Goal: Transaction & Acquisition: Purchase product/service

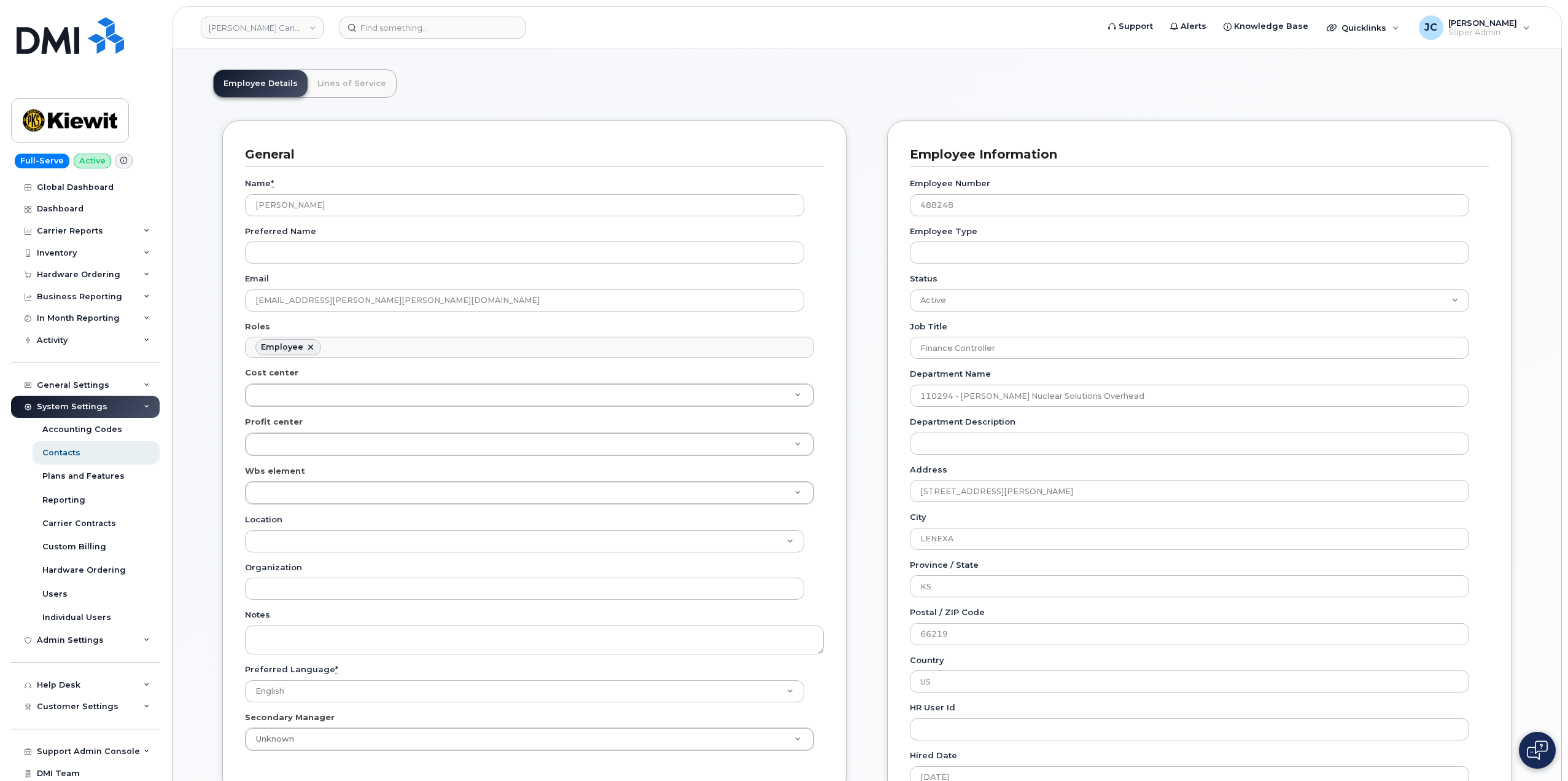
scroll to position [37, 0]
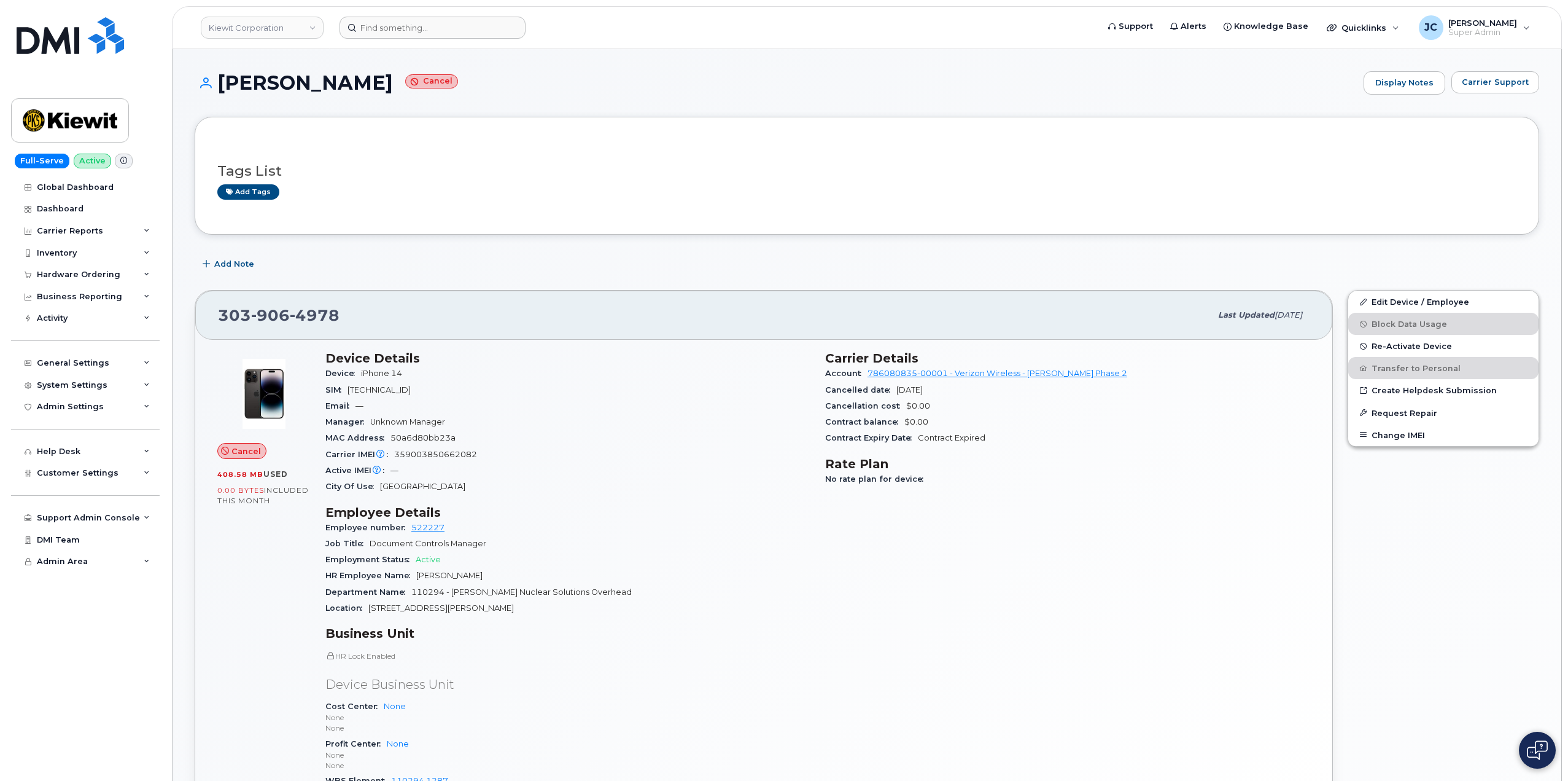
scroll to position [184, 0]
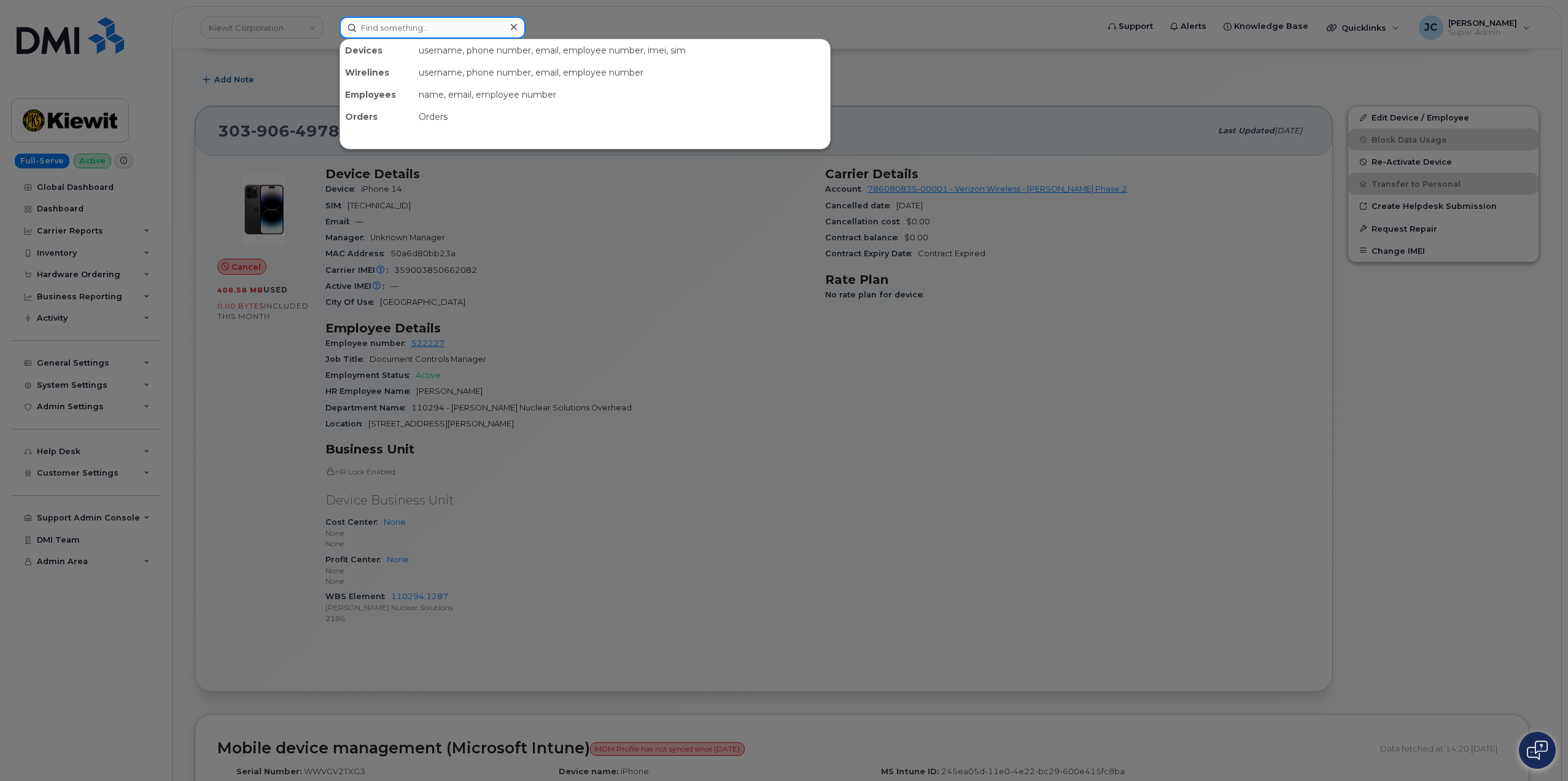
click input
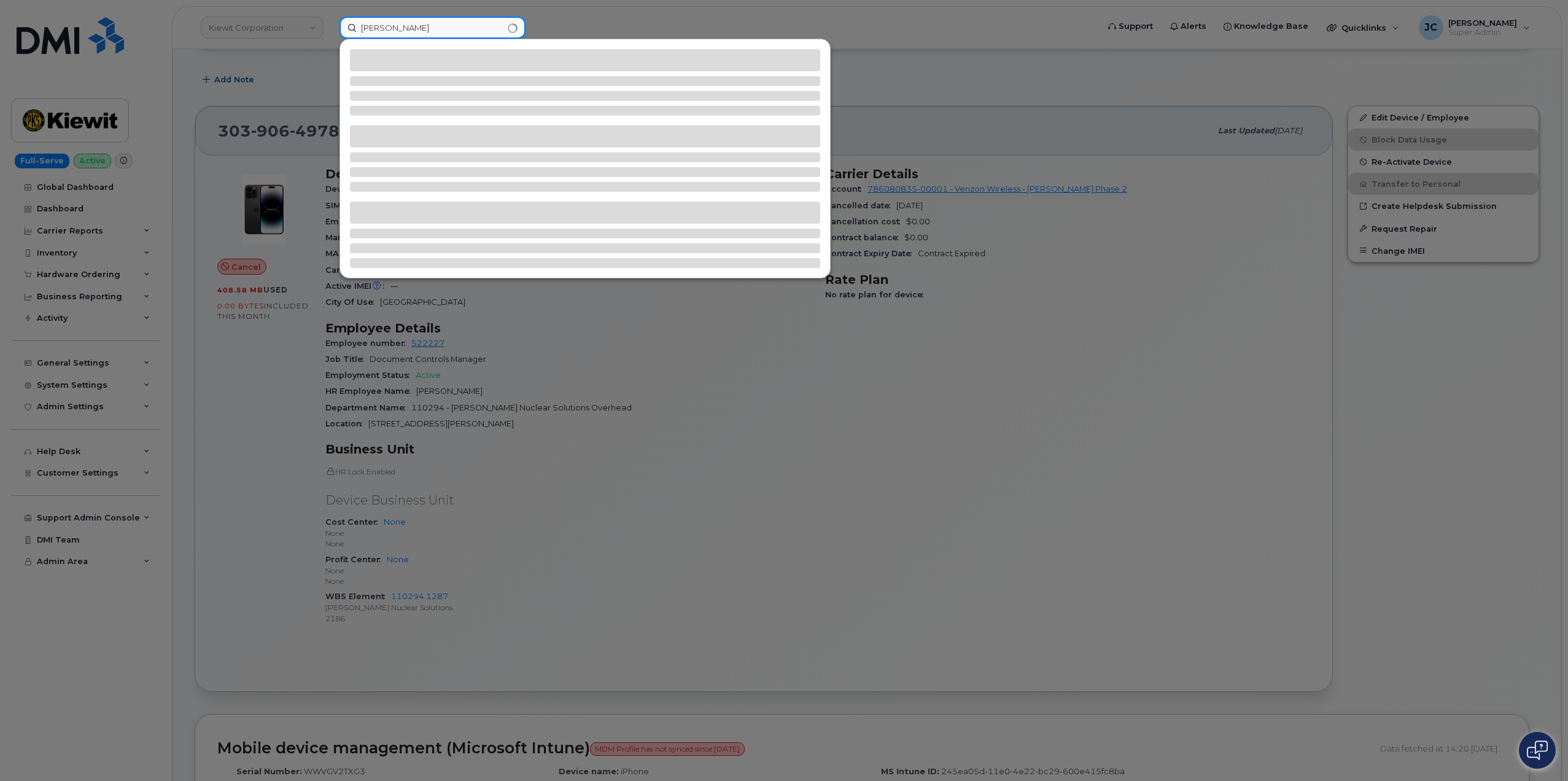
type input "judson barlow"
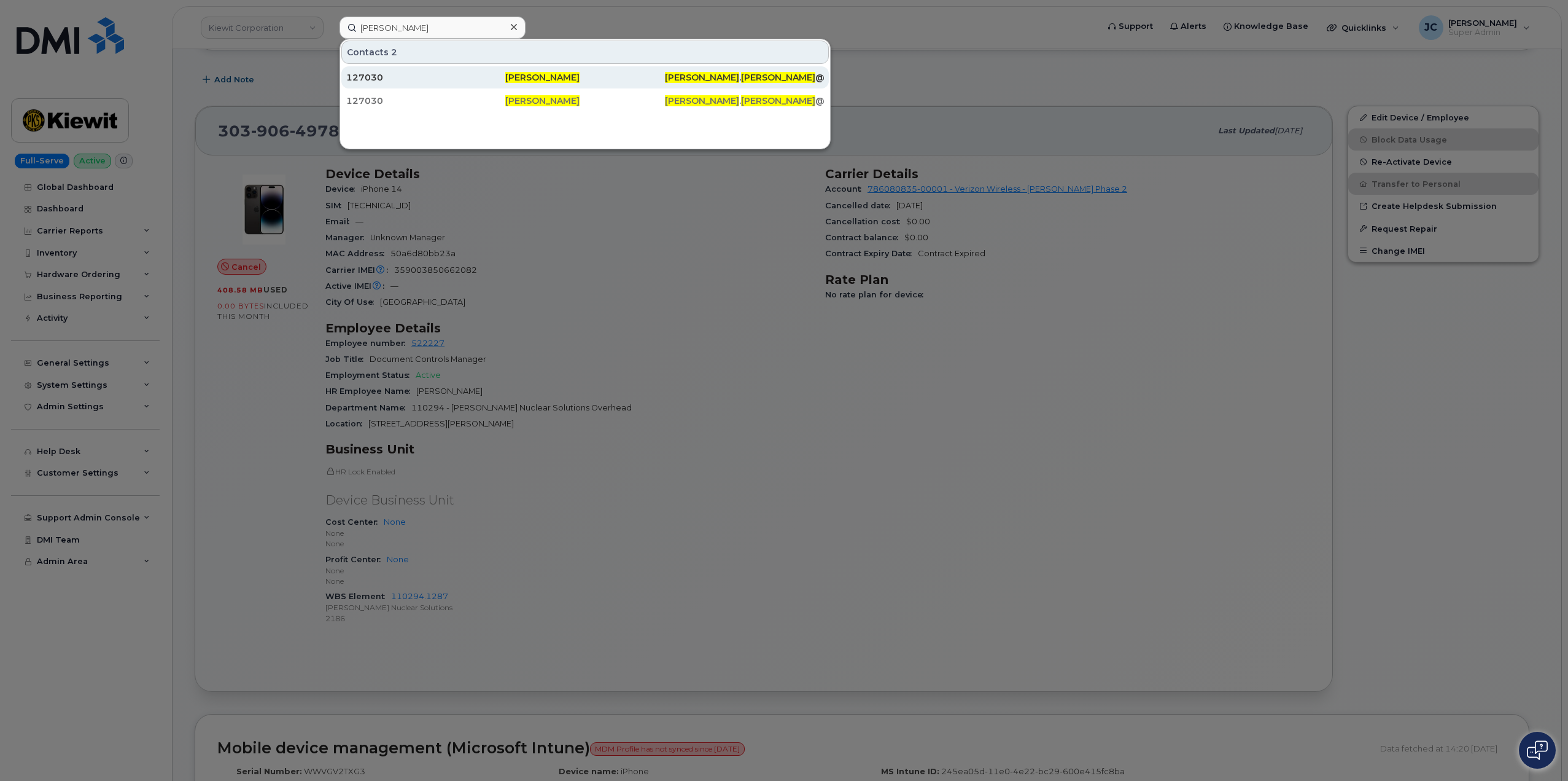
click span "[PERSON_NAME]"
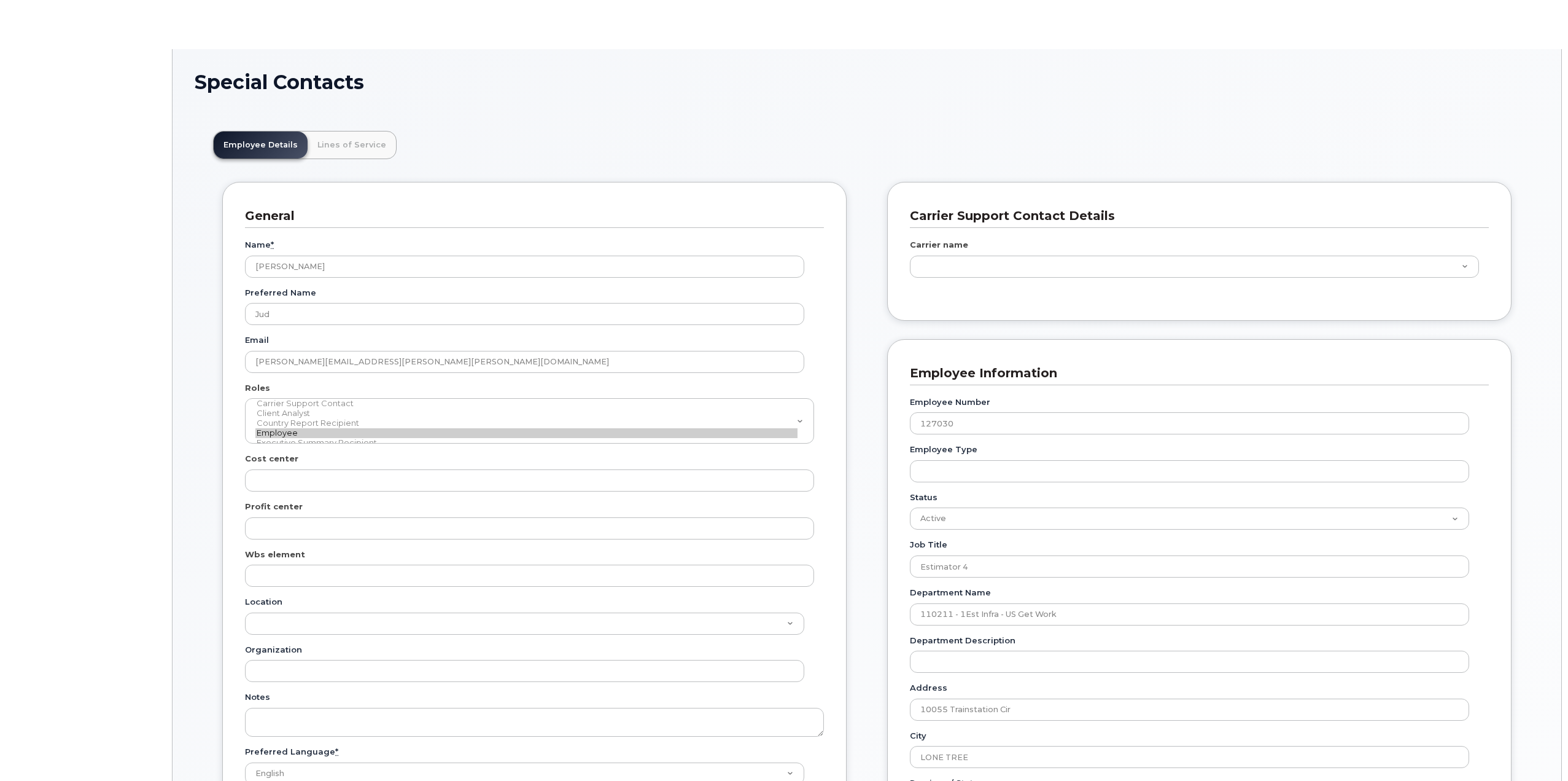
scroll to position [37, 0]
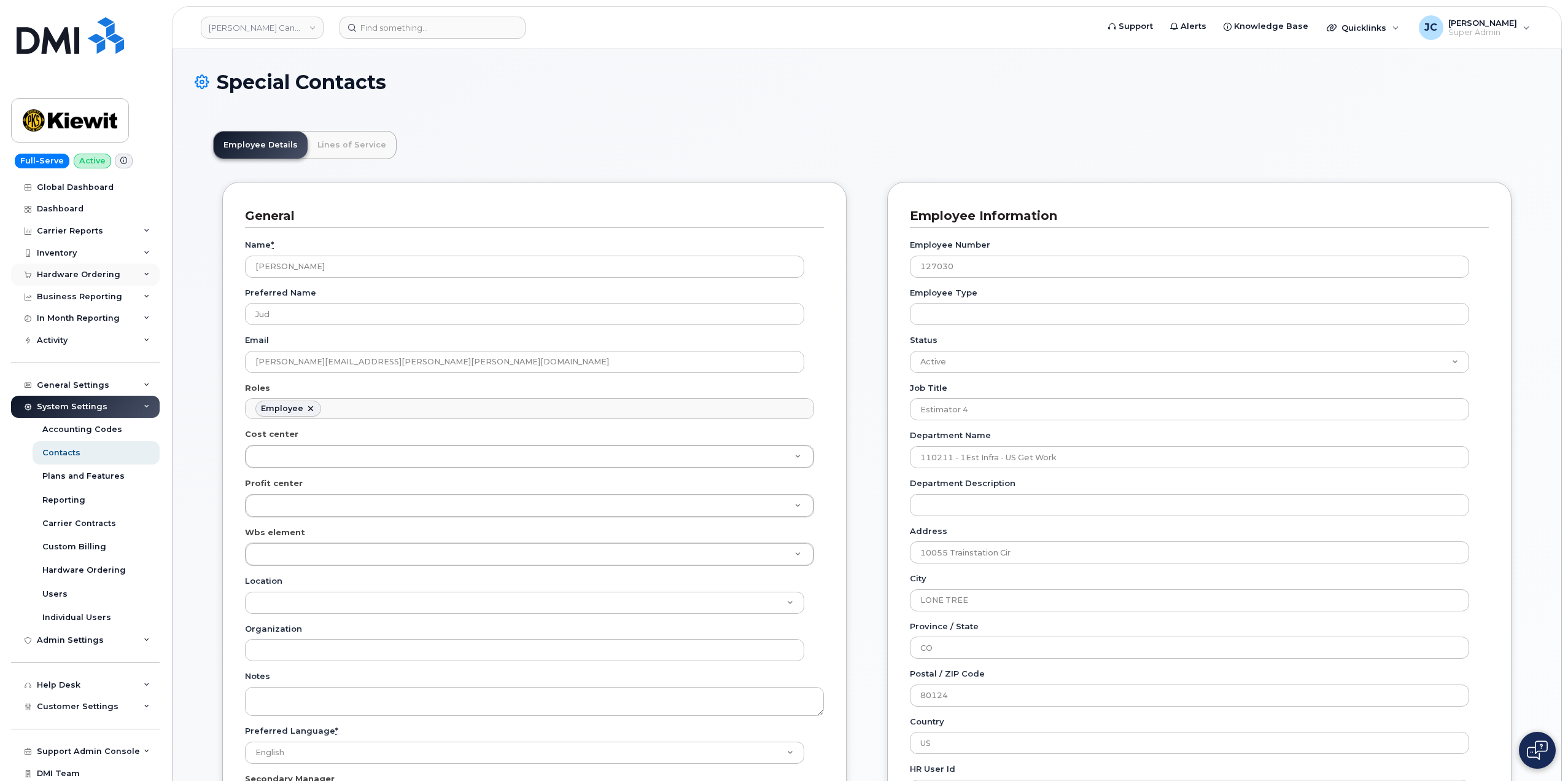
click at [146, 273] on div "Hardware Ordering" at bounding box center [85, 274] width 148 height 22
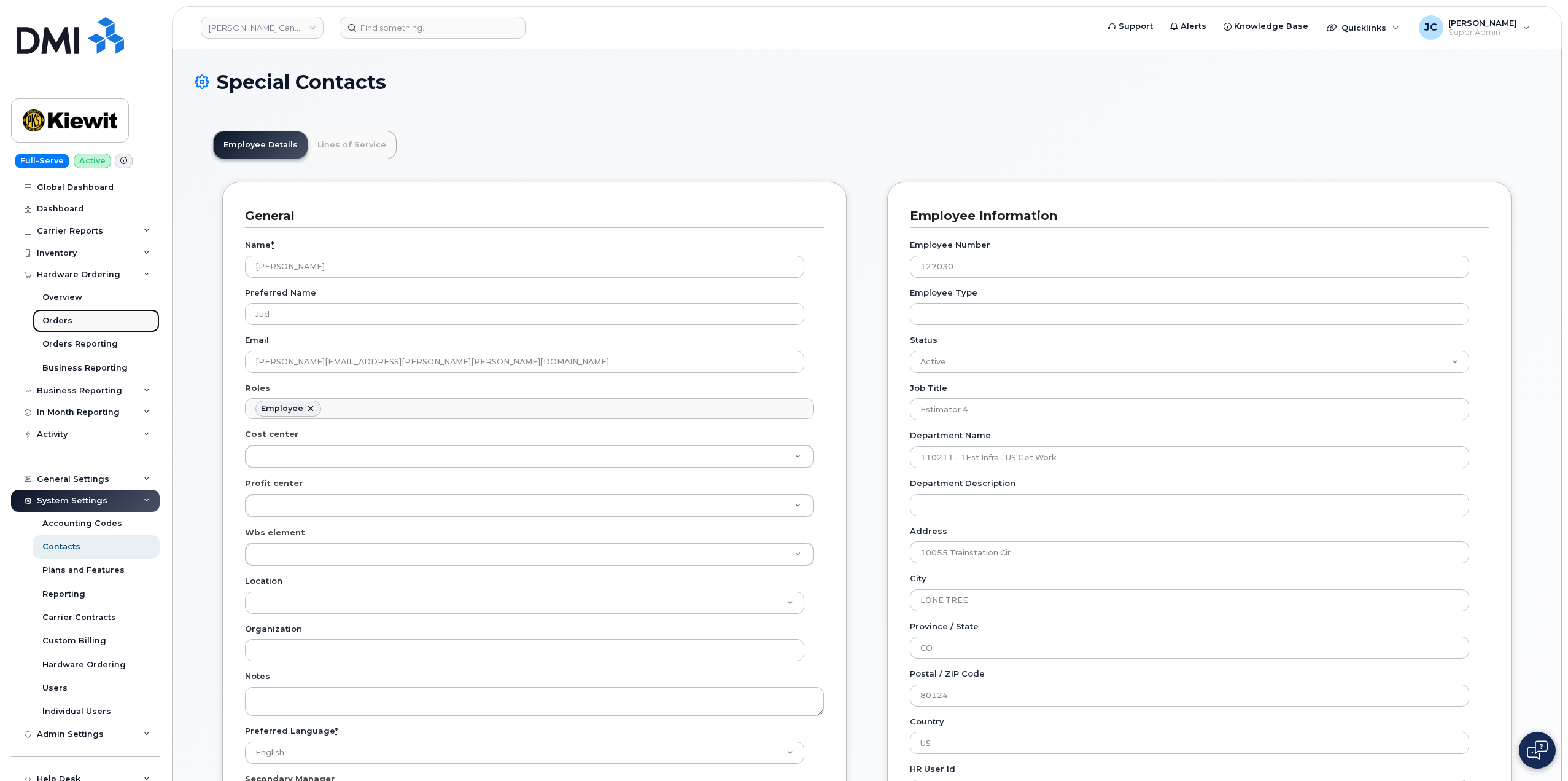
click at [52, 323] on div "Orders" at bounding box center [58, 320] width 30 height 11
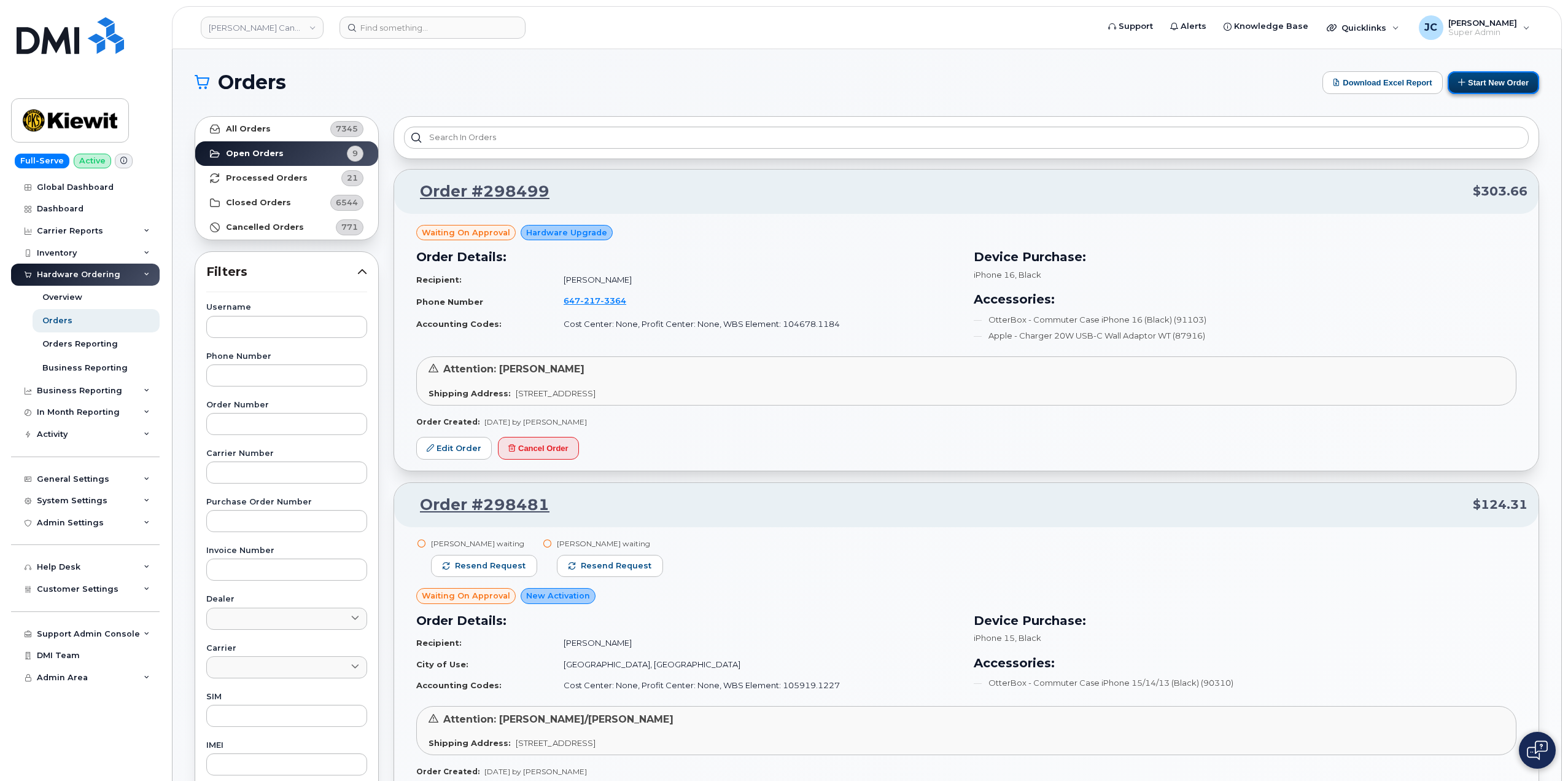
click at [1514, 78] on button "Start New Order" at bounding box center [1493, 83] width 91 height 23
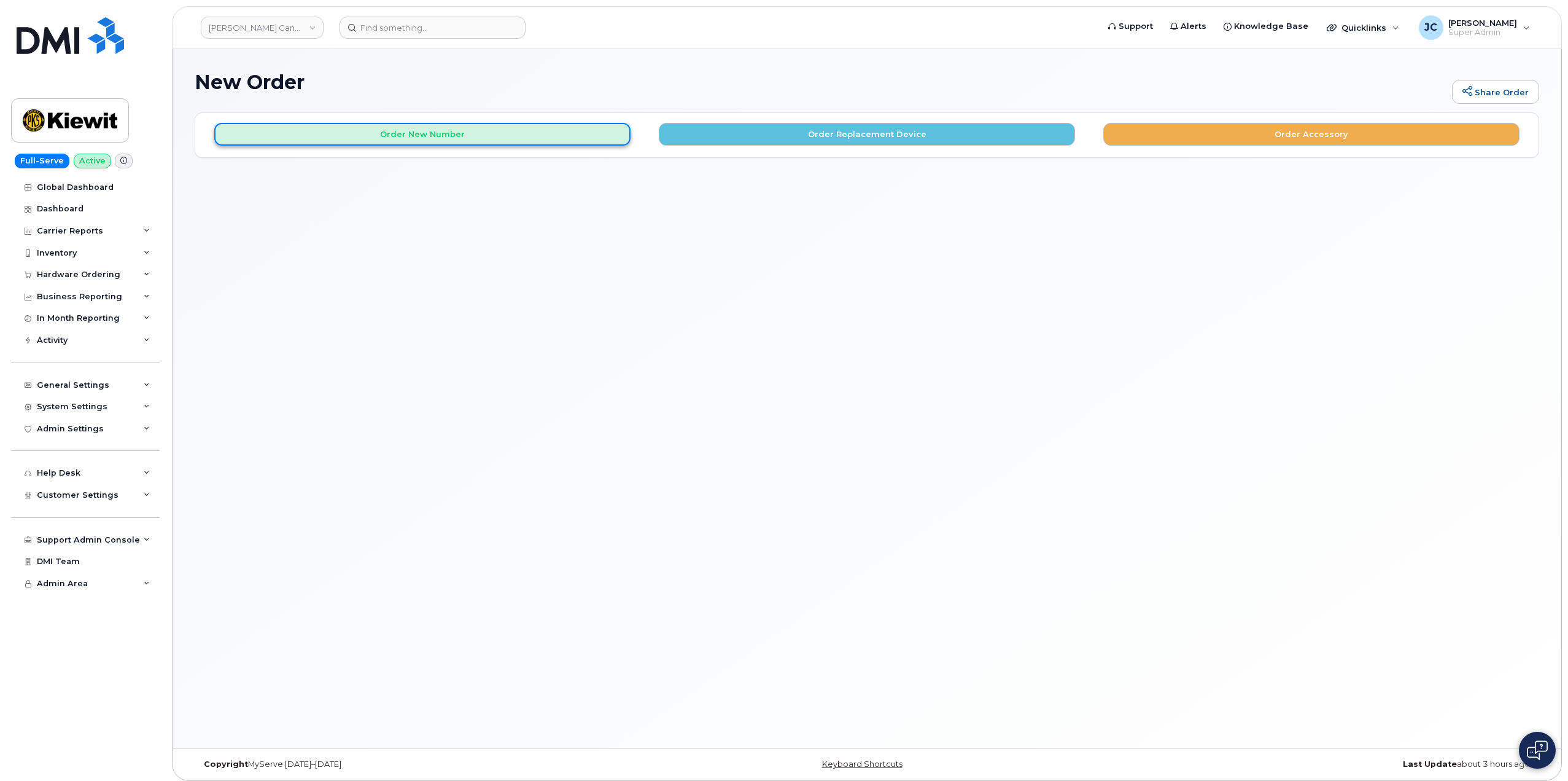
click at [443, 135] on button "Order New Number" at bounding box center [422, 134] width 416 height 23
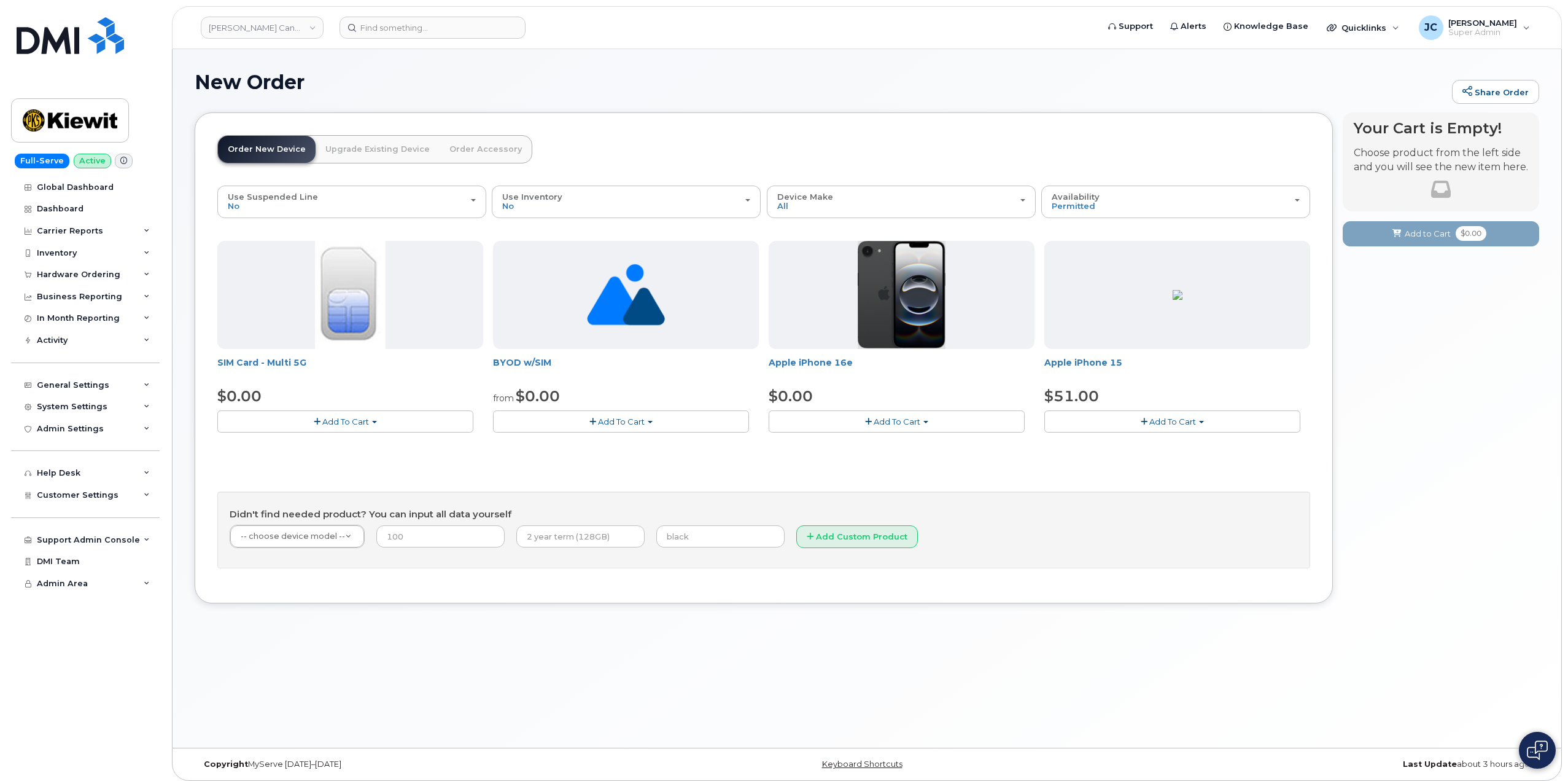
click at [899, 421] on span "Add To Cart" at bounding box center [896, 421] width 47 height 10
click at [863, 446] on link "$0.00 - 3 Year Activation (128GB)" at bounding box center [851, 444] width 158 height 16
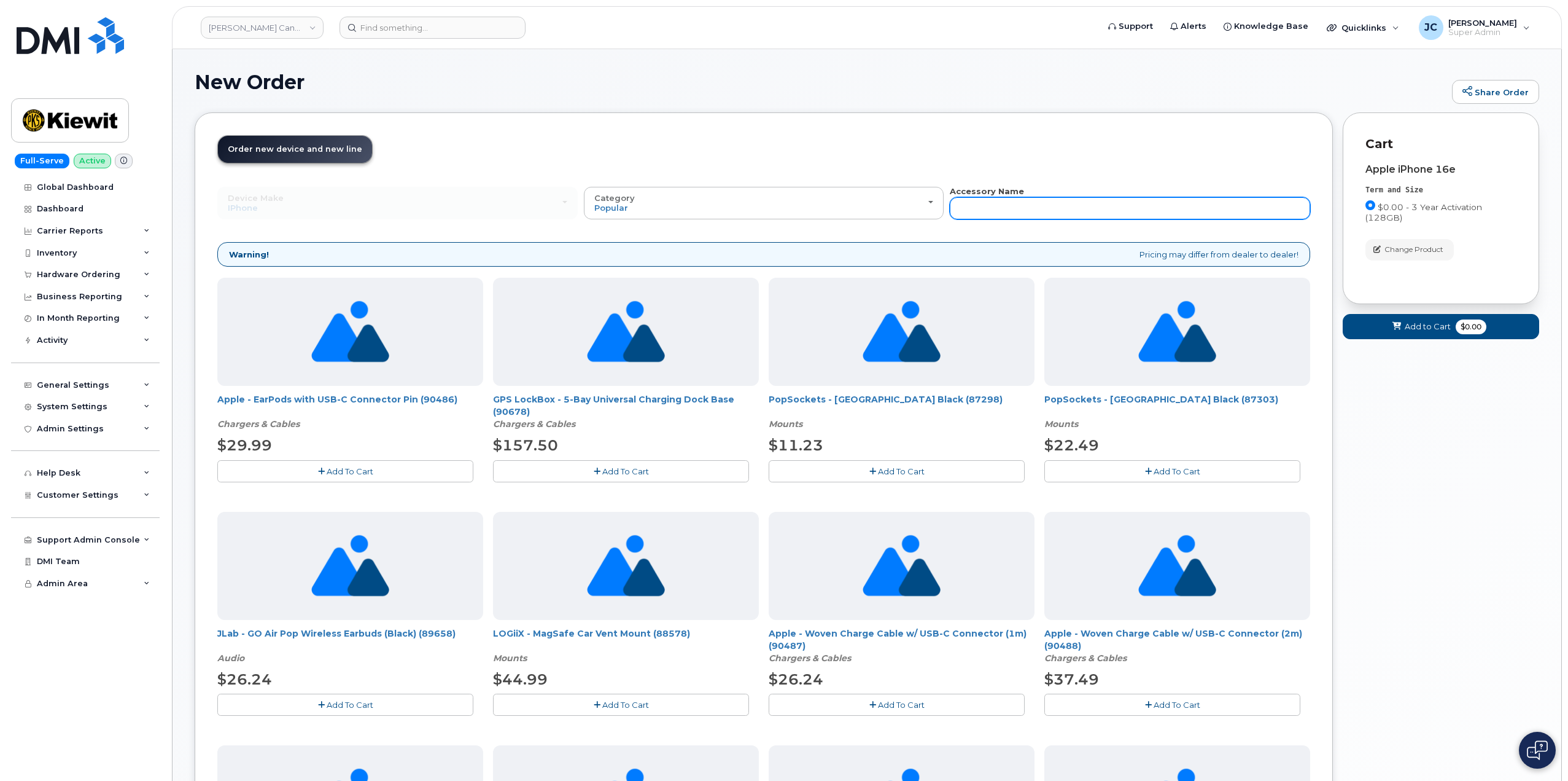
click at [1055, 207] on input "text" at bounding box center [1130, 208] width 360 height 22
type input "wall charger"
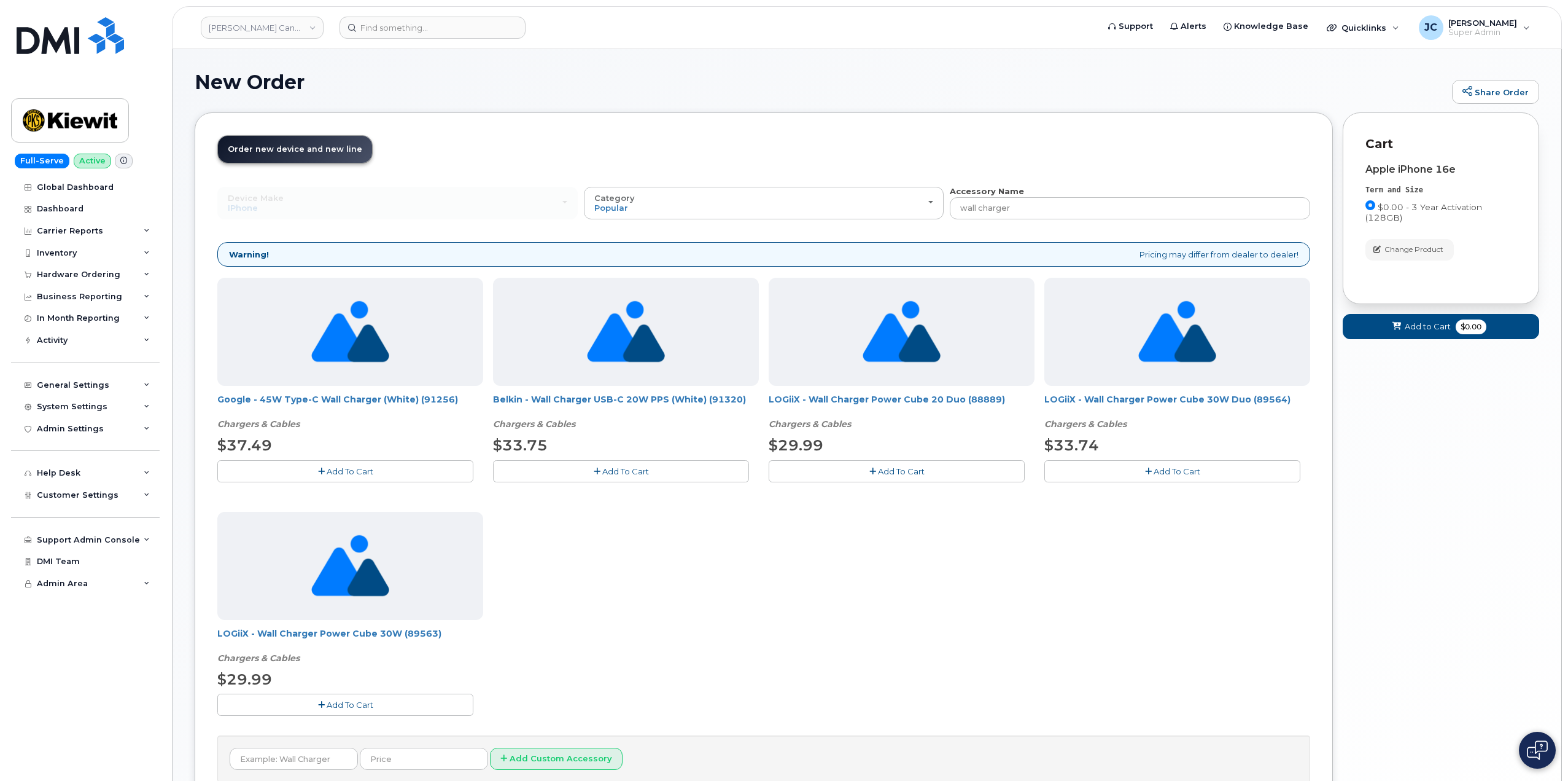
drag, startPoint x: 30, startPoint y: 0, endPoint x: 326, endPoint y: 69, distance: 303.9
click at [326, 69] on div "New Order Share Order × Share This Order If you want to allow others to create …" at bounding box center [867, 453] width 1389 height 808
click at [309, 25] on link "Kiewit Canada Inc" at bounding box center [262, 27] width 123 height 22
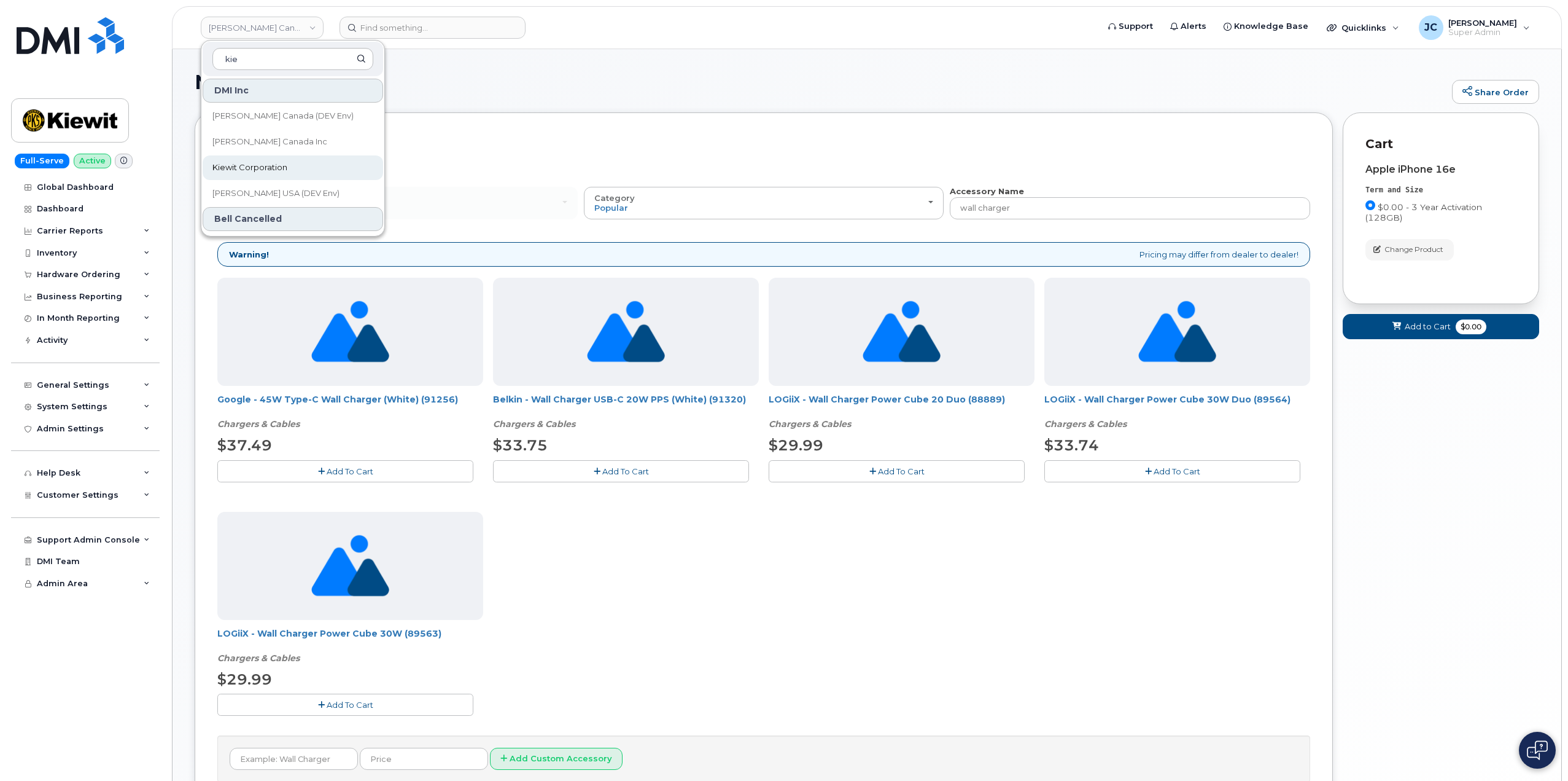
type input "kie"
drag, startPoint x: 250, startPoint y: 168, endPoint x: 261, endPoint y: 165, distance: 11.4
click at [251, 168] on span "Kiewit Corporation" at bounding box center [250, 168] width 75 height 12
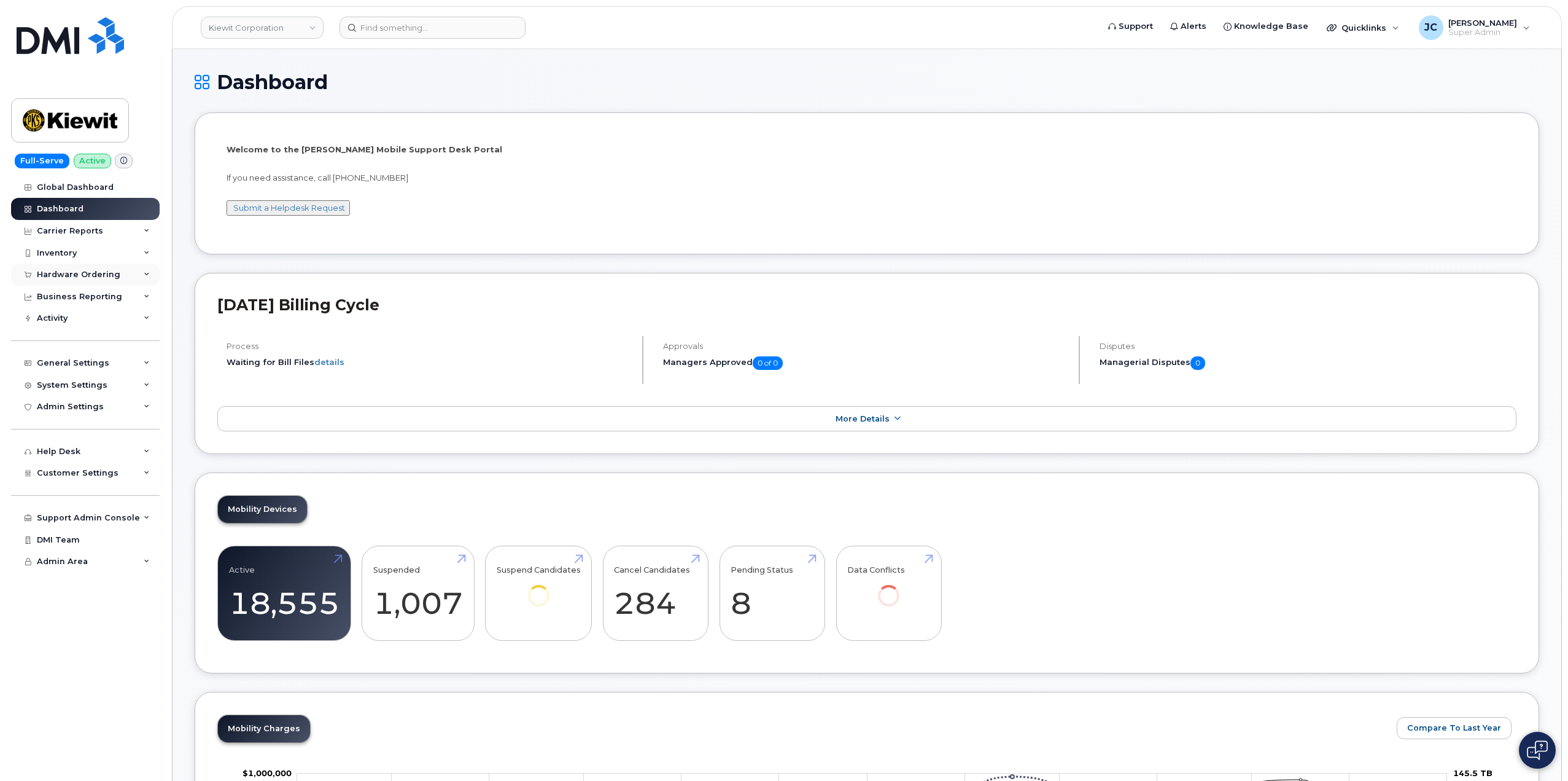
click at [89, 272] on div "Hardware Ordering" at bounding box center [78, 274] width 83 height 10
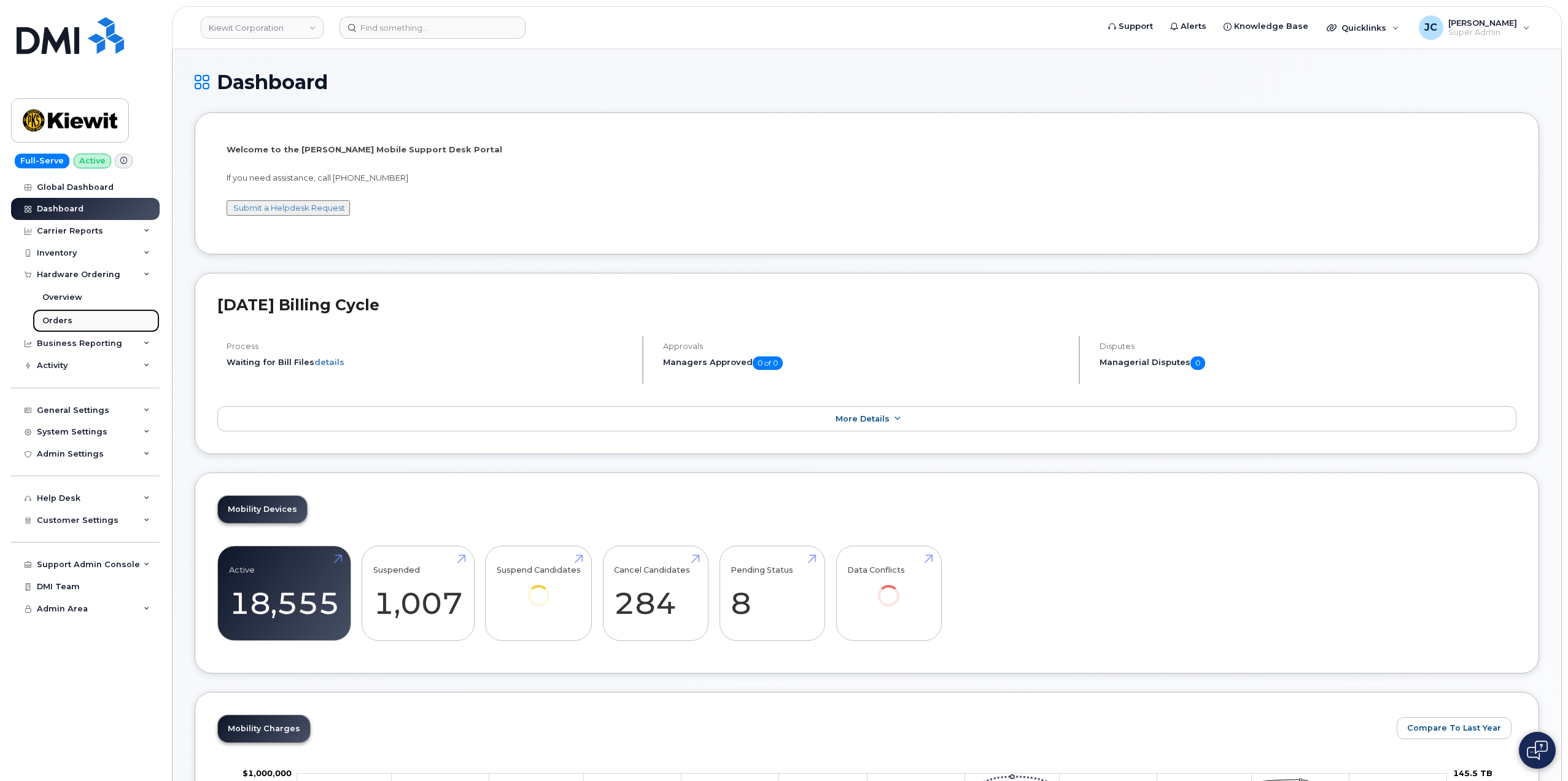
click at [56, 320] on div "Orders" at bounding box center [58, 320] width 30 height 11
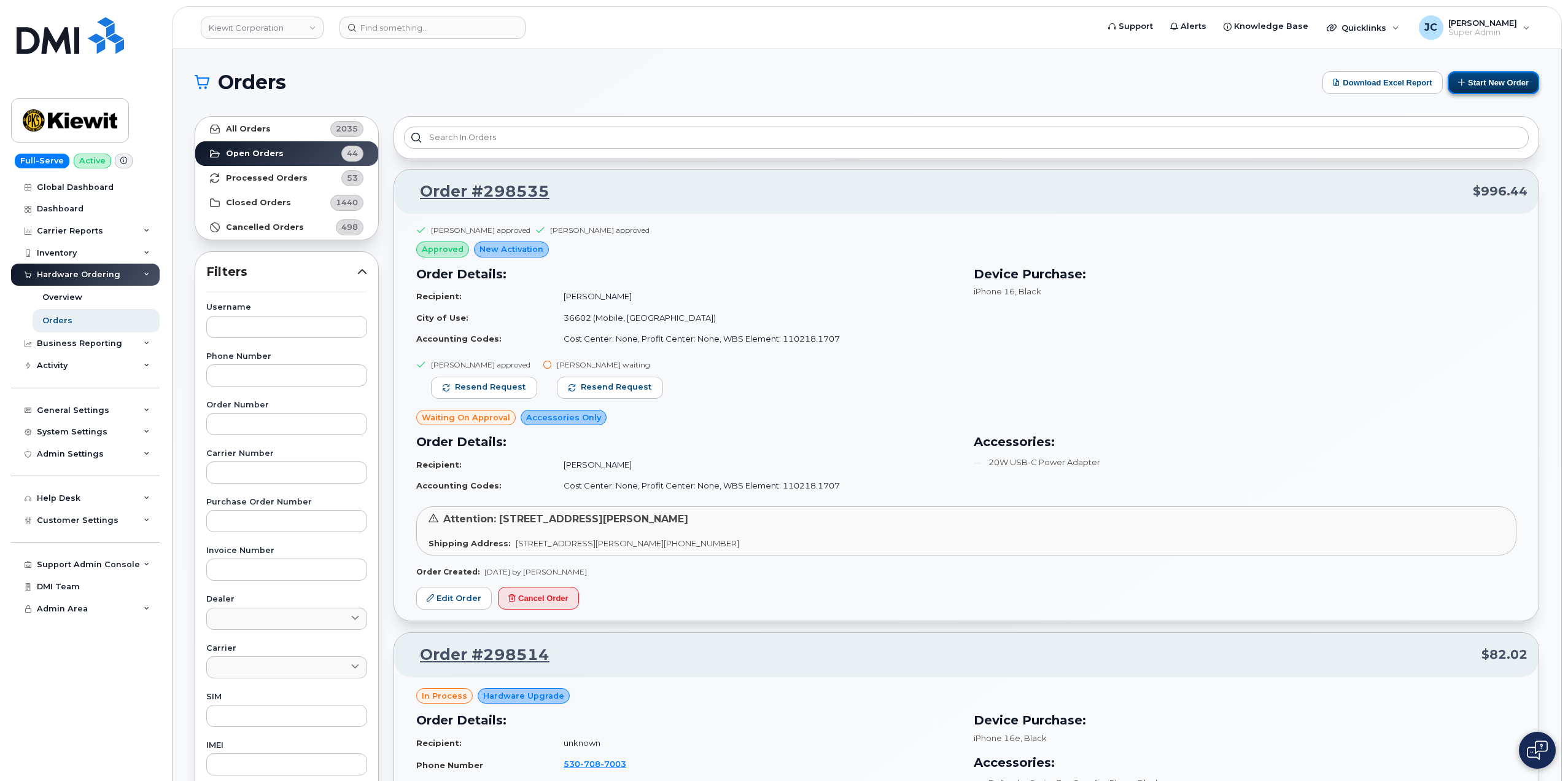
click at [1498, 78] on button "Start New Order" at bounding box center [1493, 83] width 91 height 23
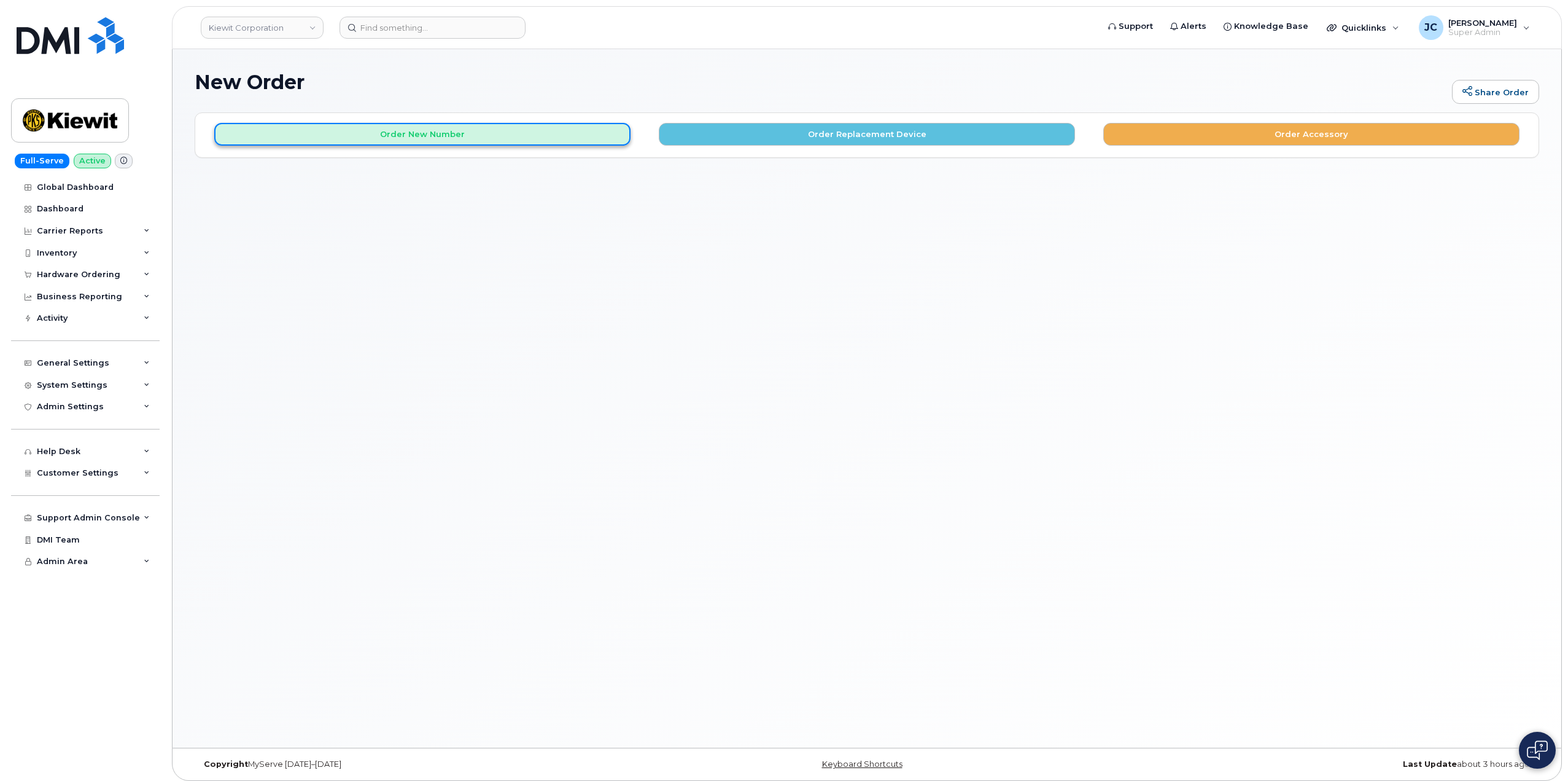
click at [457, 137] on button "Order New Number" at bounding box center [422, 134] width 416 height 23
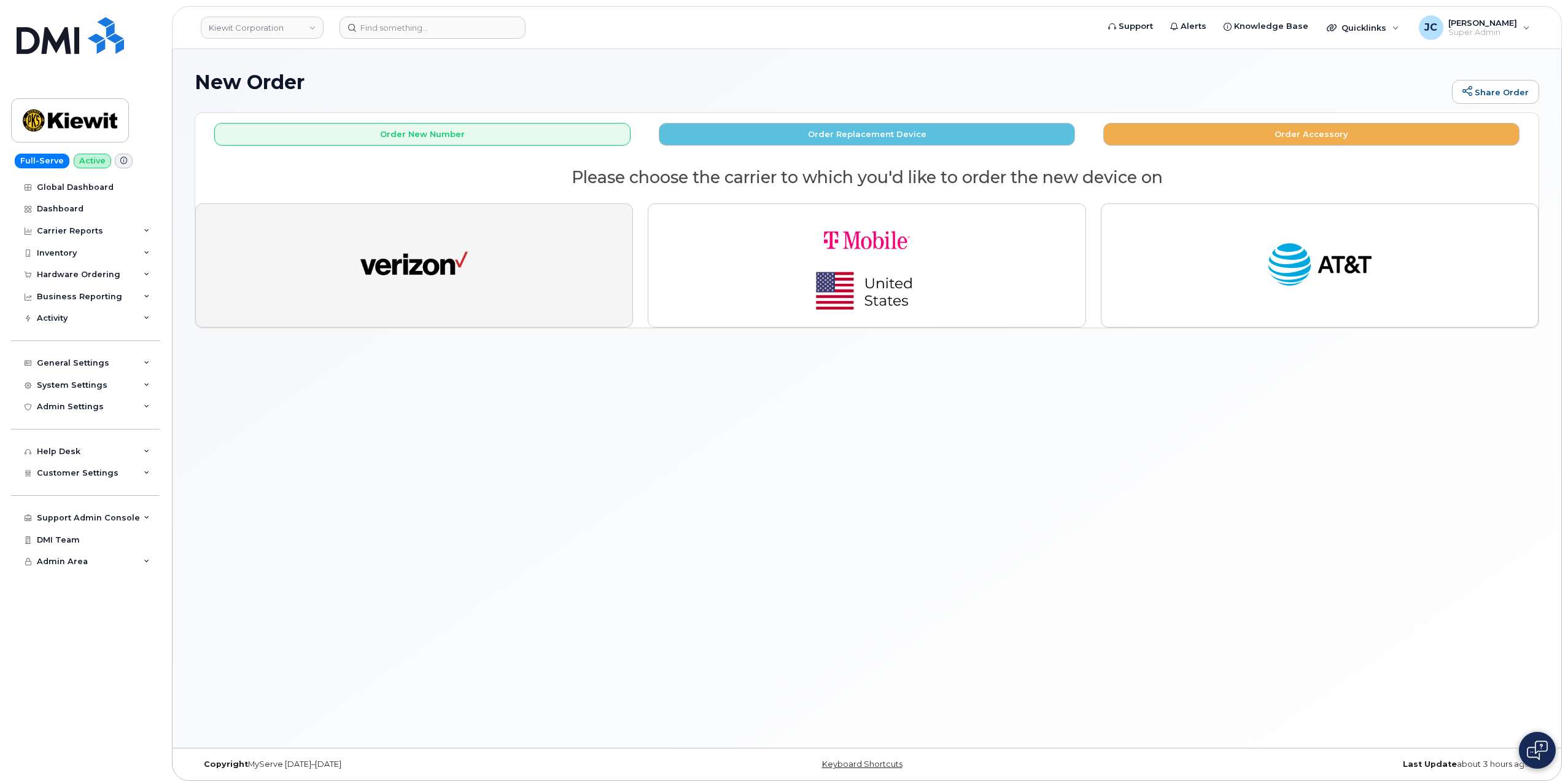
click at [414, 272] on img "button" at bounding box center [414, 266] width 108 height 56
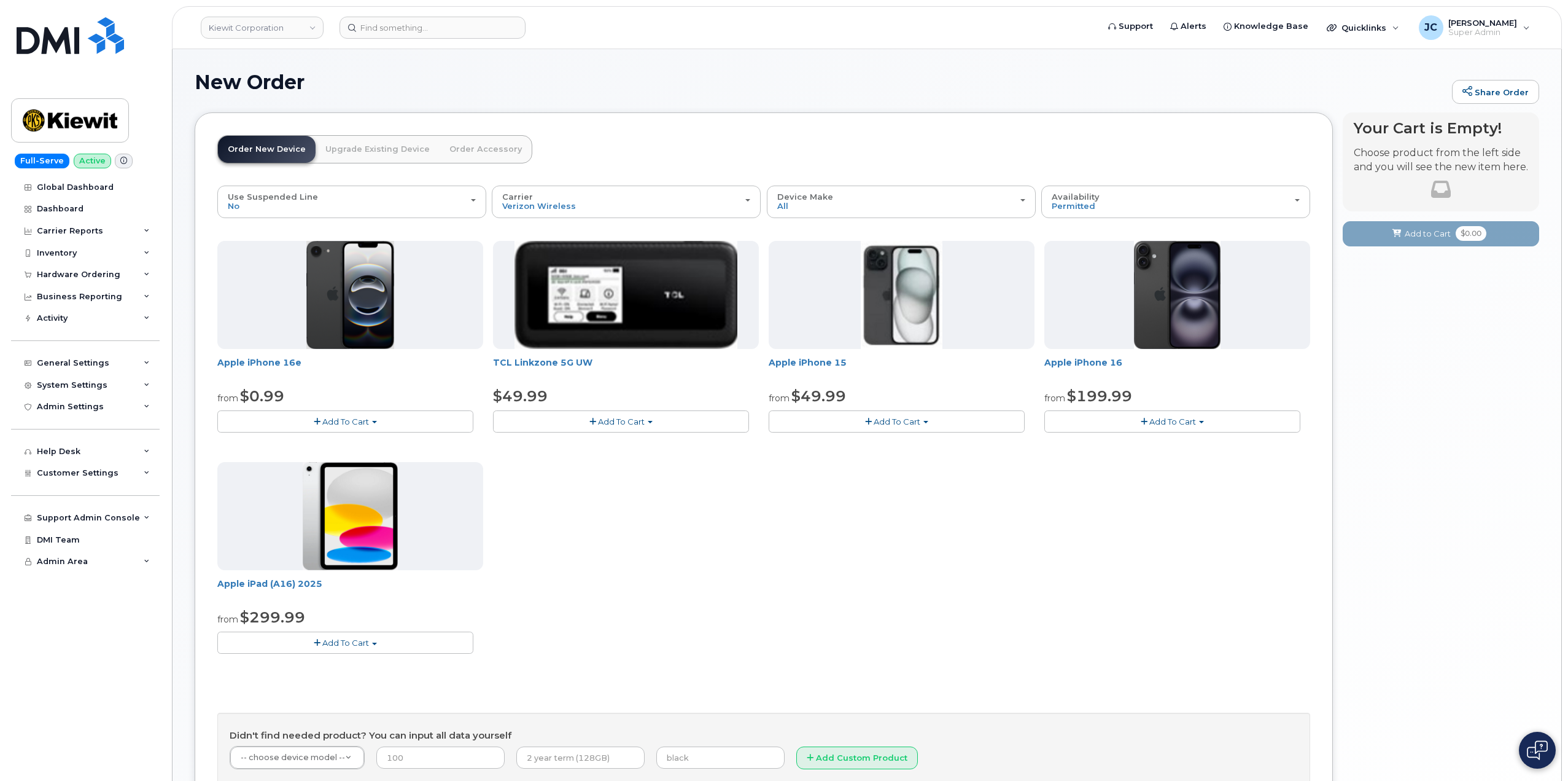
click at [370, 421] on button "Add To Cart" at bounding box center [345, 421] width 256 height 22
click at [322, 440] on link "$0.99 - 2 Year Activation (128GB)" at bounding box center [300, 444] width 158 height 16
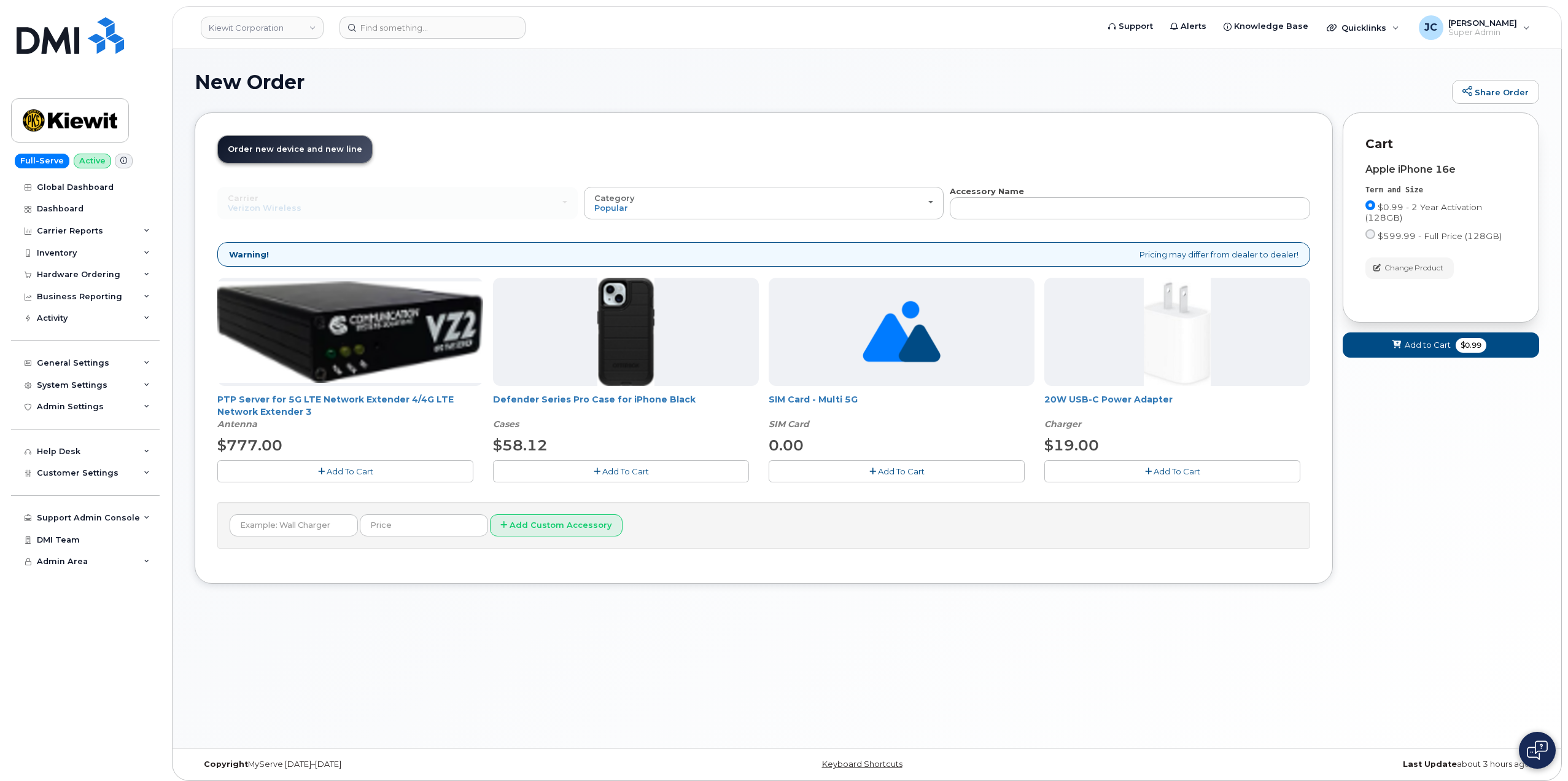
click at [624, 472] on span "Add To Cart" at bounding box center [626, 471] width 47 height 10
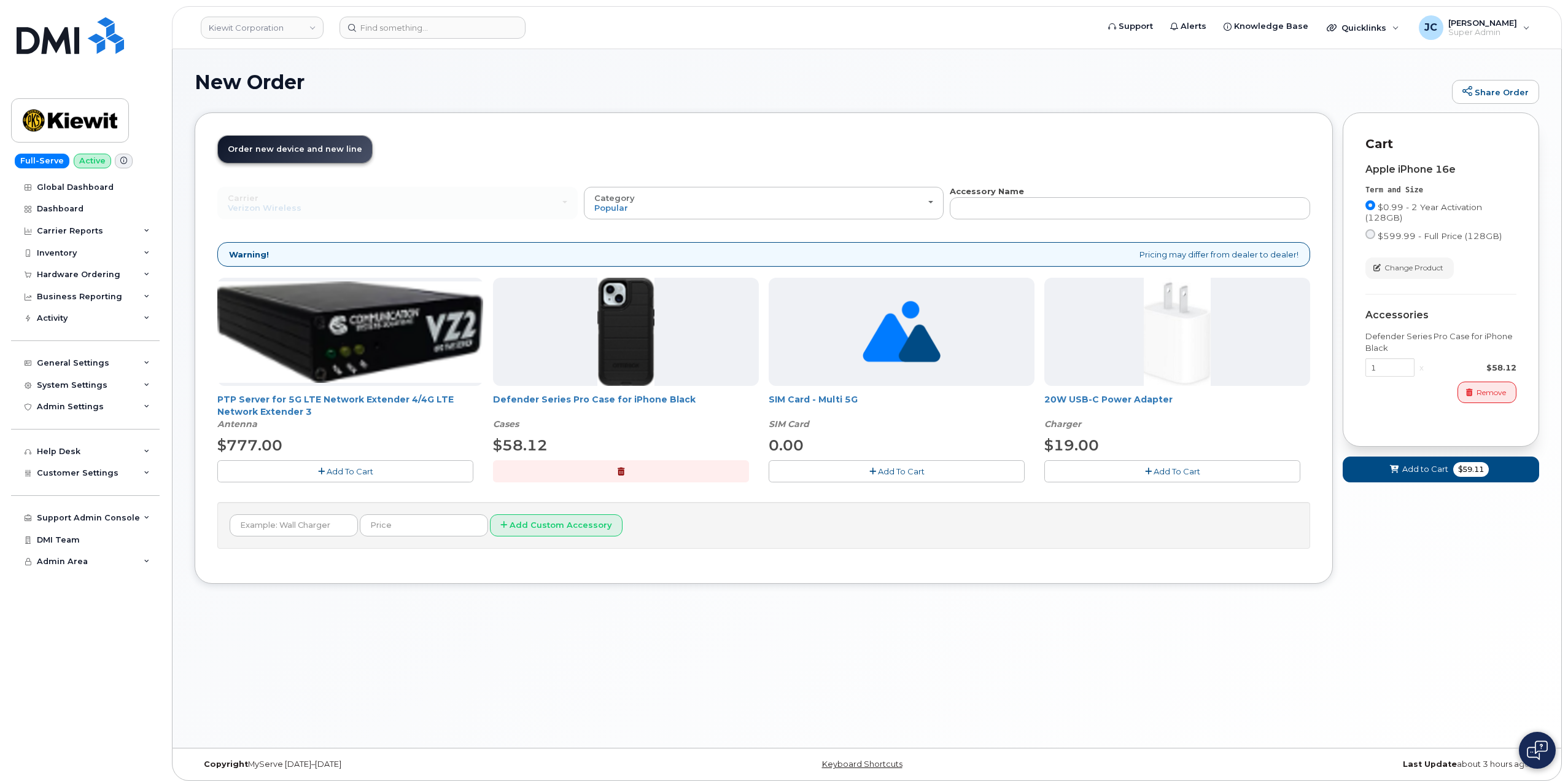
click at [1175, 471] on span "Add To Cart" at bounding box center [1177, 471] width 47 height 10
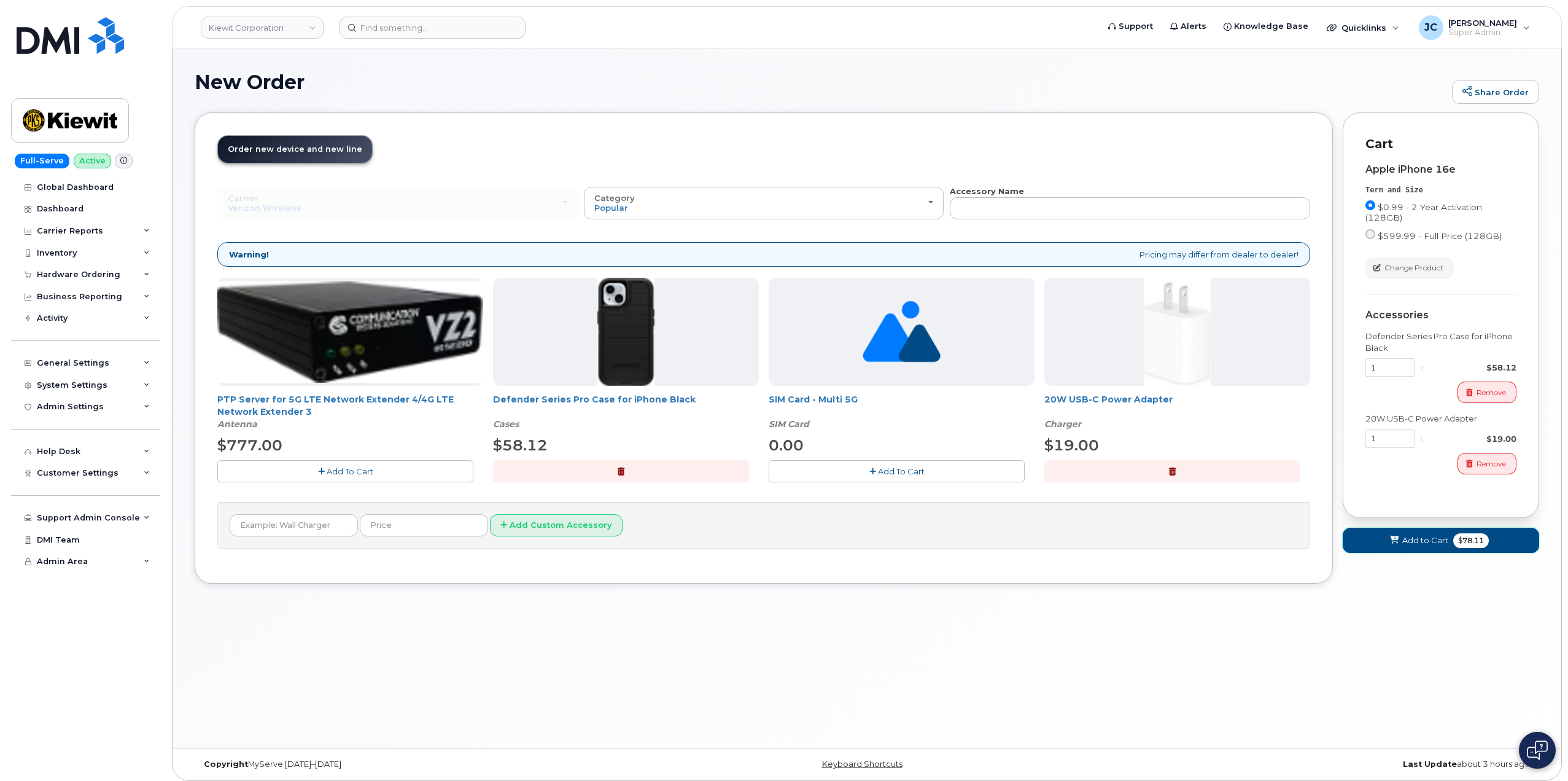
click at [1422, 543] on span "Add to Cart" at bounding box center [1425, 540] width 46 height 12
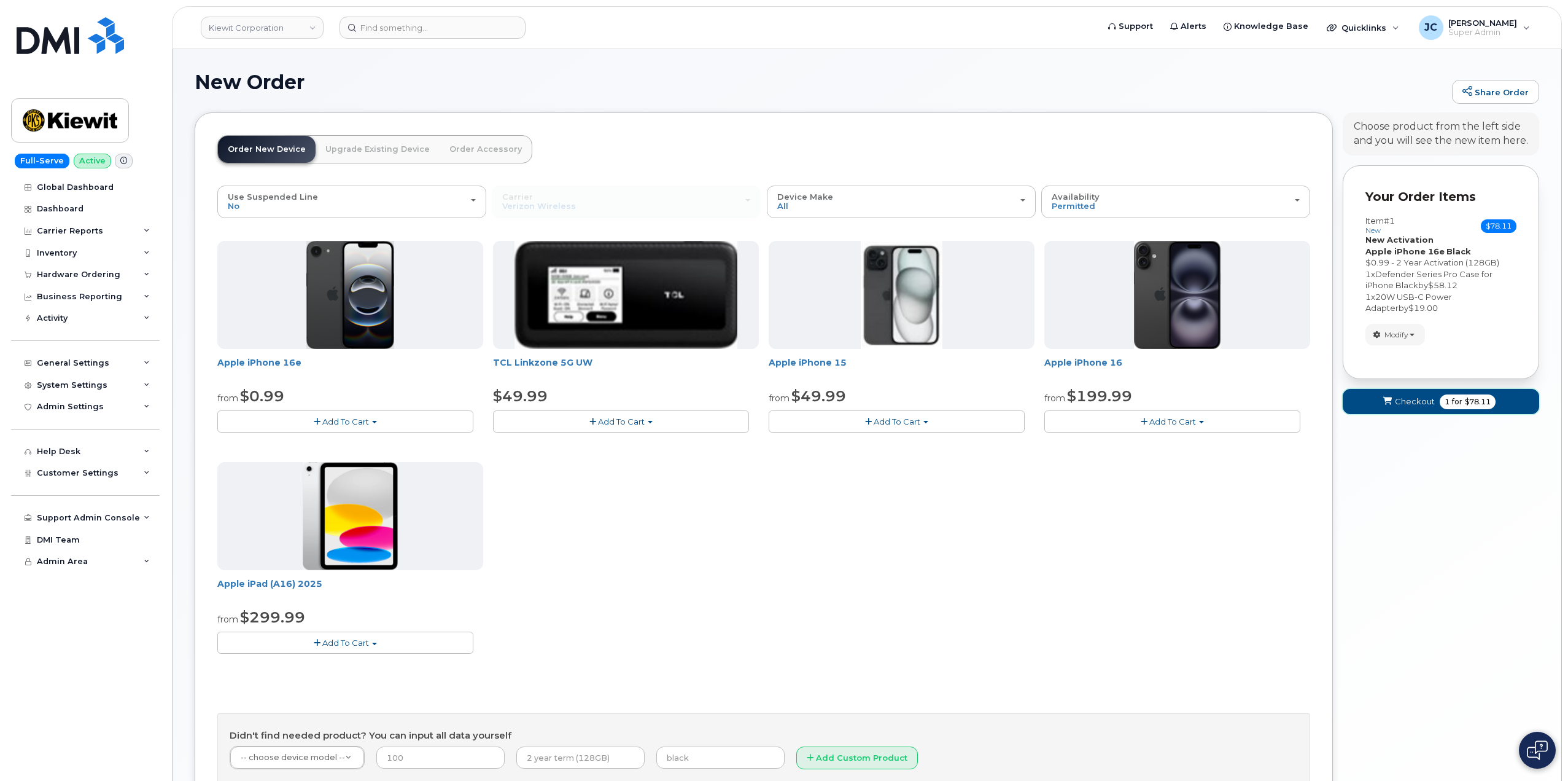
click at [1401, 403] on span "Checkout" at bounding box center [1414, 401] width 40 height 12
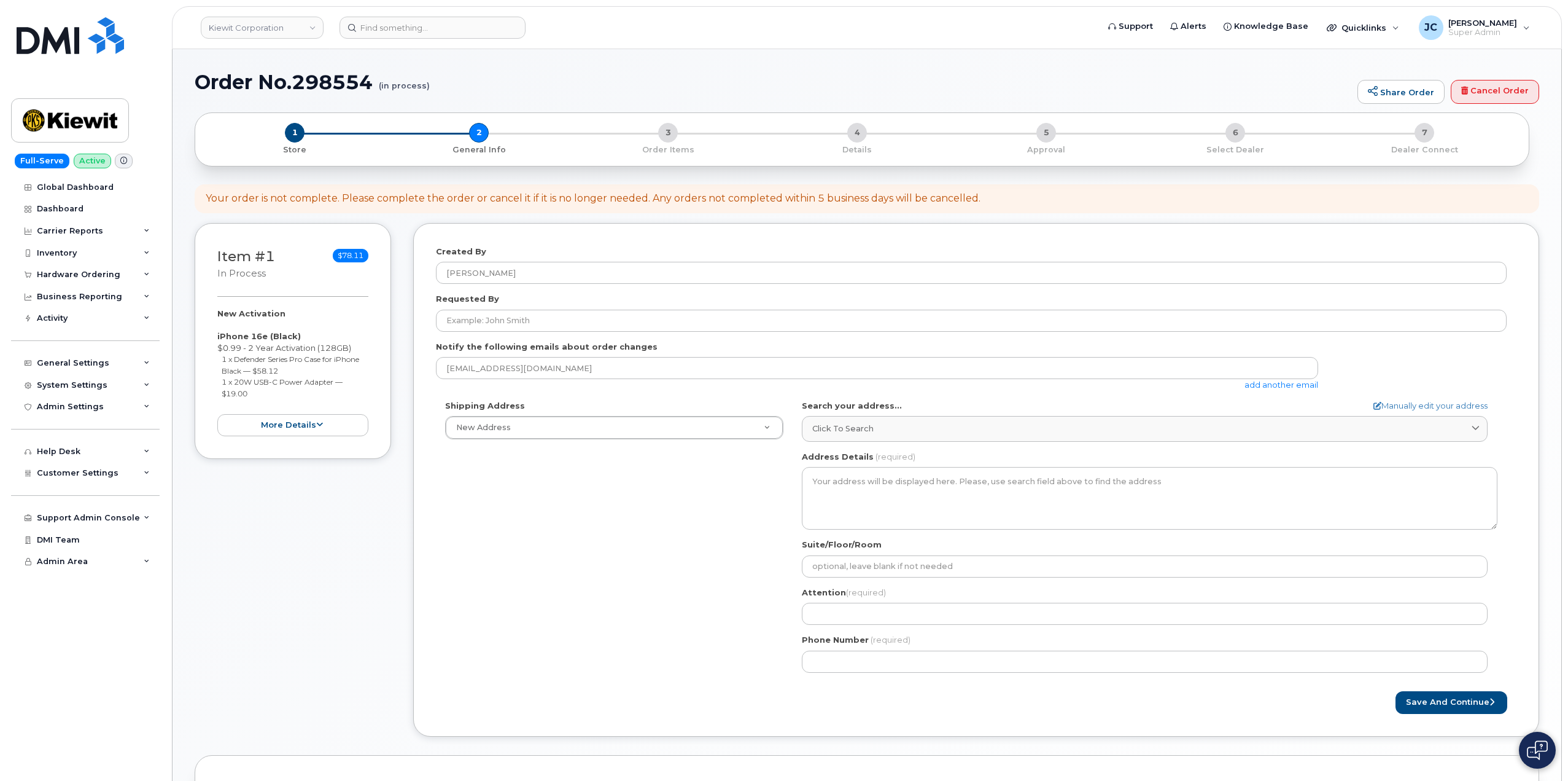
select select
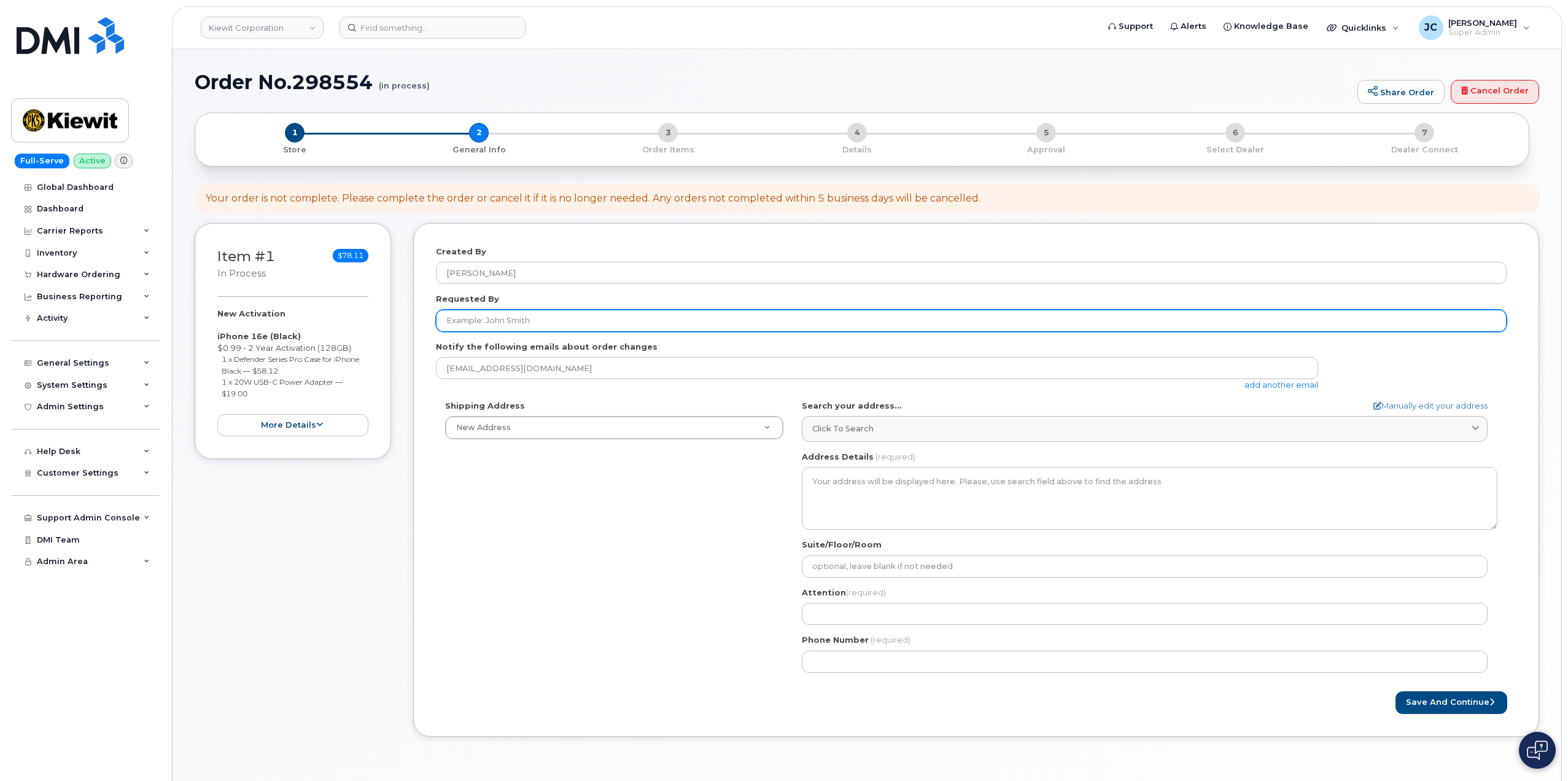
click at [514, 318] on input "Requested By" at bounding box center [972, 320] width 1071 height 22
type input "[PERSON_NAME]"
click at [513, 322] on input "[PERSON_NAME]" at bounding box center [972, 320] width 1071 height 22
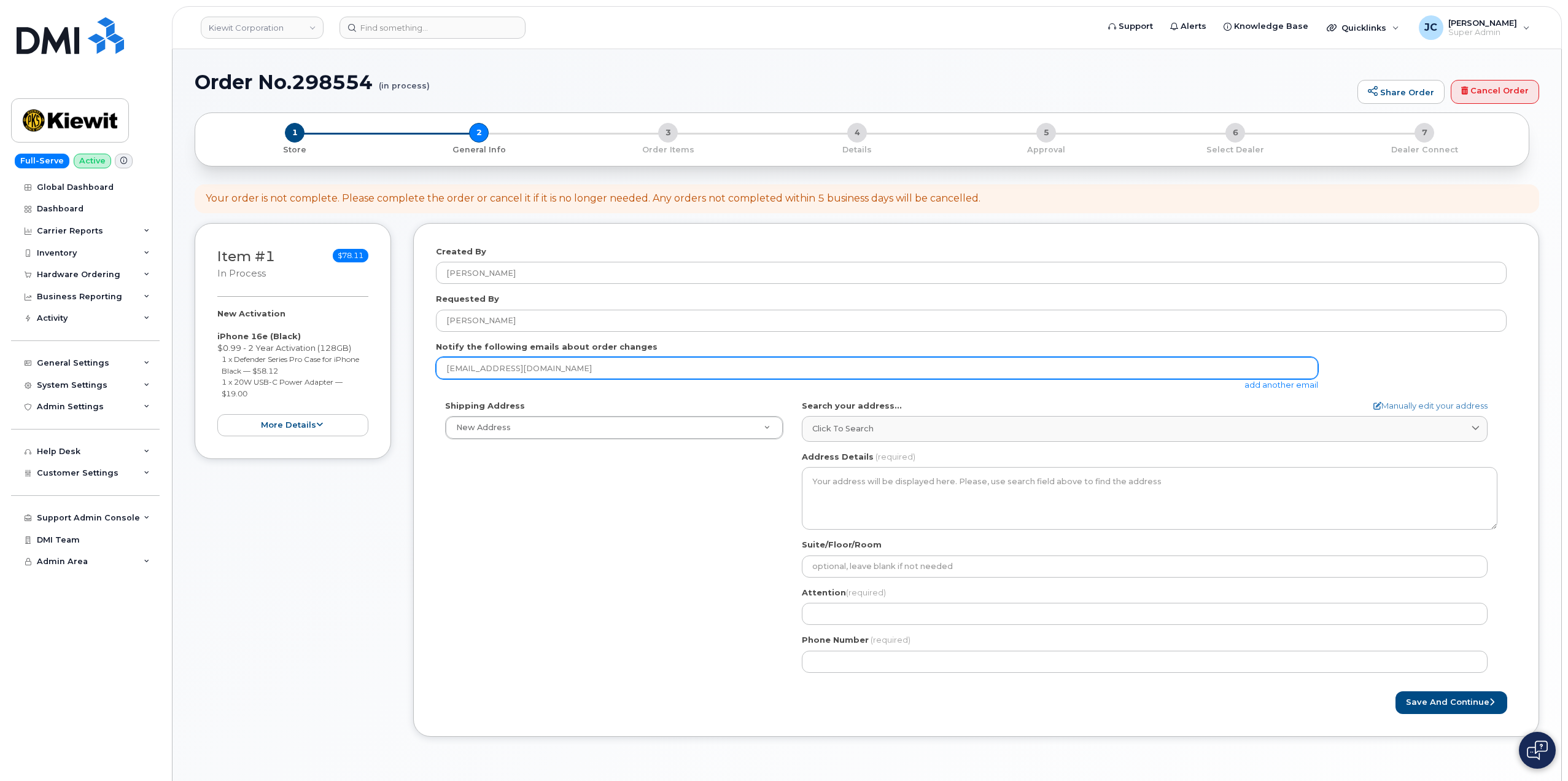
drag, startPoint x: 545, startPoint y: 368, endPoint x: 381, endPoint y: 356, distance: 164.4
click at [381, 356] on div "Item #1 in process $78.11 New Activation iPhone 16e (Black) $0.99 - 2 Year Acti…" at bounding box center [867, 488] width 1345 height 532
paste input "[PERSON_NAME][EMAIL_ADDRESS][PERSON_NAME][PERSON_NAME][DOMAIN_NAME]"
type input "[PERSON_NAME][EMAIL_ADDRESS][PERSON_NAME][PERSON_NAME][DOMAIN_NAME]"
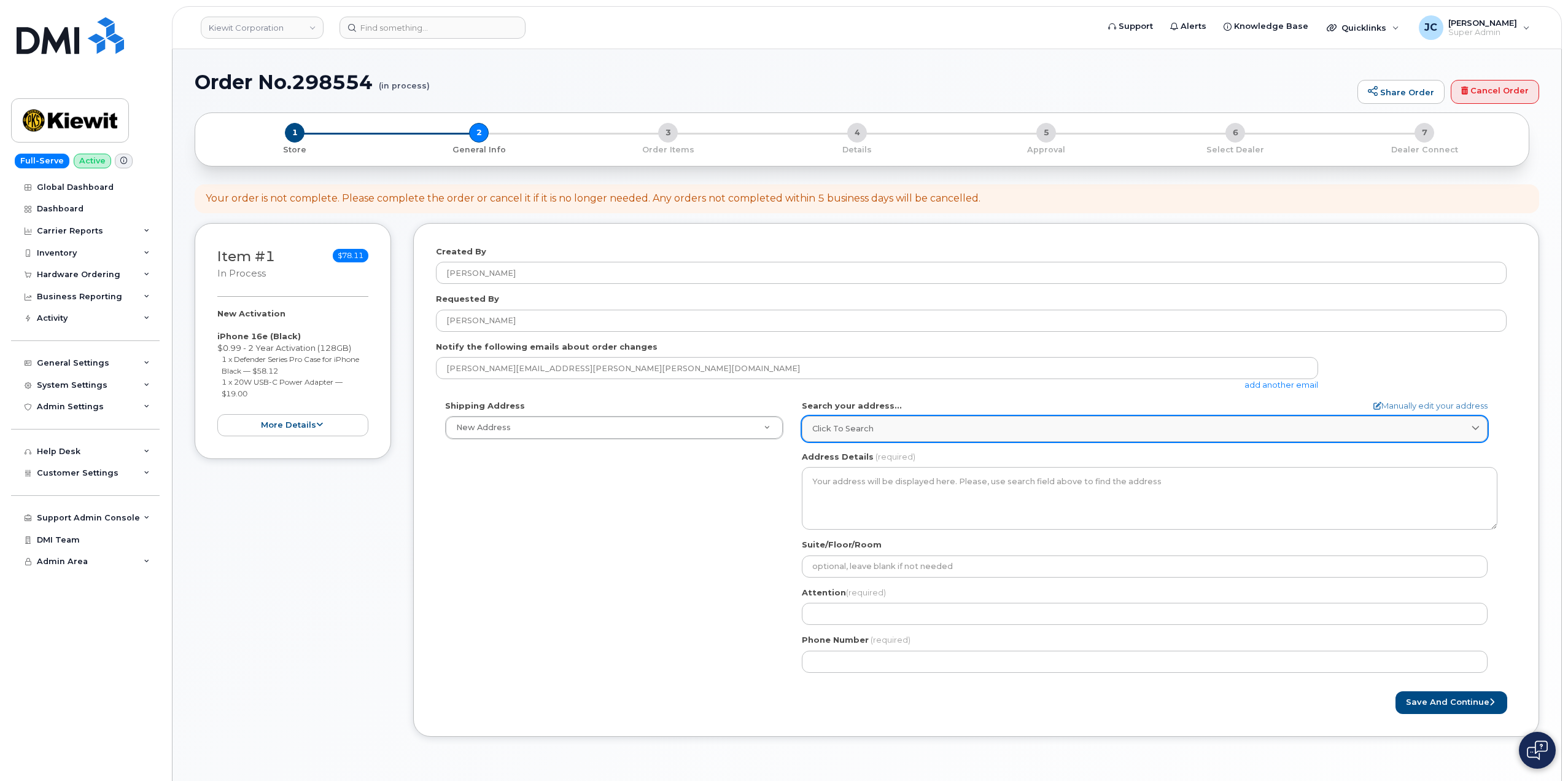
click at [840, 434] on span "Click to search" at bounding box center [843, 428] width 62 height 12
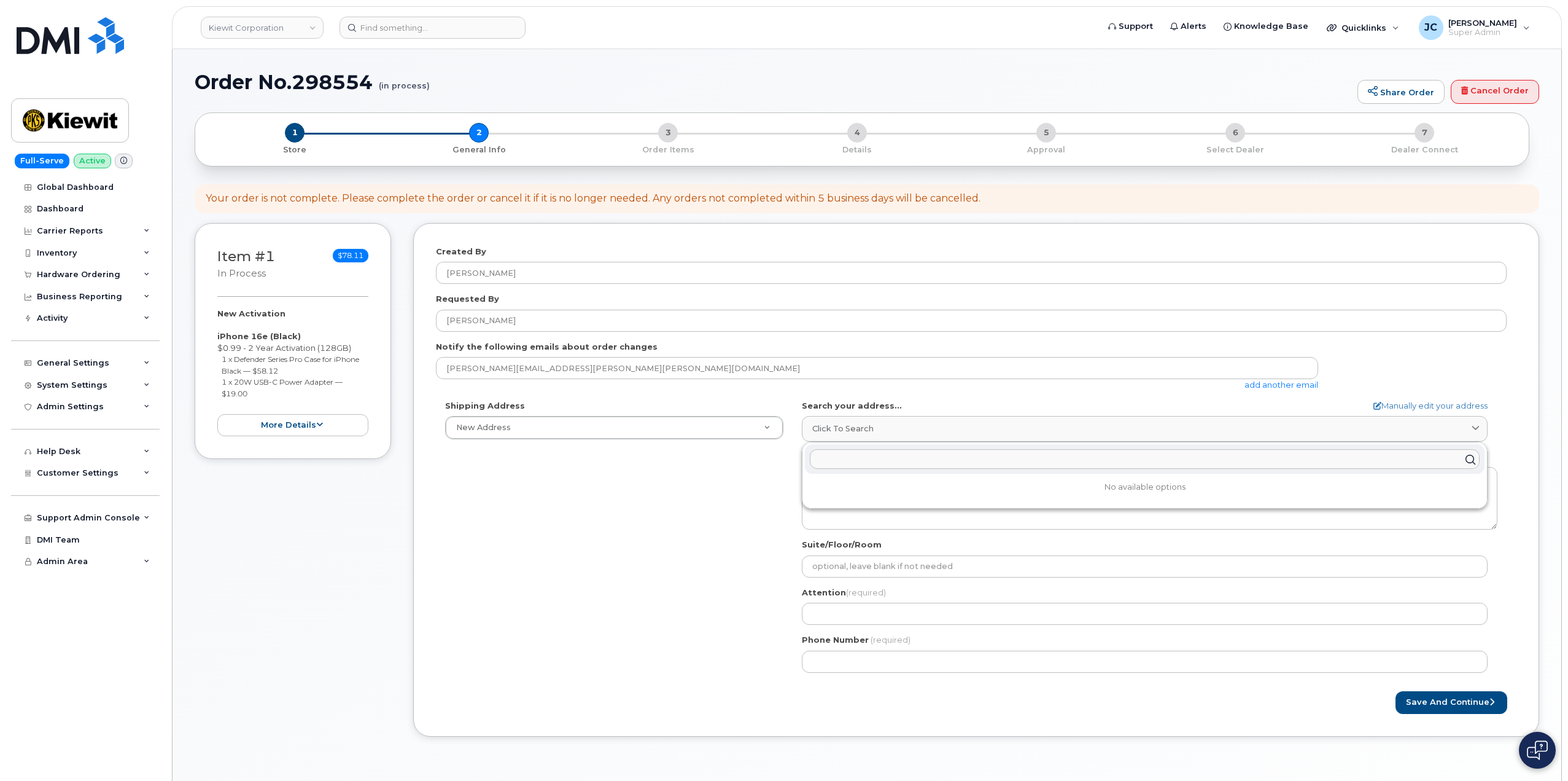
paste input "10055 Trainstation Cir"
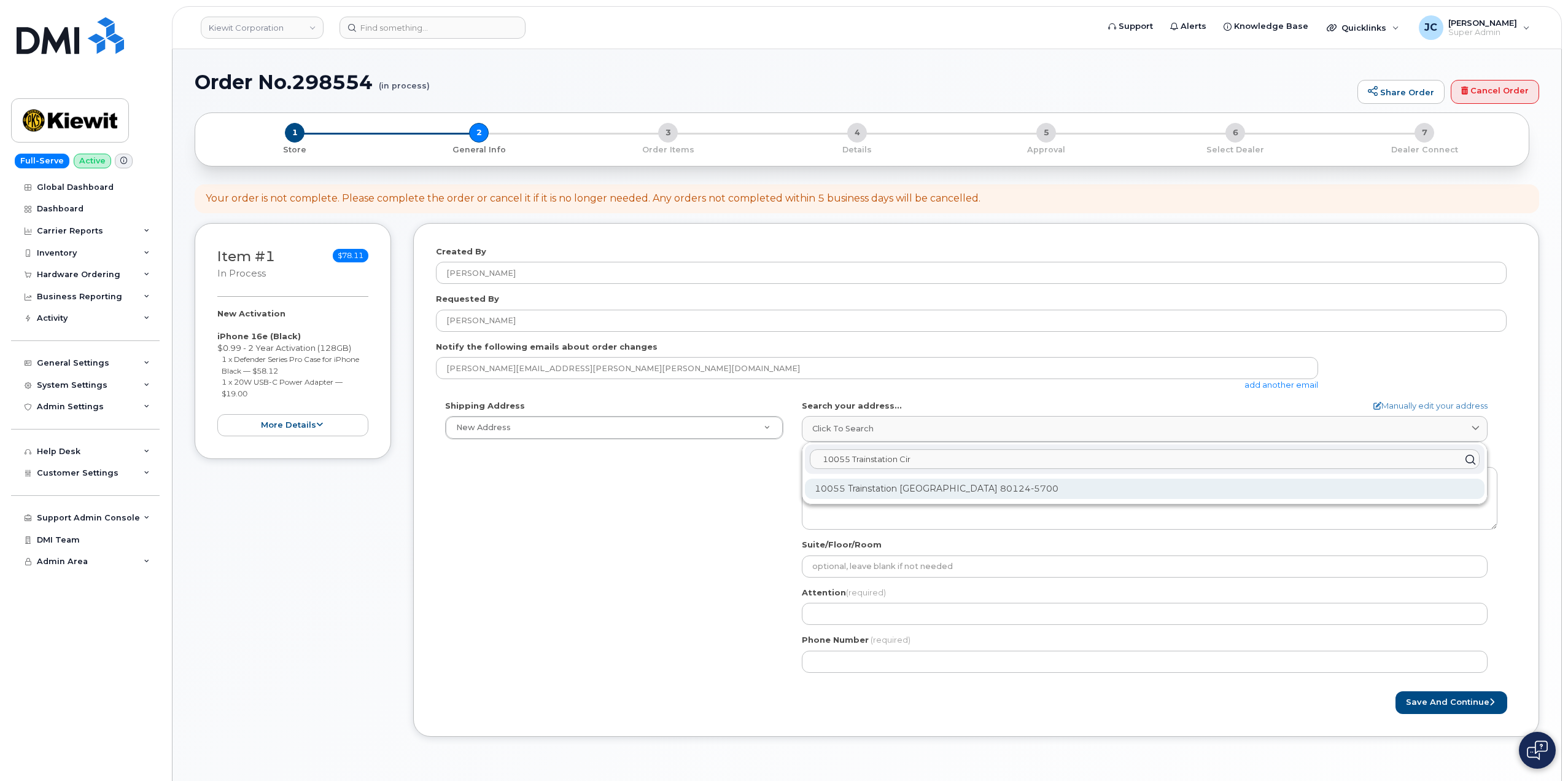
type input "10055 Trainstation Cir"
click at [882, 484] on div "10055 Trainstation Cir Lone Tree CO 80124-5700" at bounding box center [1145, 488] width 680 height 20
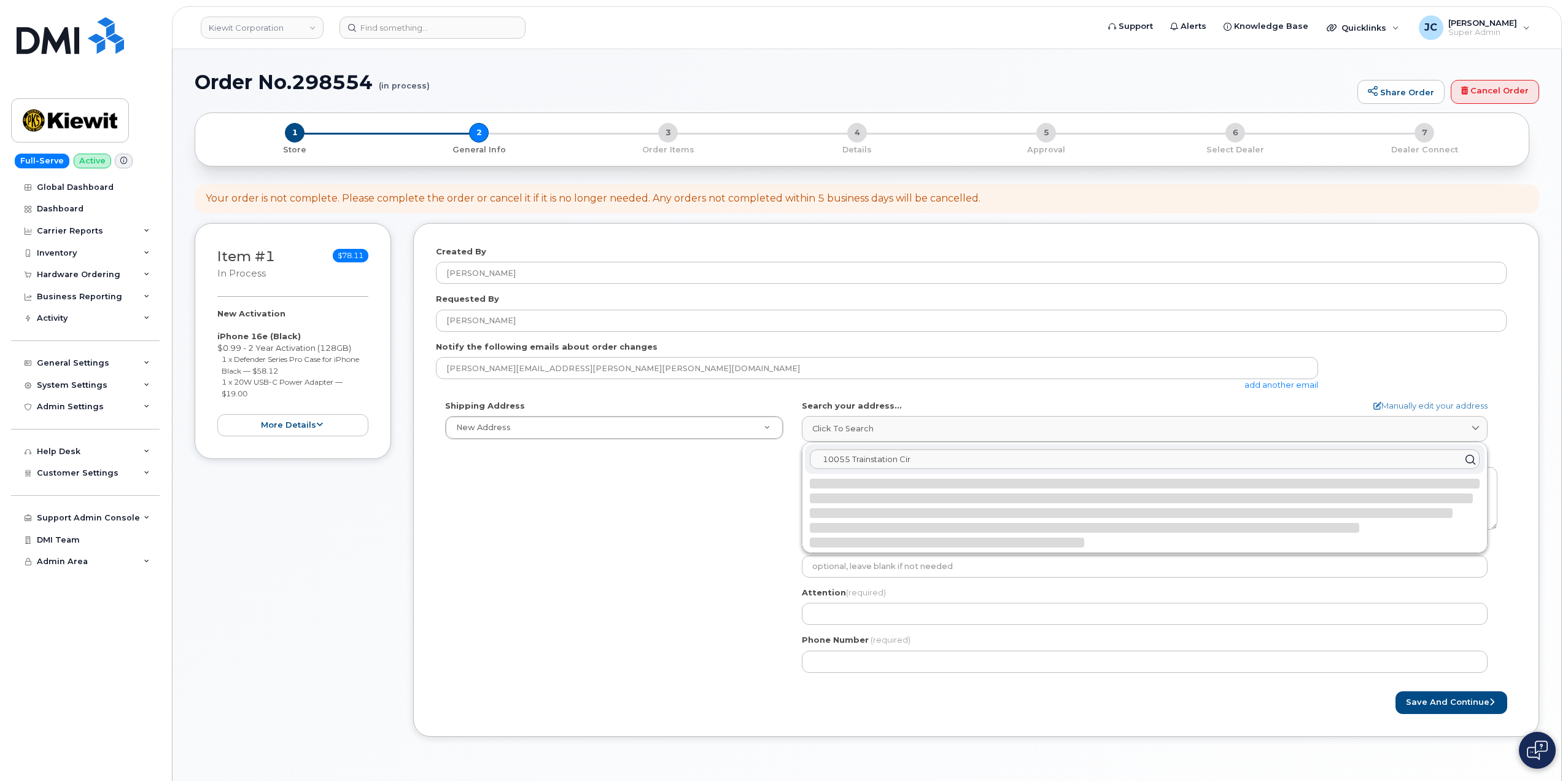
select select
type textarea "10055 Trainstation Cir LONE TREE CO 80124-5700 UNITED STATES"
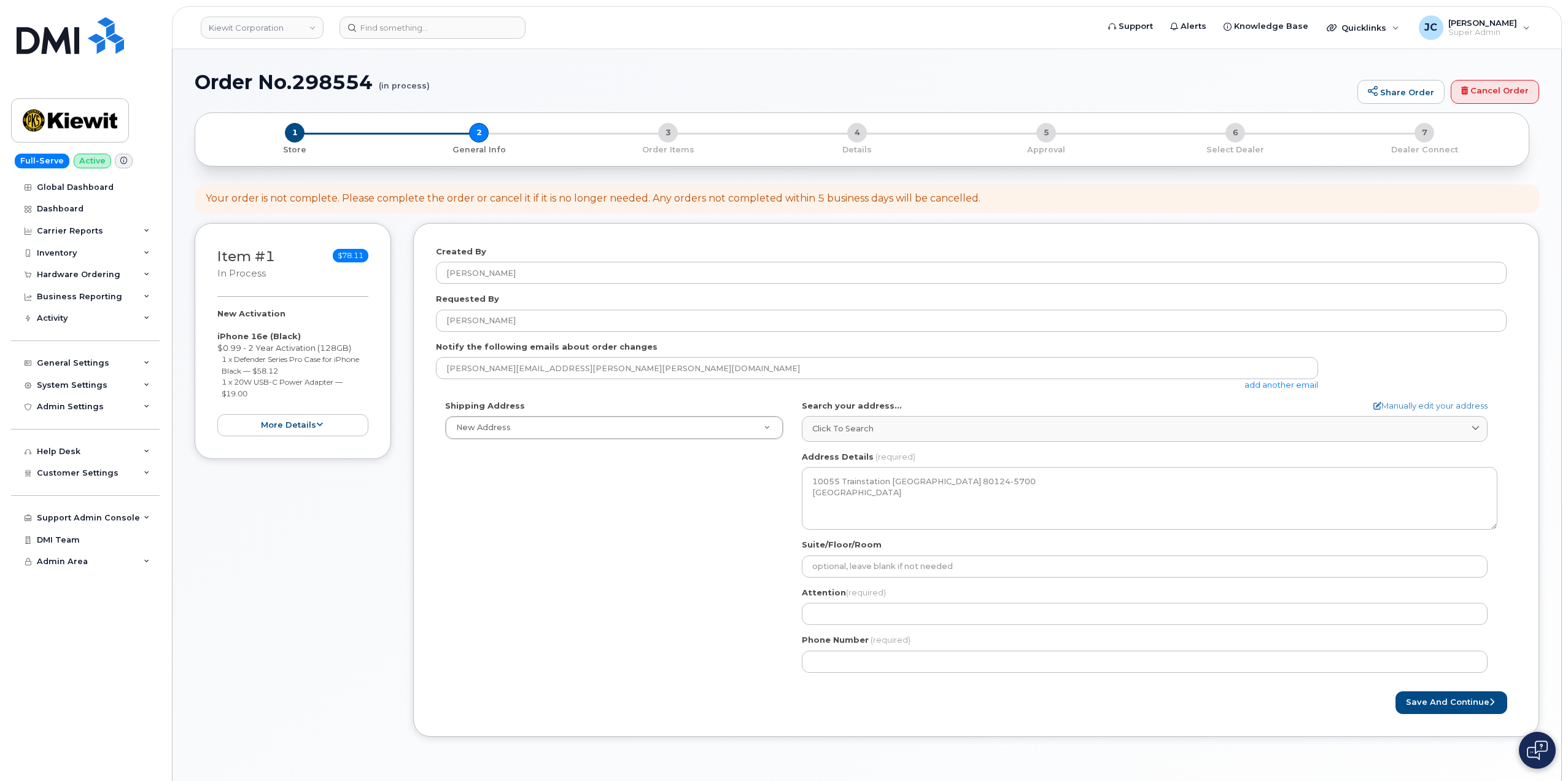
click at [829, 626] on div "CO Lone Tree Search your address... Manually edit your address Click to search …" at bounding box center [1150, 541] width 714 height 282
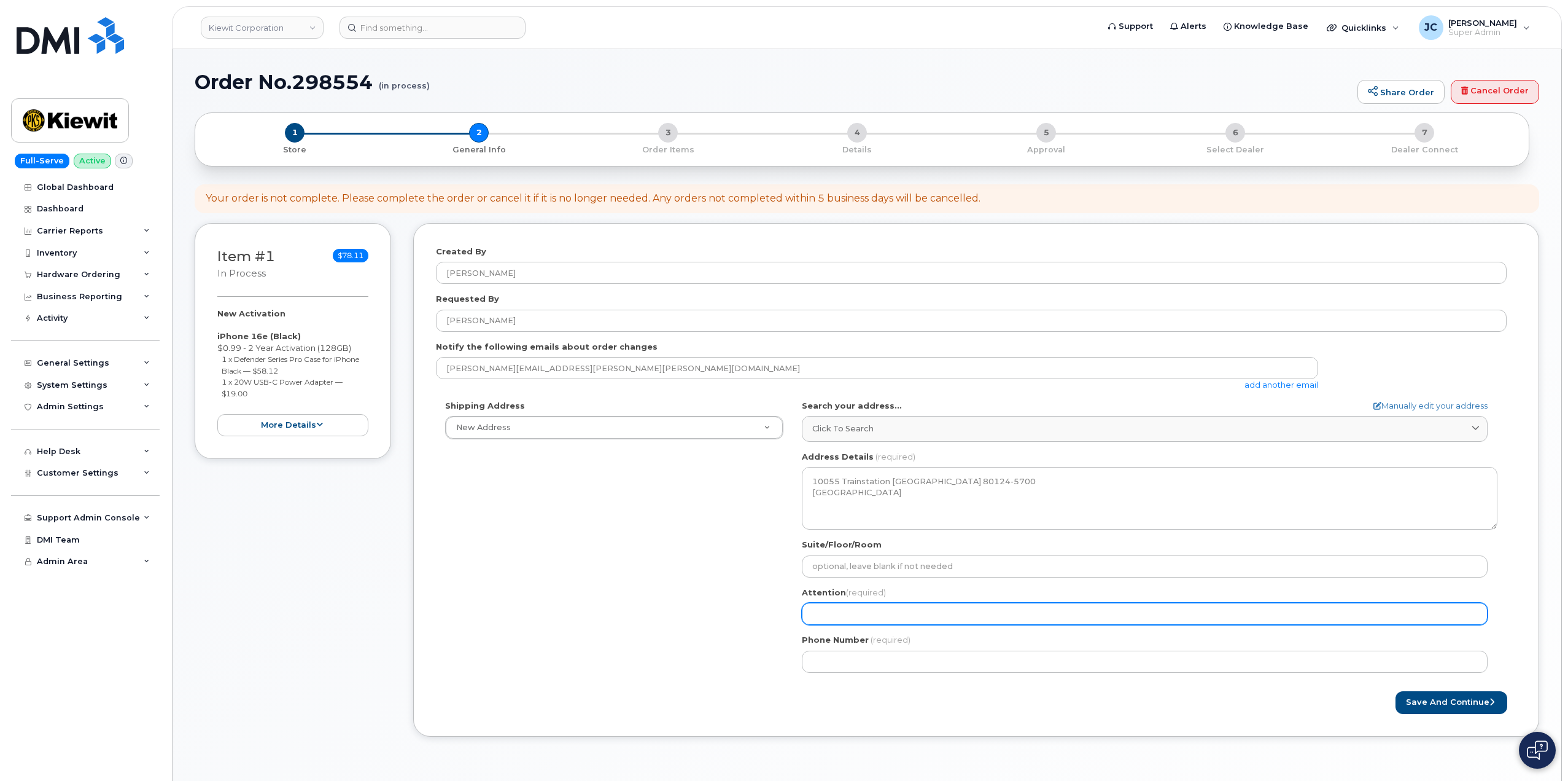
click at [831, 614] on input "Attention (required)" at bounding box center [1144, 614] width 686 height 22
select select
type input "A"
select select
type input "AT"
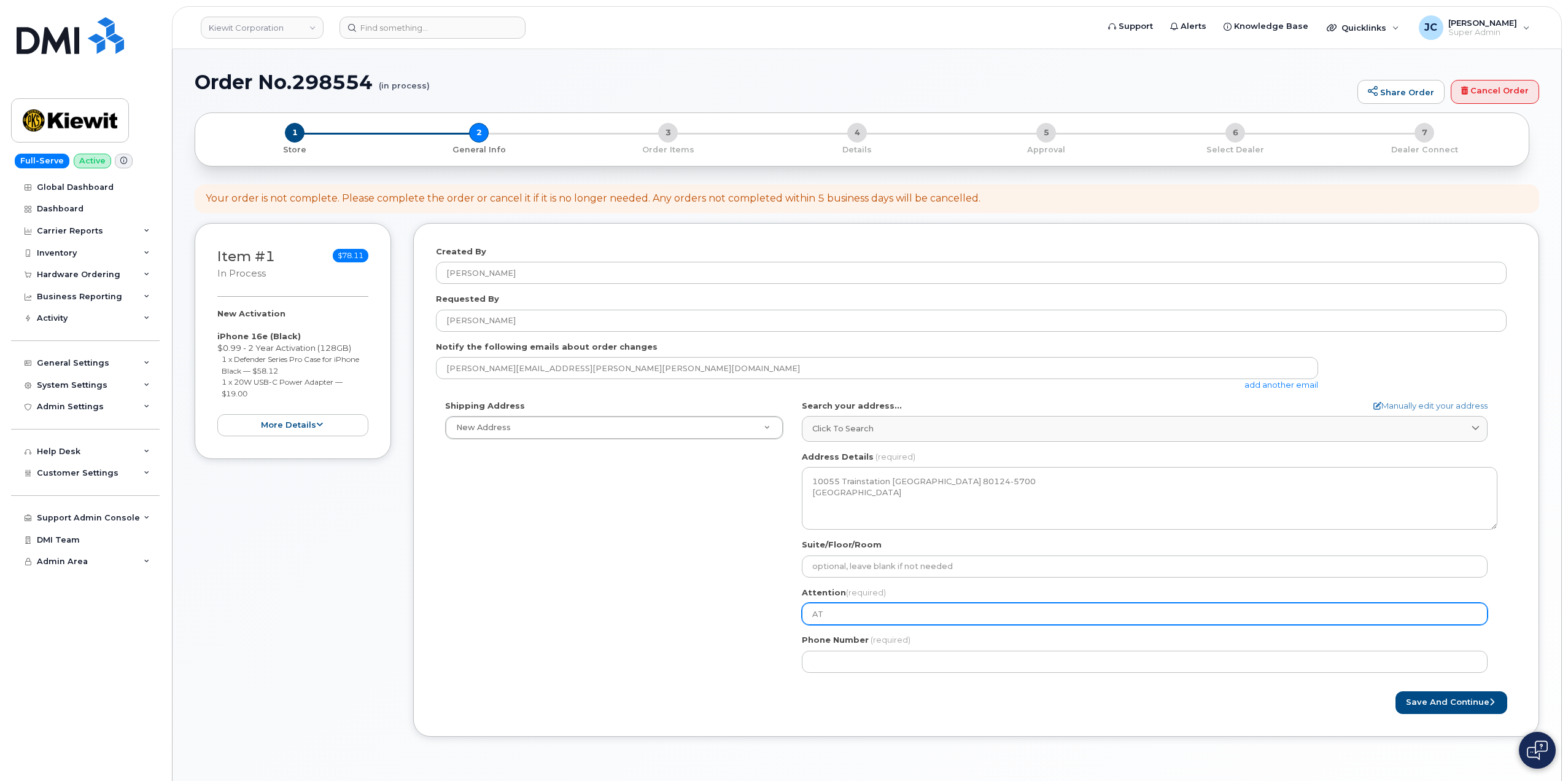
select select
type input "ATT"
select select
type input "ATTN"
select select
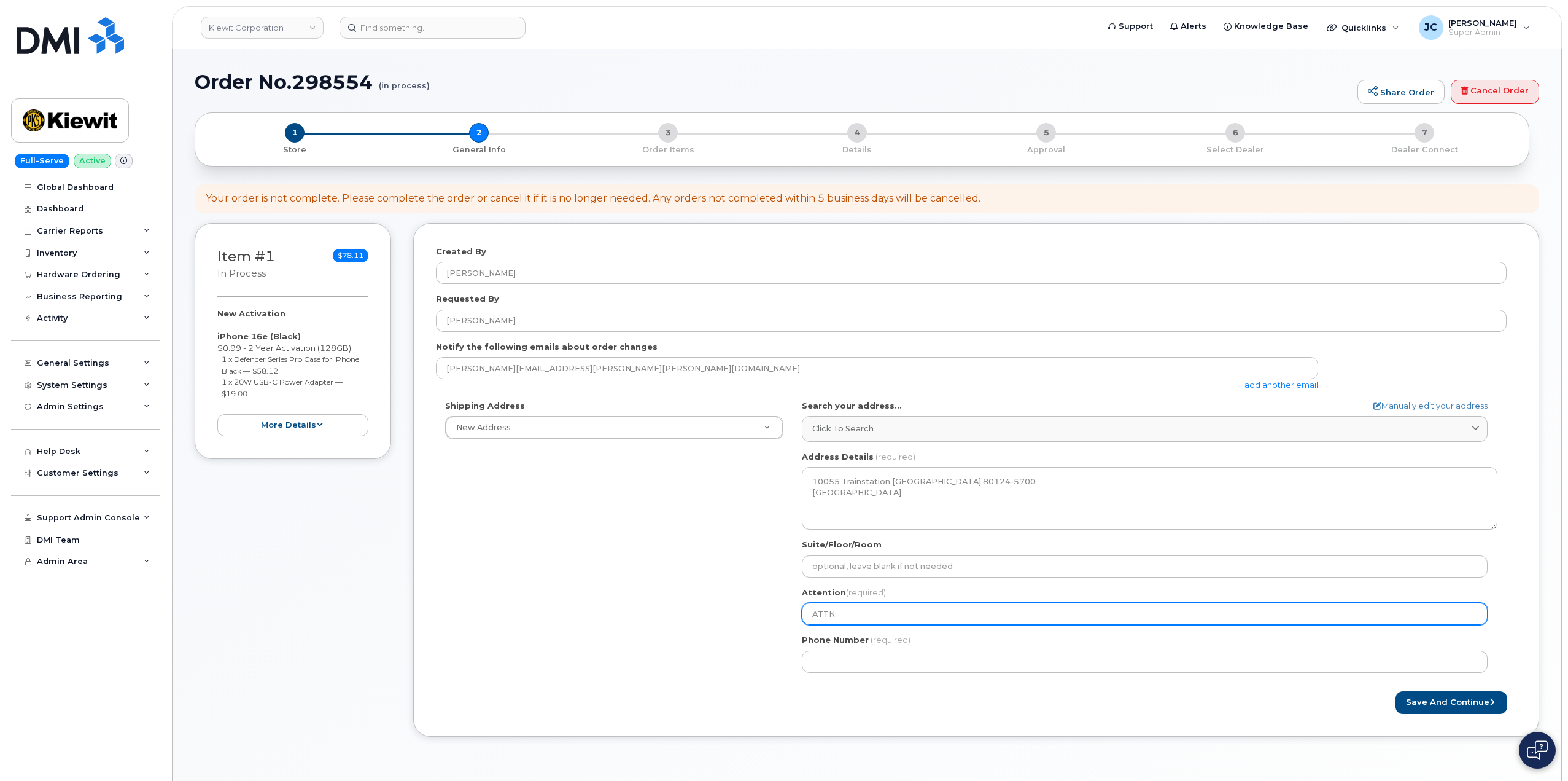
type input "ATTN:"
select select
type input "ATTN: j"
select select
type input "ATTN: jU"
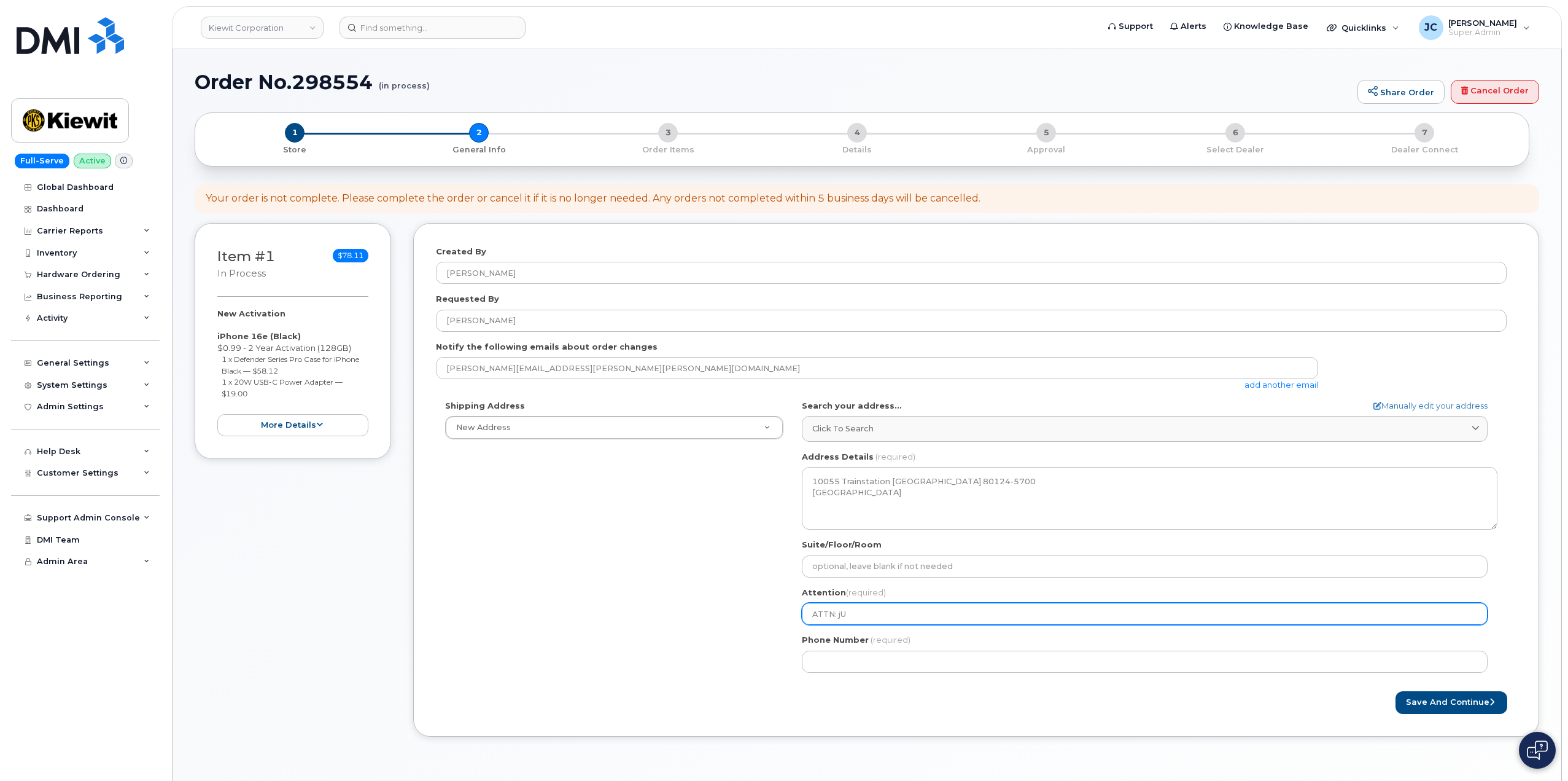
select select
type input "ATTN: j"
select select
type input "ATTN:"
select select
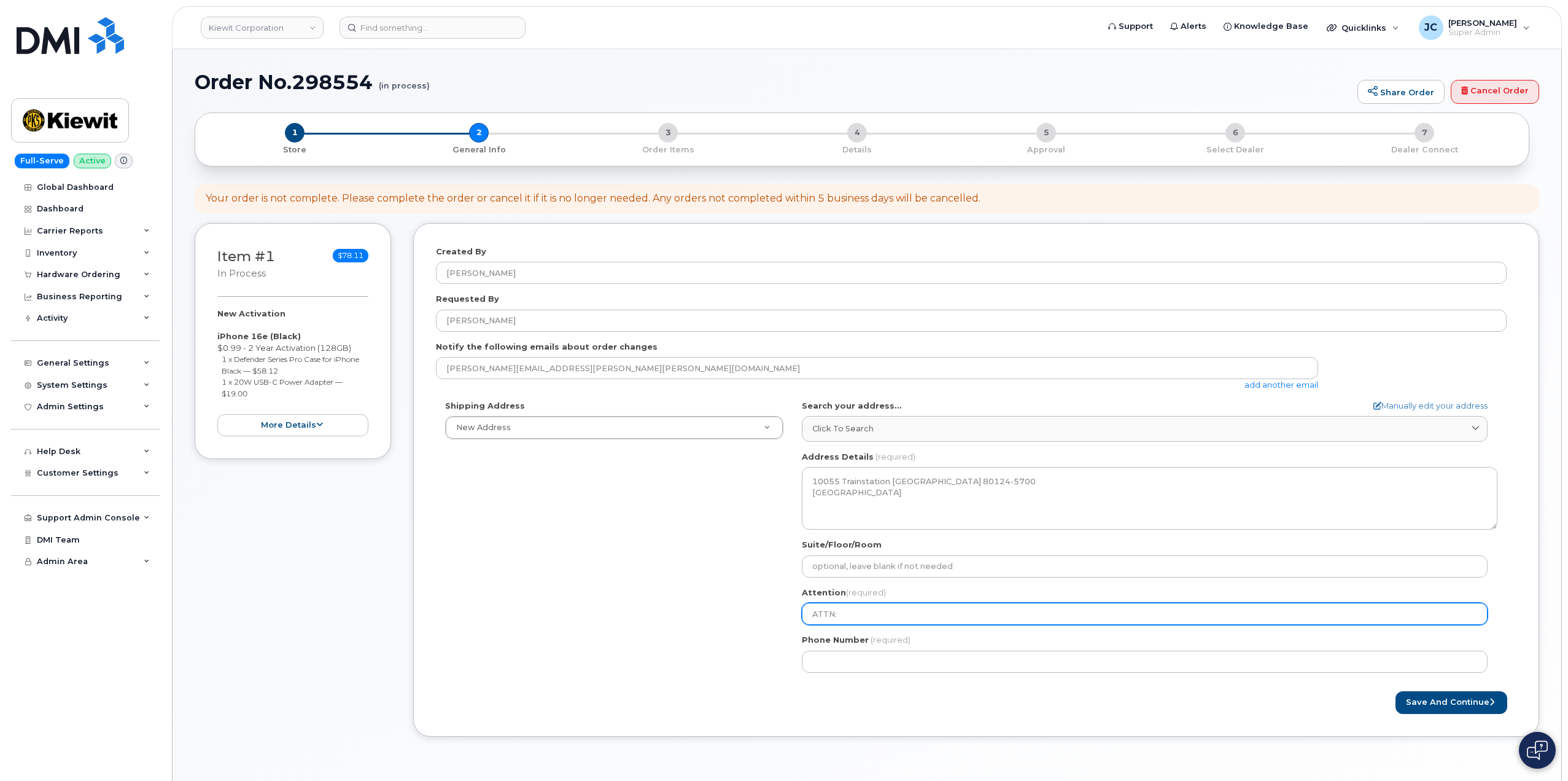
type input "ATTN: J"
select select
type input "ATTN: Ju"
select select
type input "ATTN: Jud"
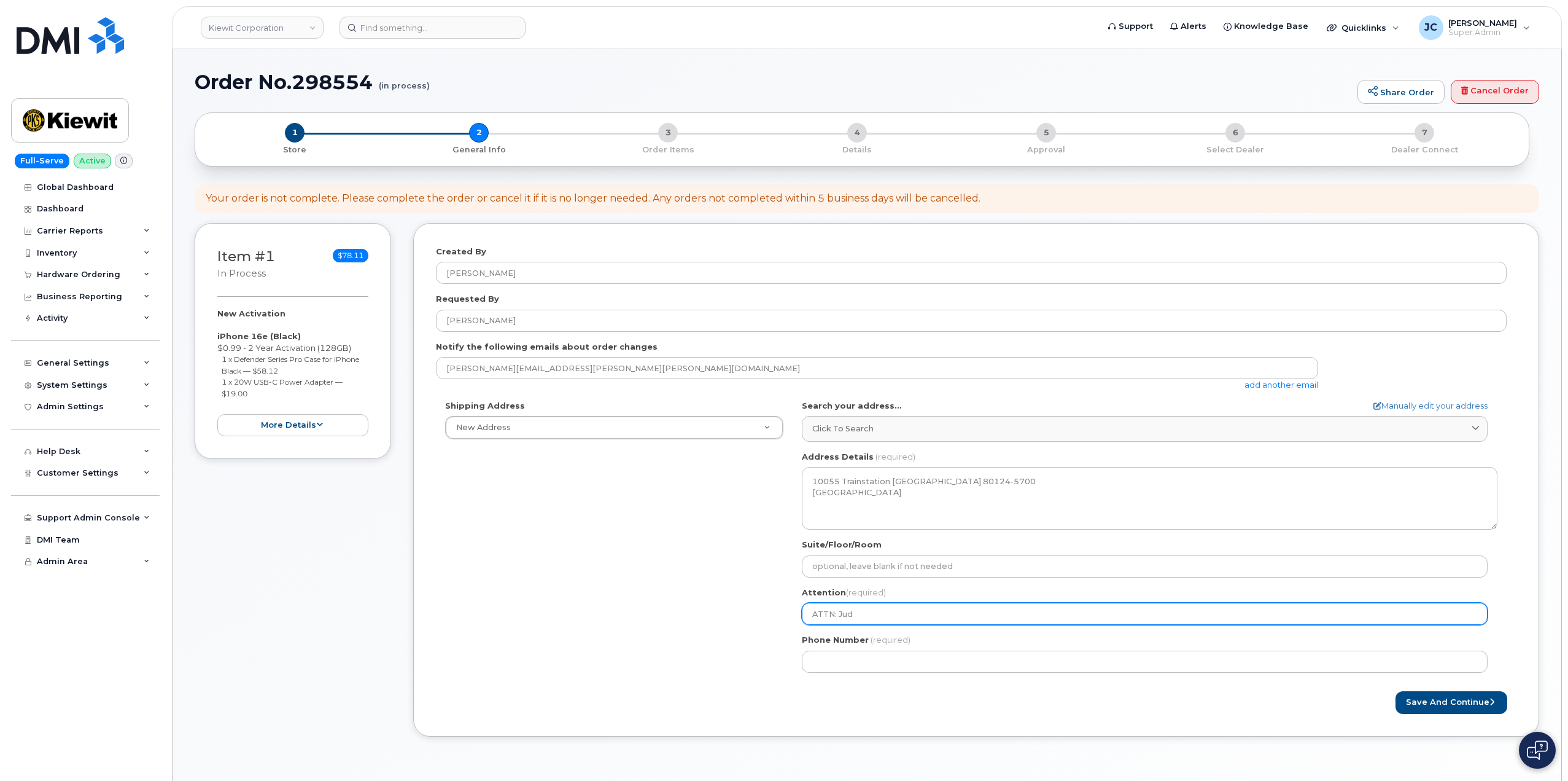
select select
type input "ATTN: Juds"
select select
type input "ATTN: Judso"
select select
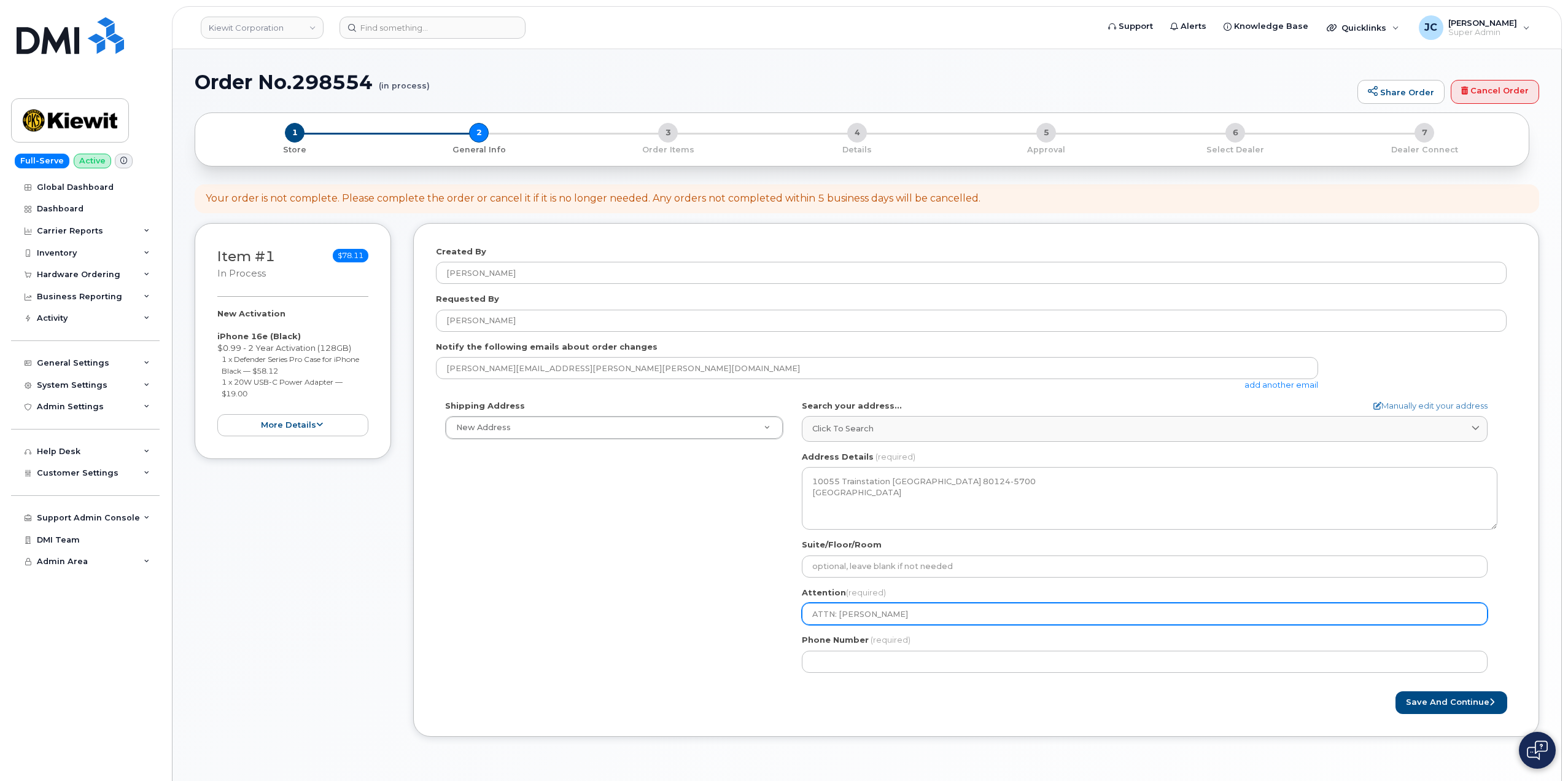
type input "ATTN: Judson"
select select
type input "ATTN: Judson B"
select select
type input "ATTN: Judson Ba"
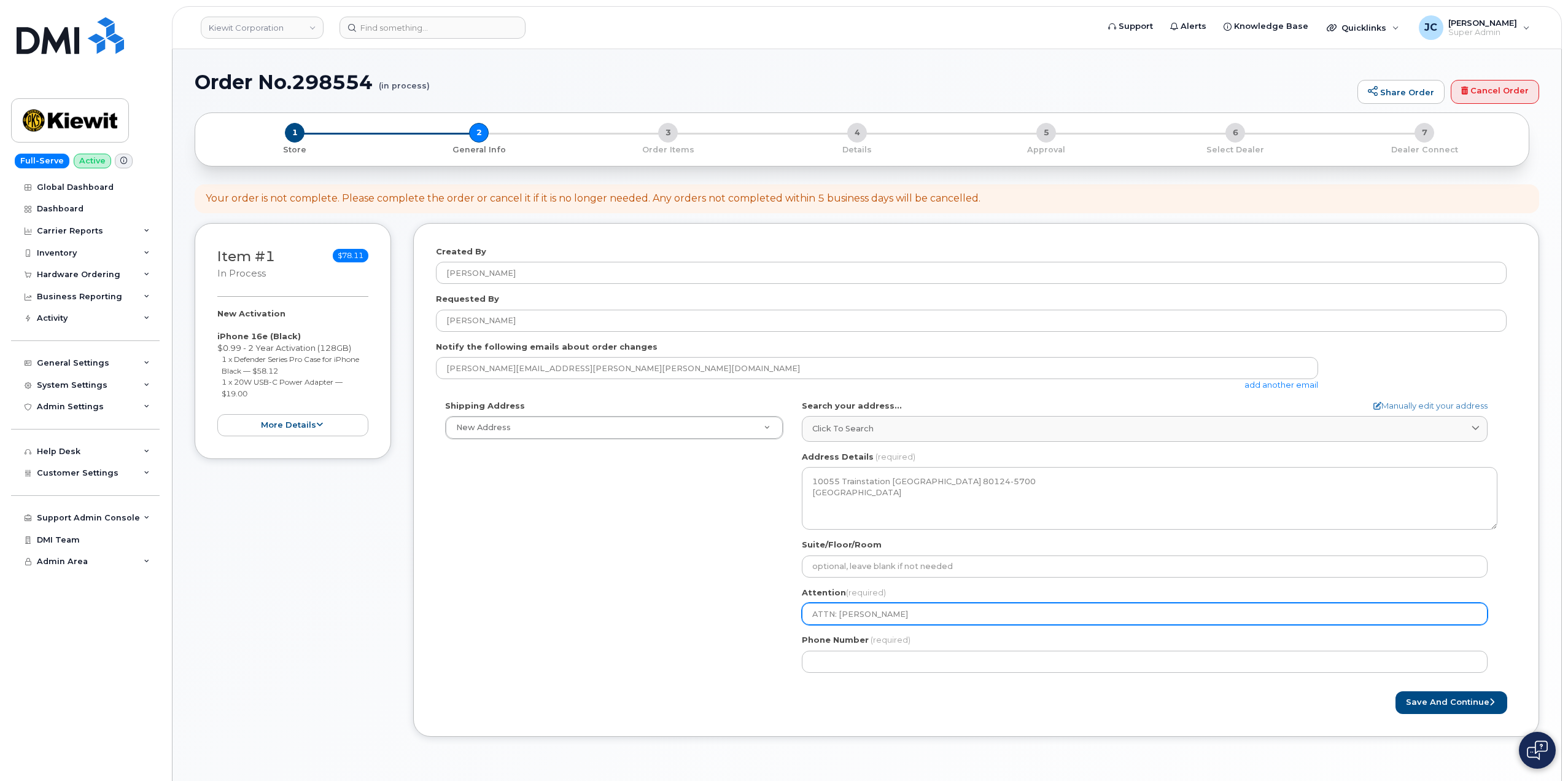
select select
type input "ATTN: Judson Bar"
select select
type input "ATTN: Judson Barl"
select select
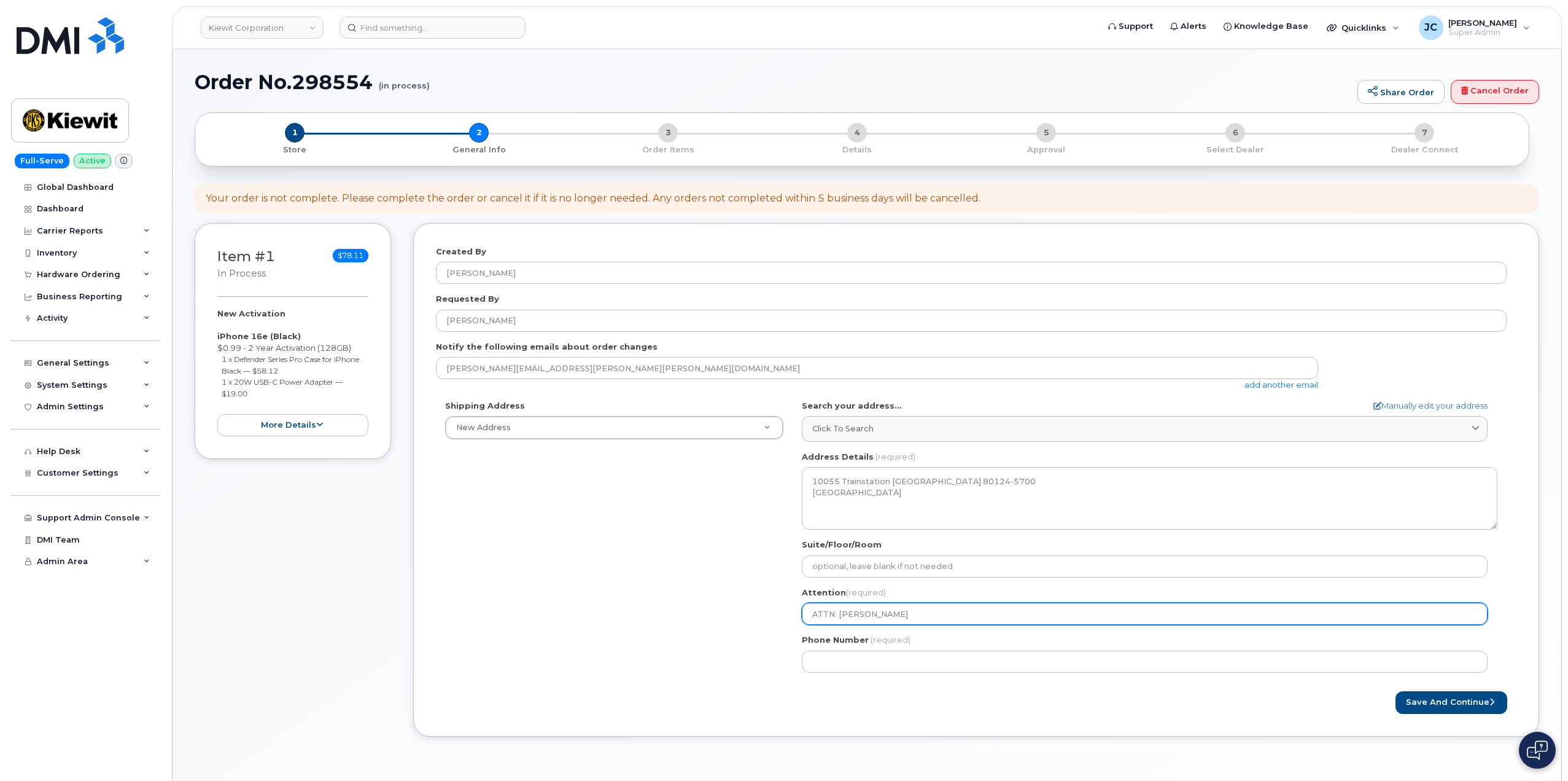
type input "ATTN: Judson Barl;"
select select
type input "ATTN: Judson Barl;o"
select select
type input "ATTN: Judson Barl;ow"
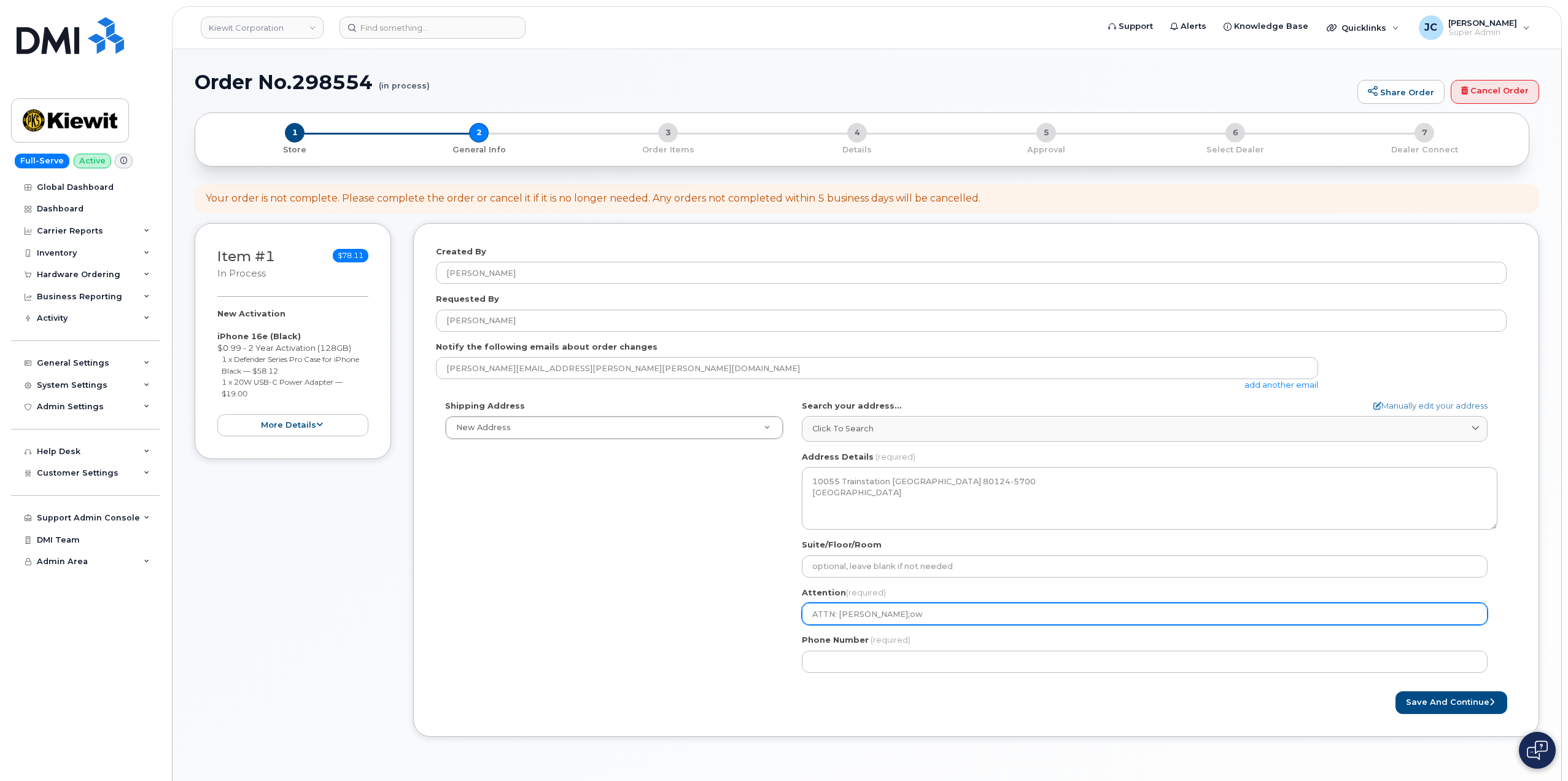
click at [890, 614] on input "ATTN: Judson Barl;ow" at bounding box center [1144, 614] width 686 height 22
drag, startPoint x: 887, startPoint y: 618, endPoint x: 916, endPoint y: 628, distance: 30.7
click at [887, 619] on input "ATTN: Judson Barl;ow" at bounding box center [1144, 614] width 686 height 22
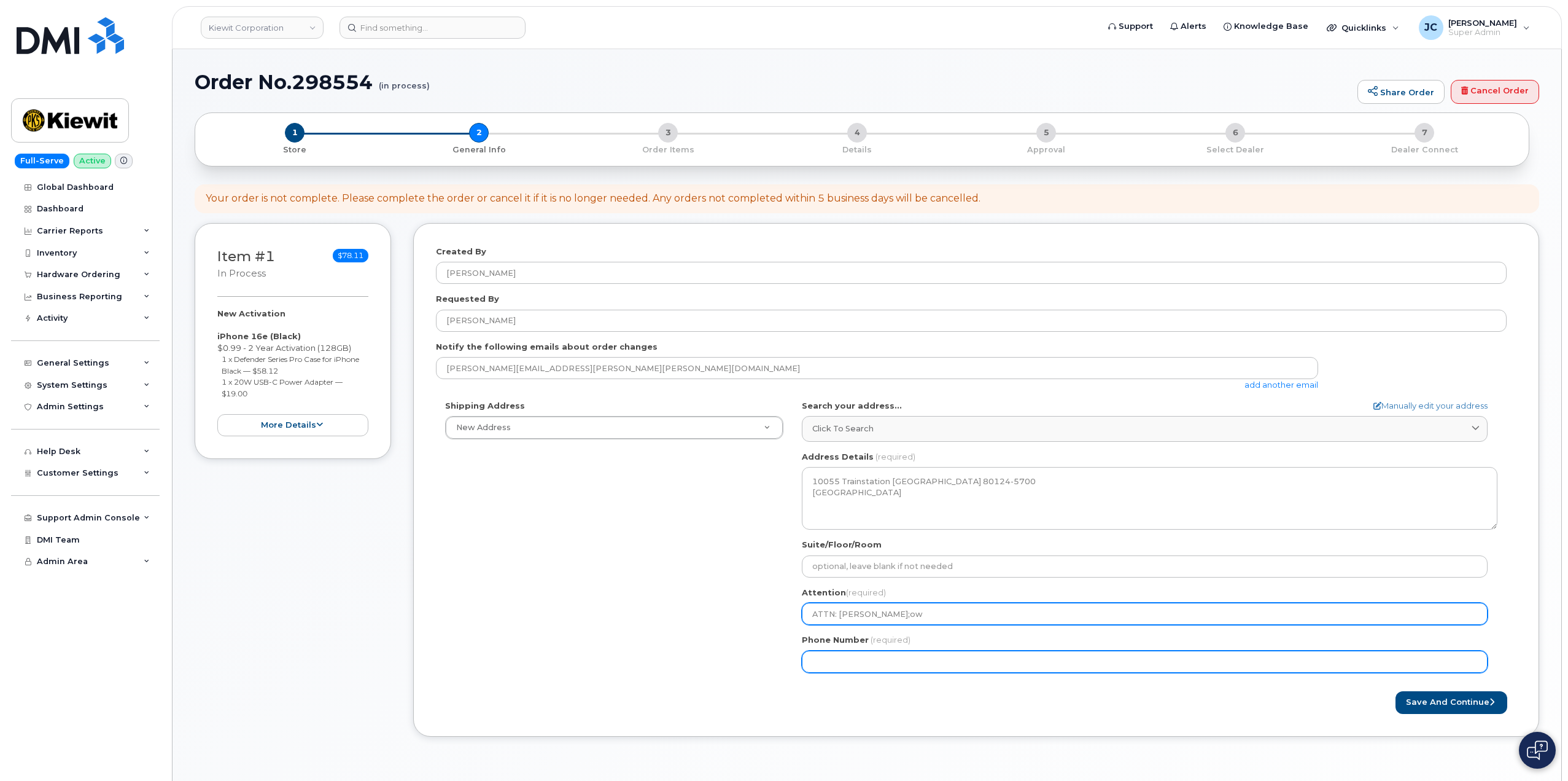
select select
type input "ATTN: [PERSON_NAME]"
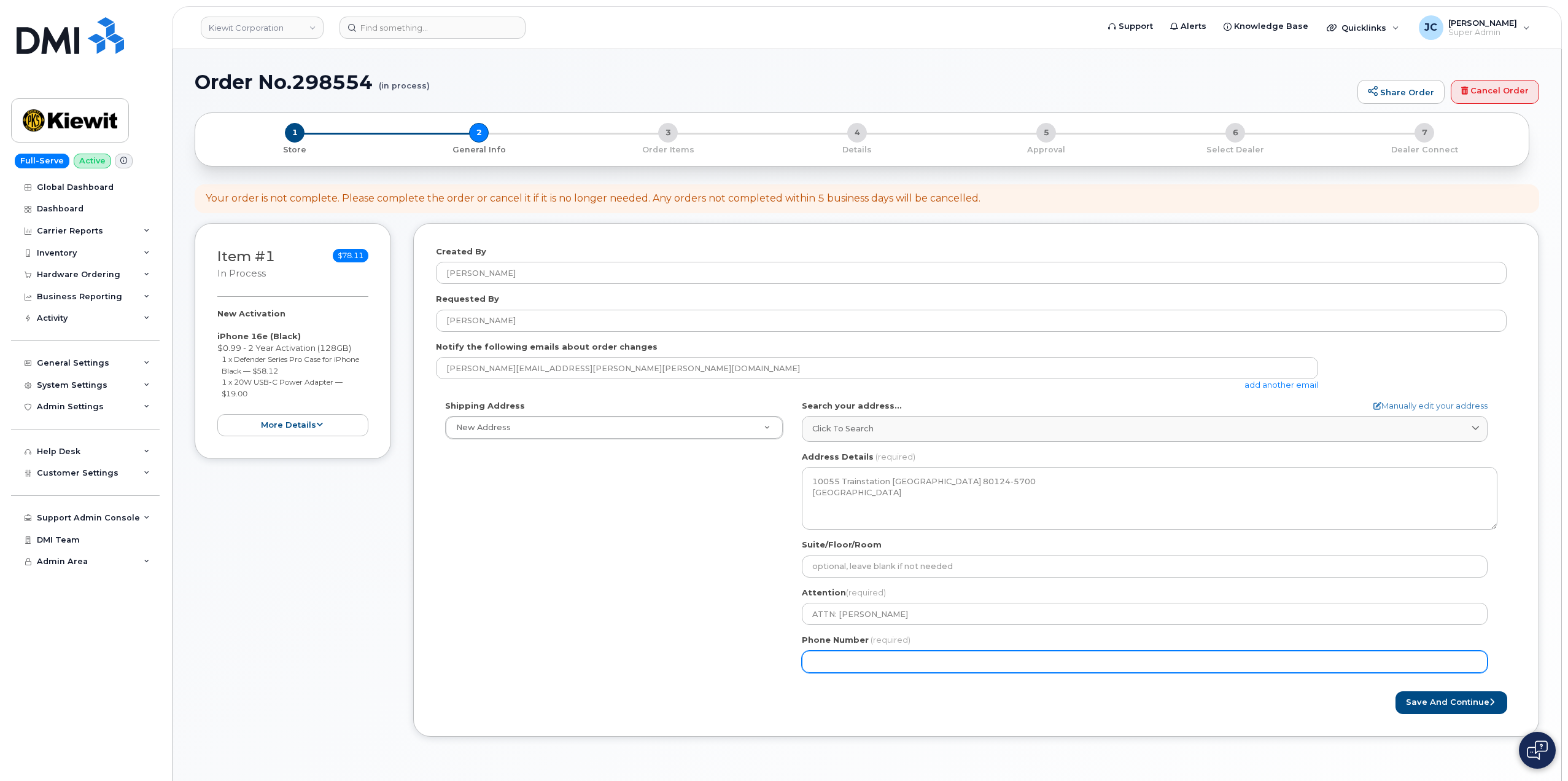
click at [898, 669] on input "Phone Number" at bounding box center [1144, 661] width 686 height 22
click at [873, 663] on input "Phone Number" at bounding box center [1144, 661] width 686 height 22
paste input "303.3492229"
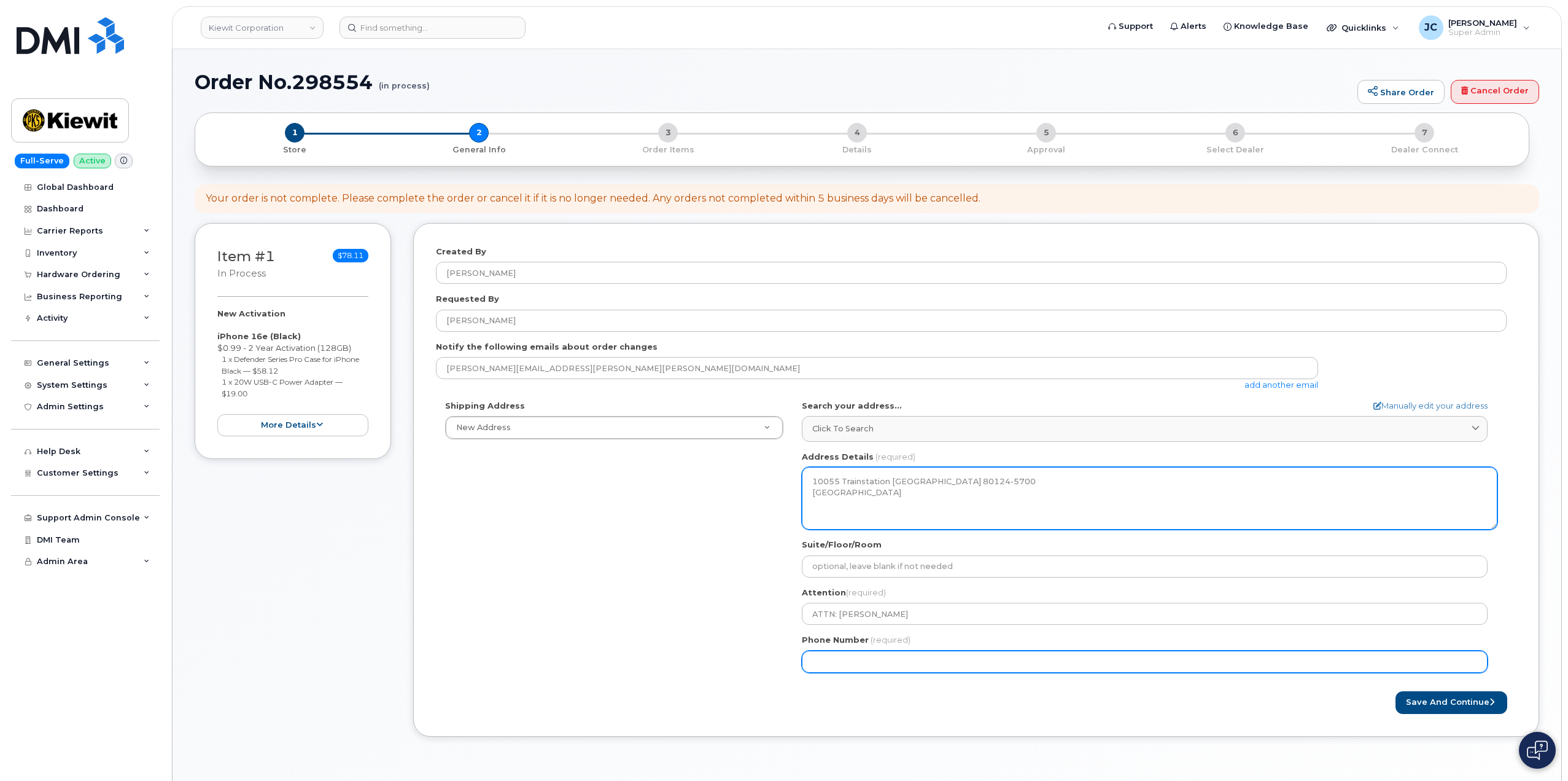
type input "303.3492229"
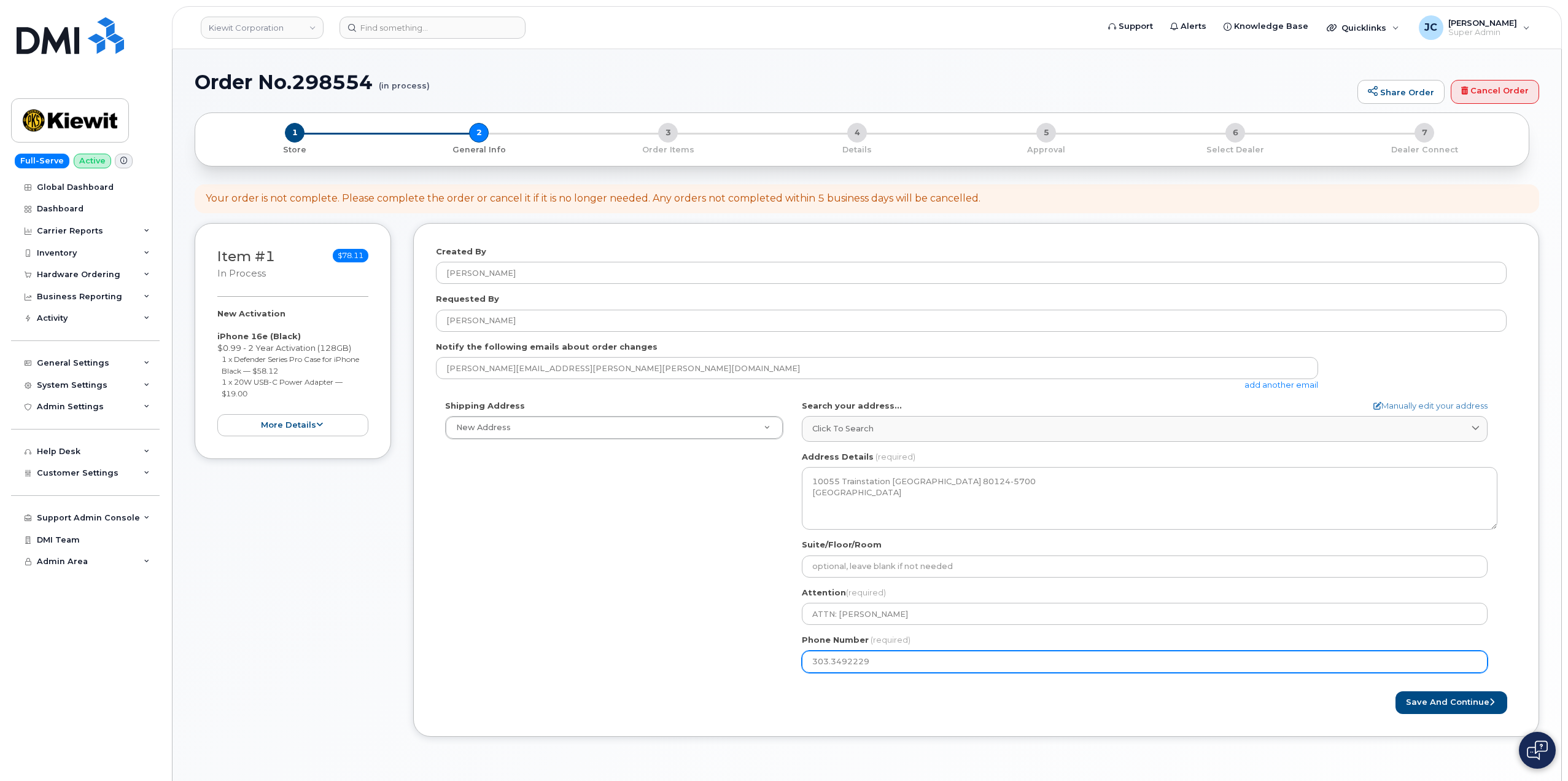
click at [833, 663] on input "303.3492229" at bounding box center [1144, 661] width 686 height 22
select select
type input "3033492229"
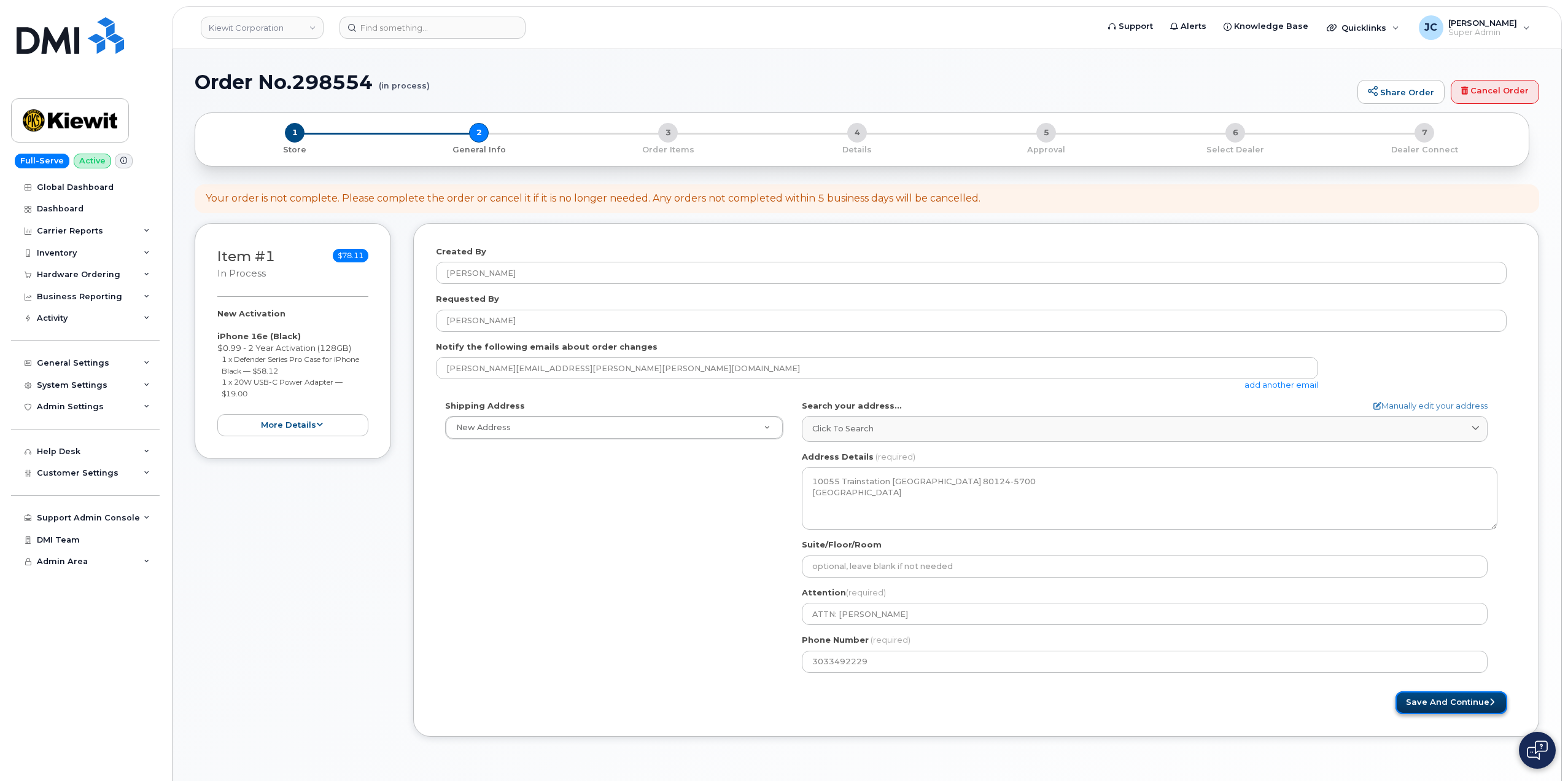
click at [1447, 702] on button "Save and Continue" at bounding box center [1451, 702] width 112 height 23
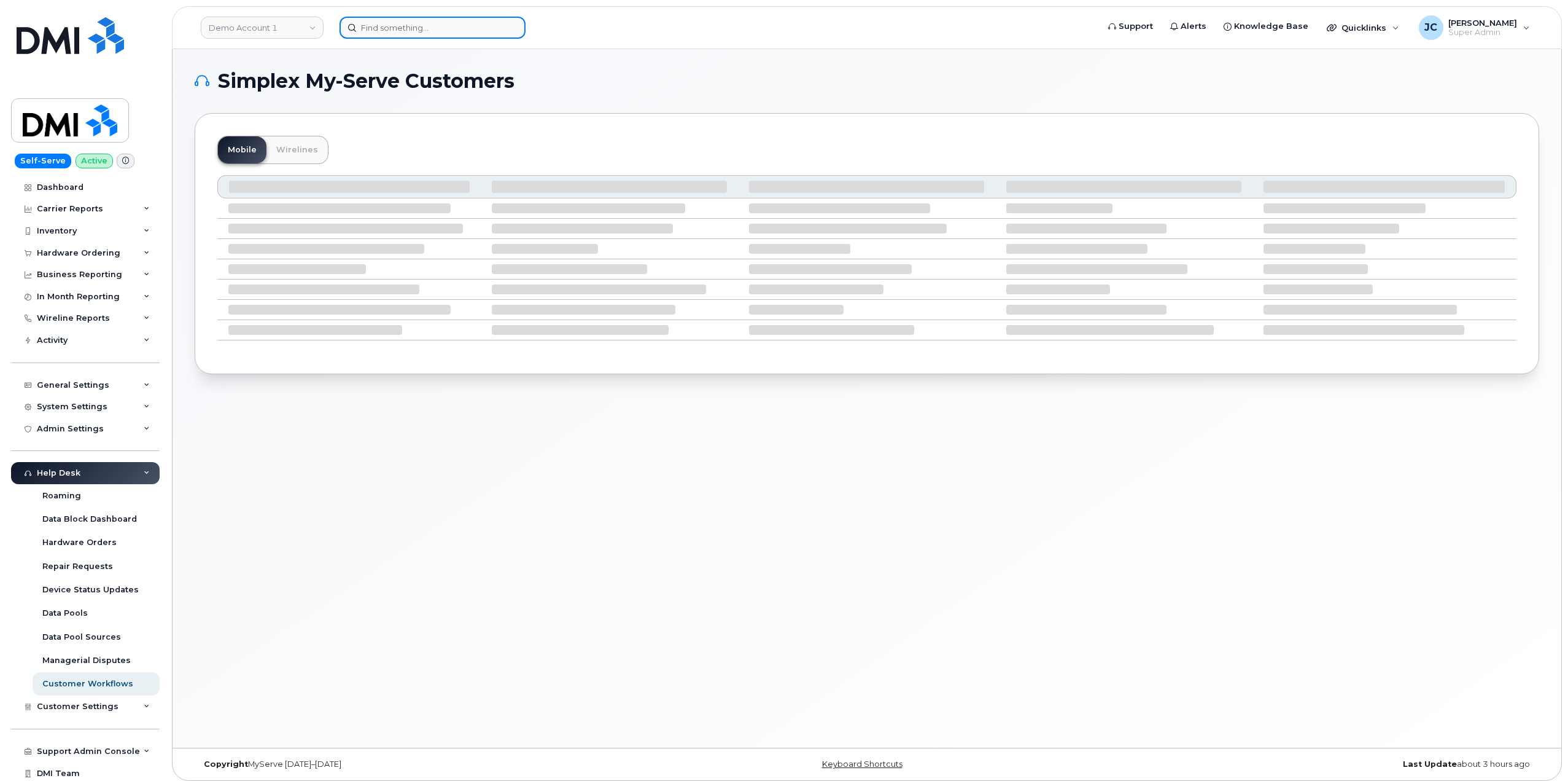
click at [364, 32] on input at bounding box center [432, 27] width 186 height 22
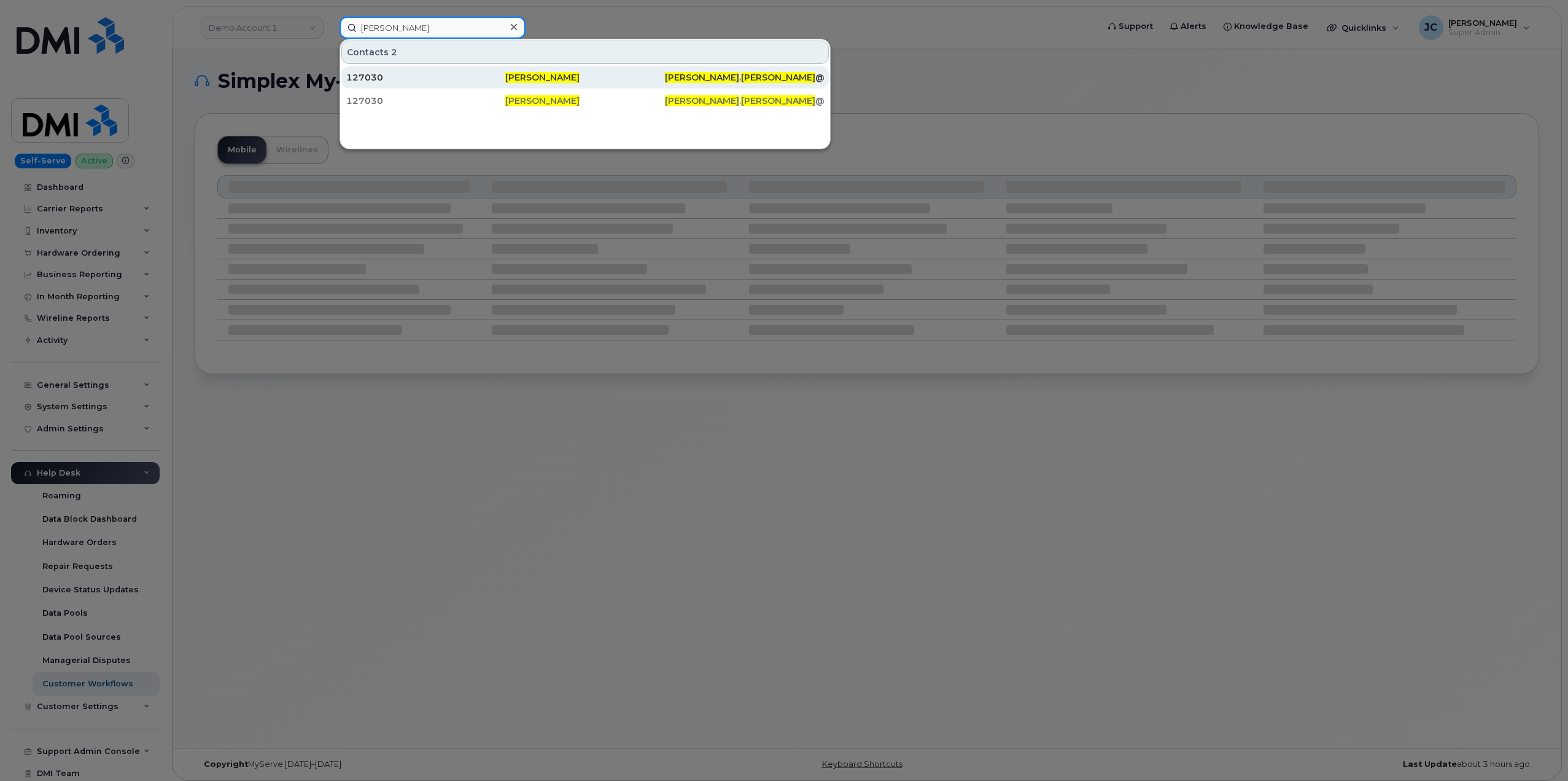
type input "[PERSON_NAME]"
click at [532, 75] on span "[PERSON_NAME]" at bounding box center [542, 77] width 74 height 11
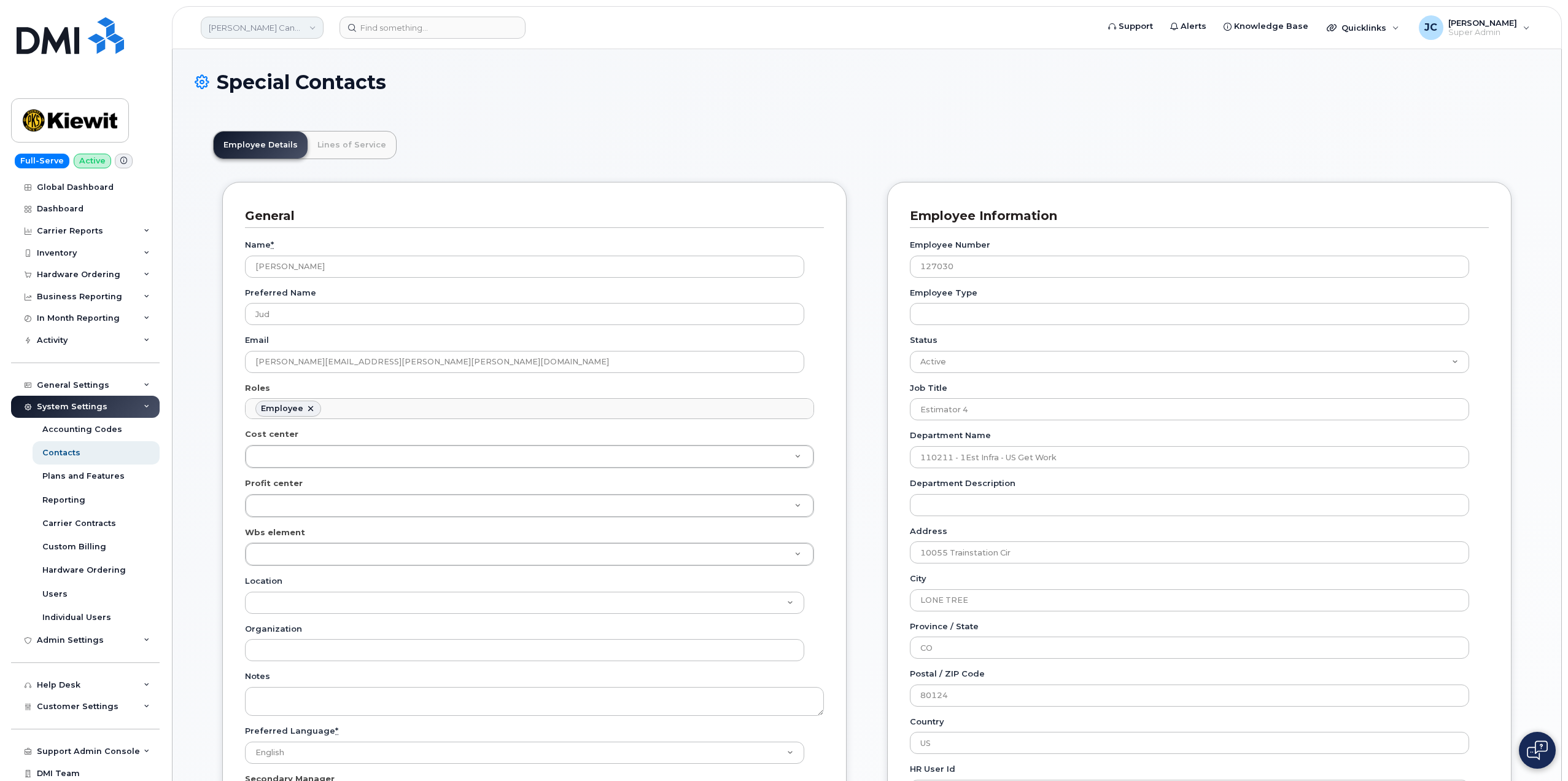
click at [313, 28] on link "[PERSON_NAME] Canada Inc" at bounding box center [262, 27] width 123 height 22
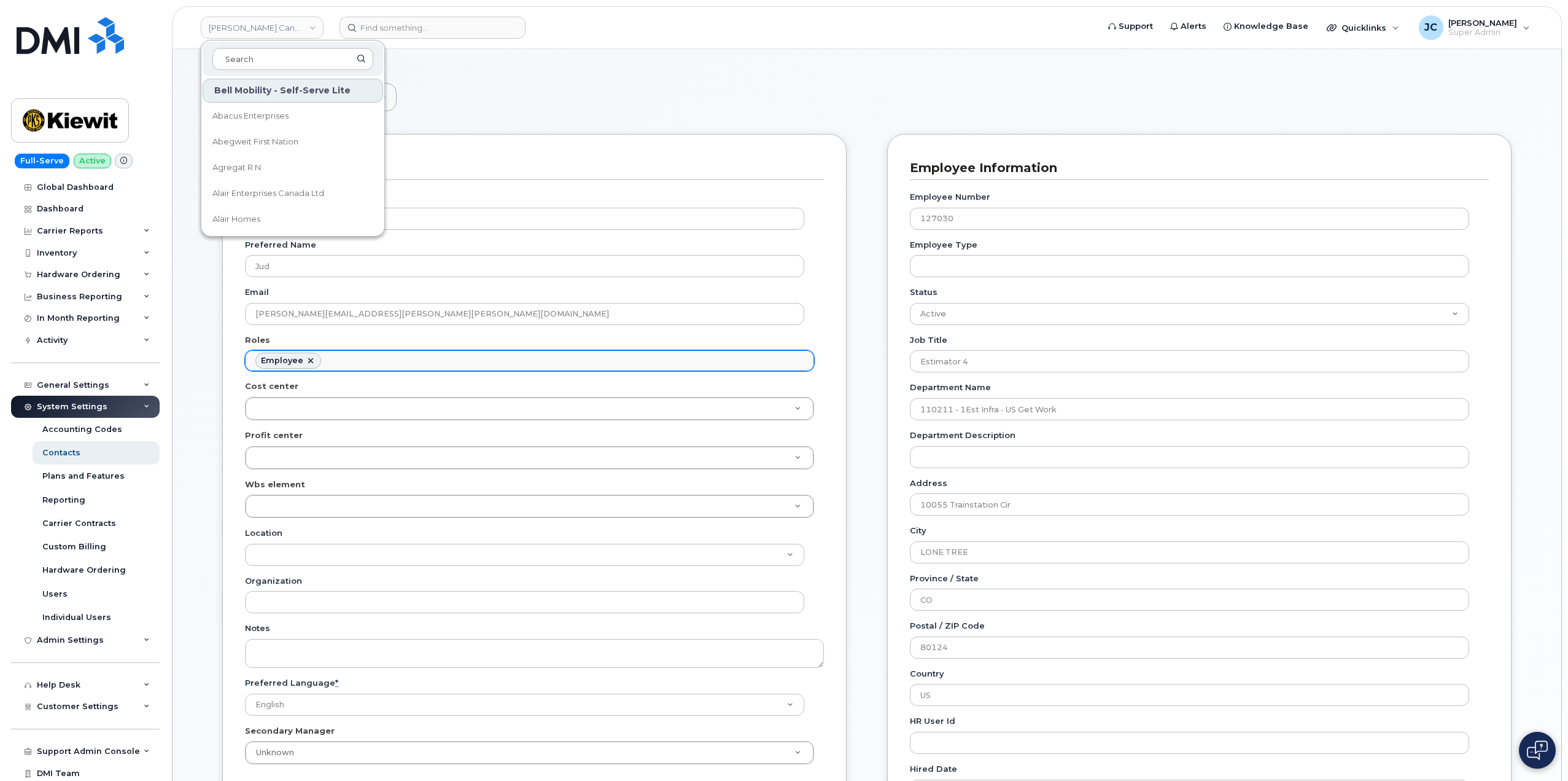
scroll to position [62, 0]
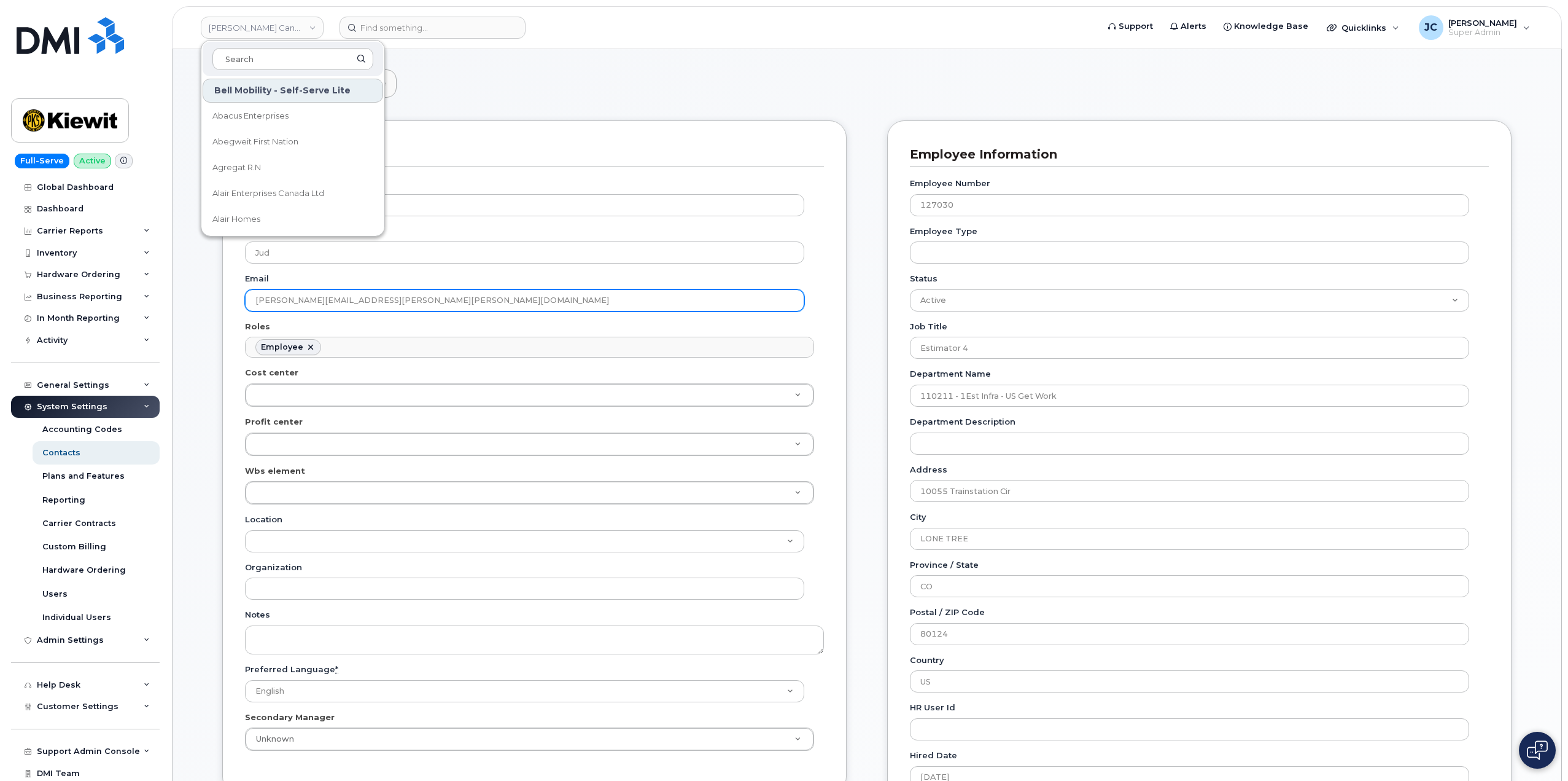
drag, startPoint x: 391, startPoint y: 304, endPoint x: 261, endPoint y: 301, distance: 130.0
click at [240, 300] on div "General Name * [PERSON_NAME] Preferred Name Jud Email [PERSON_NAME][EMAIL_ADDRE…" at bounding box center [534, 457] width 624 height 673
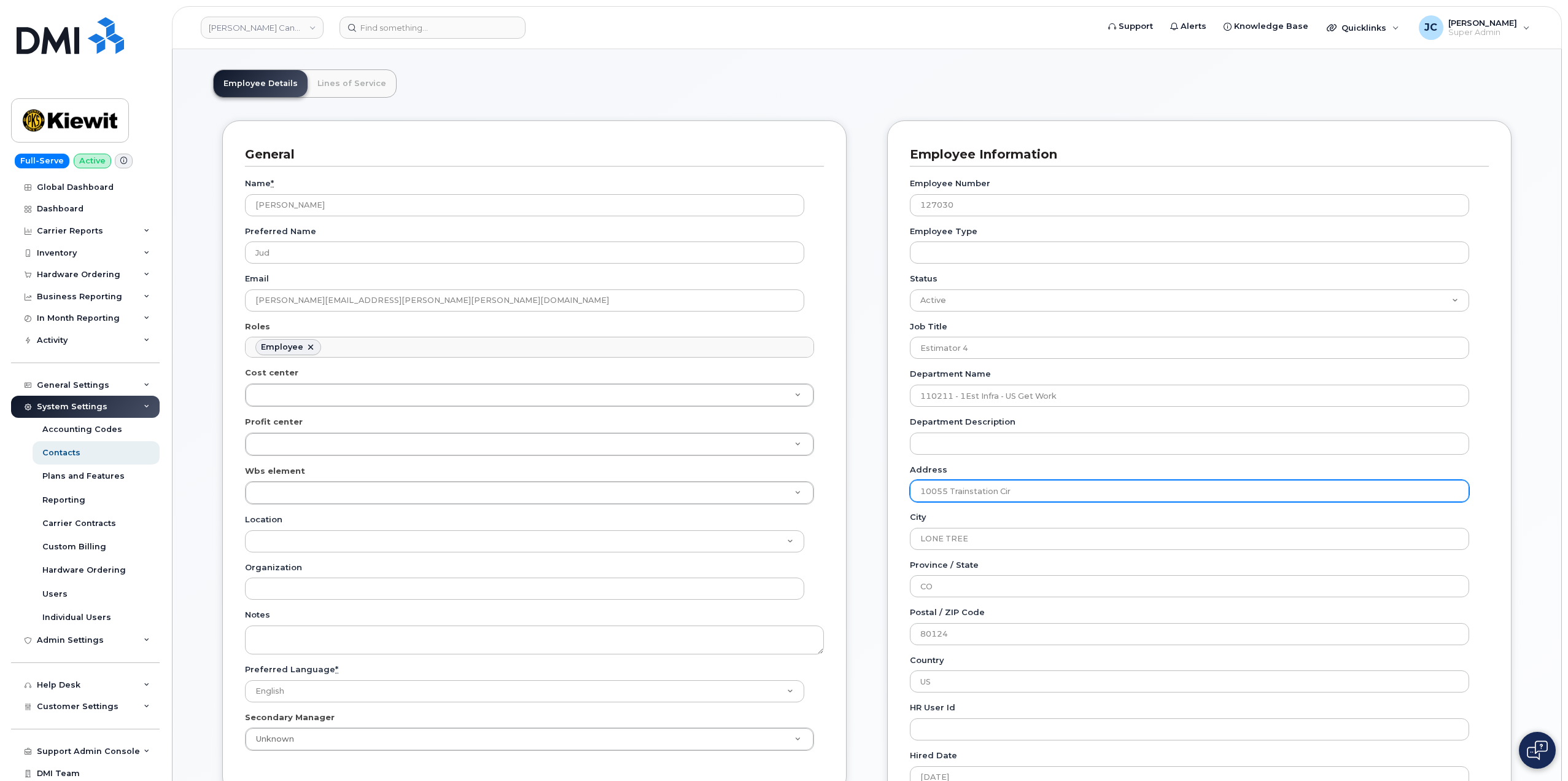
drag, startPoint x: 1016, startPoint y: 495, endPoint x: 921, endPoint y: 504, distance: 95.4
click at [875, 497] on div "General Name * [PERSON_NAME] Preferred Name Jud Email [PERSON_NAME][EMAIL_ADDRE…" at bounding box center [867, 567] width 1308 height 893
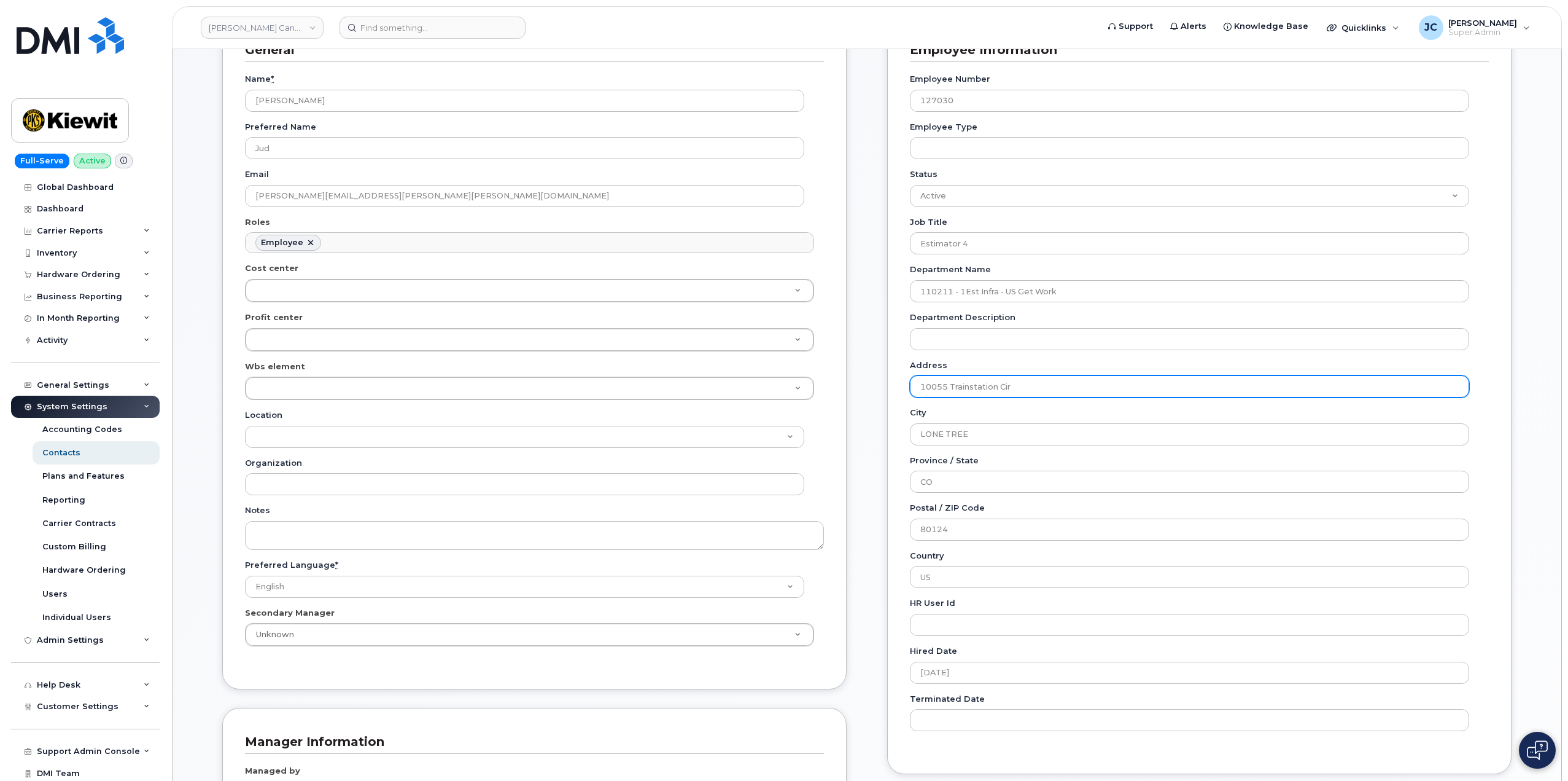
scroll to position [0, 0]
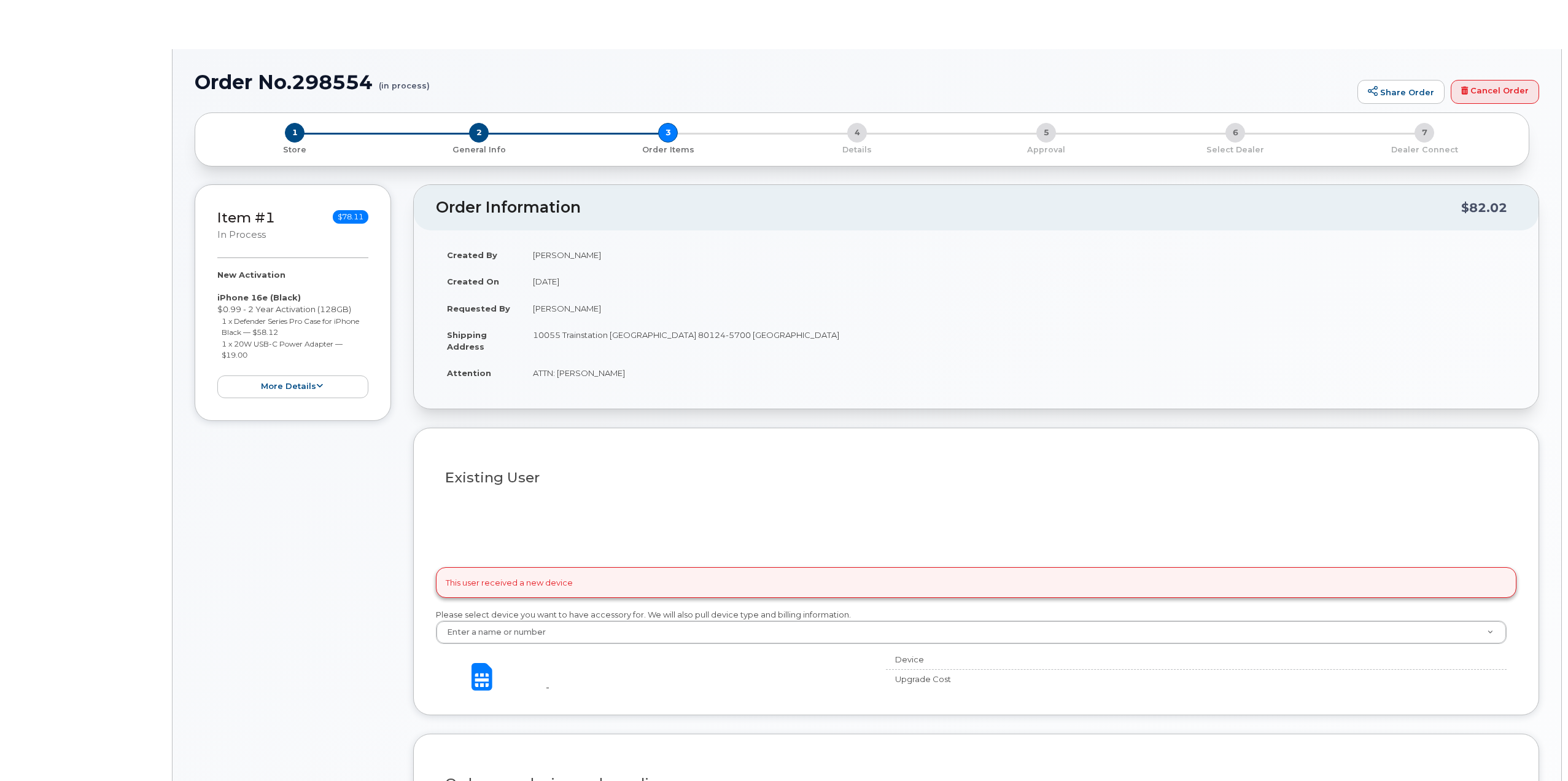
select select
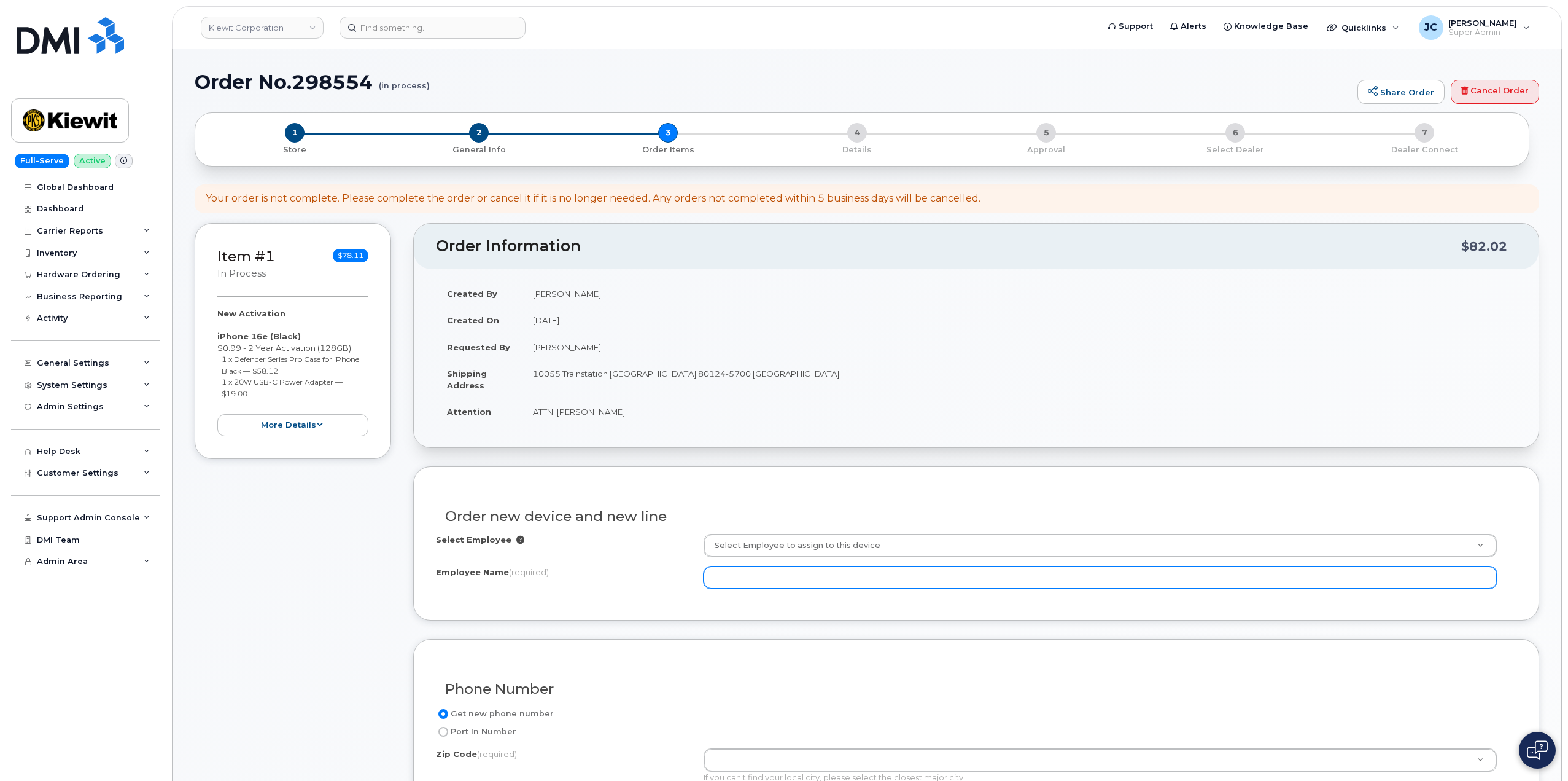
click at [749, 572] on input "Employee Name (required)" at bounding box center [1100, 577] width 793 height 22
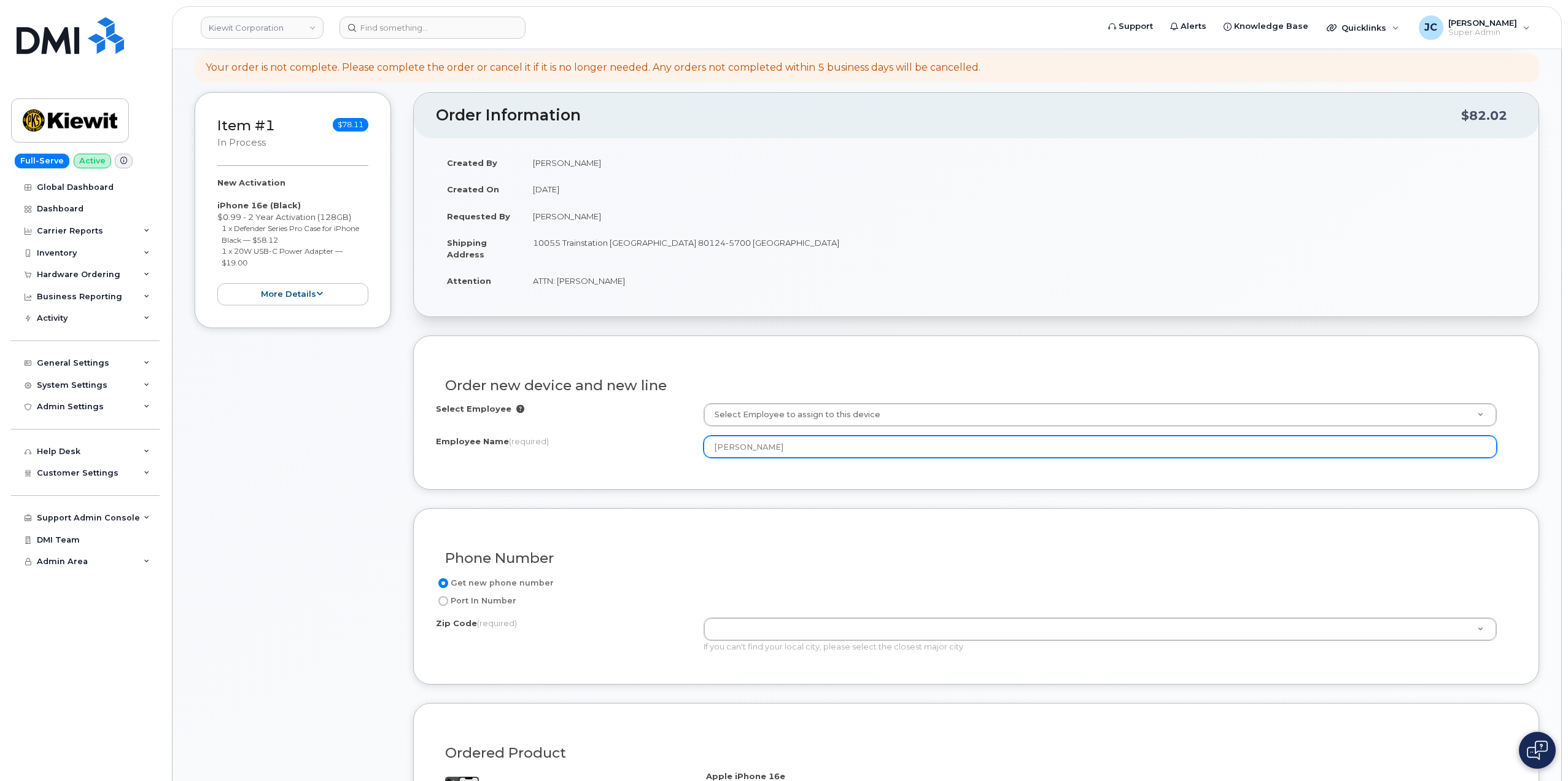
scroll to position [184, 0]
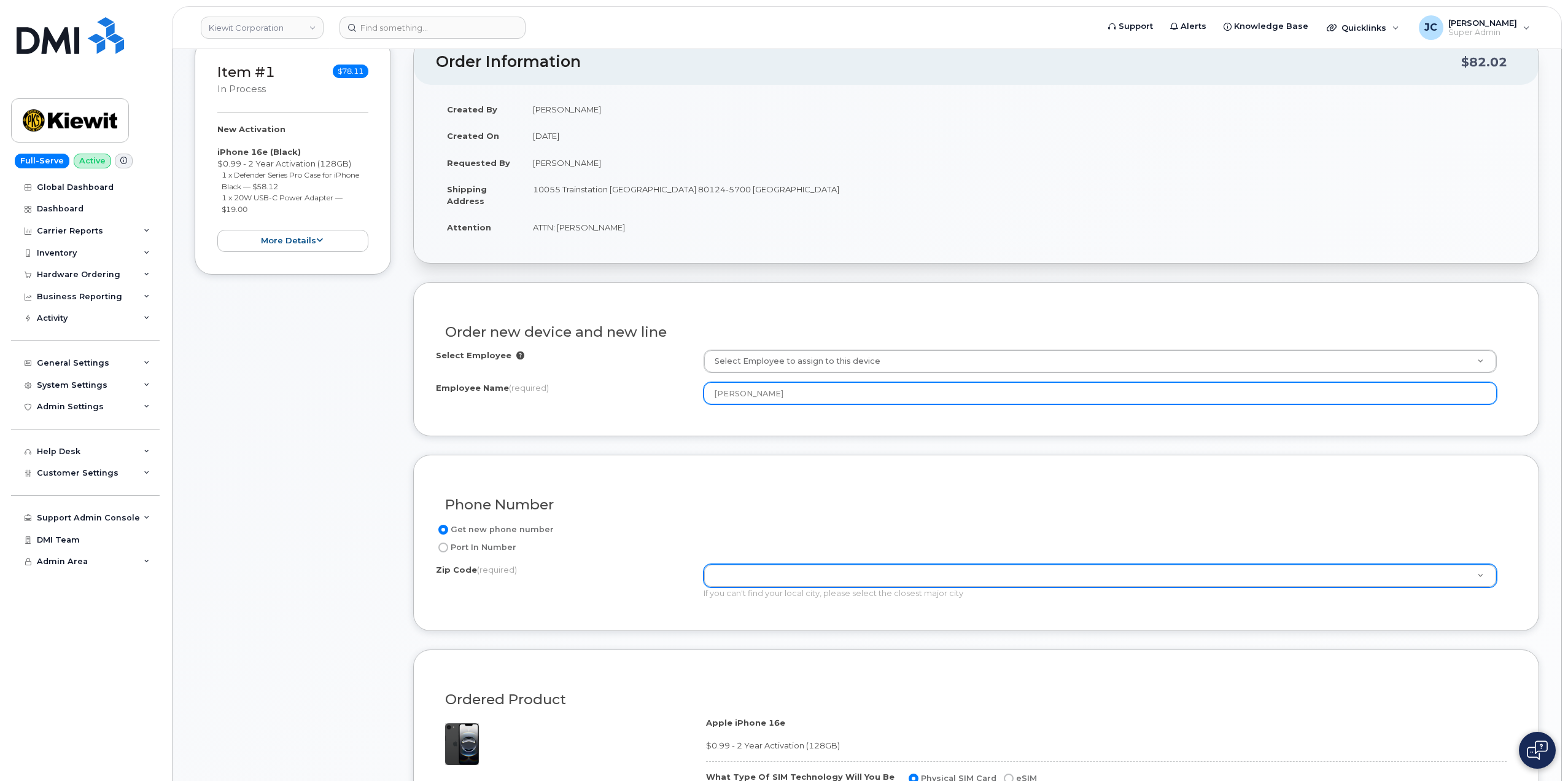
type input "Judson Barlow"
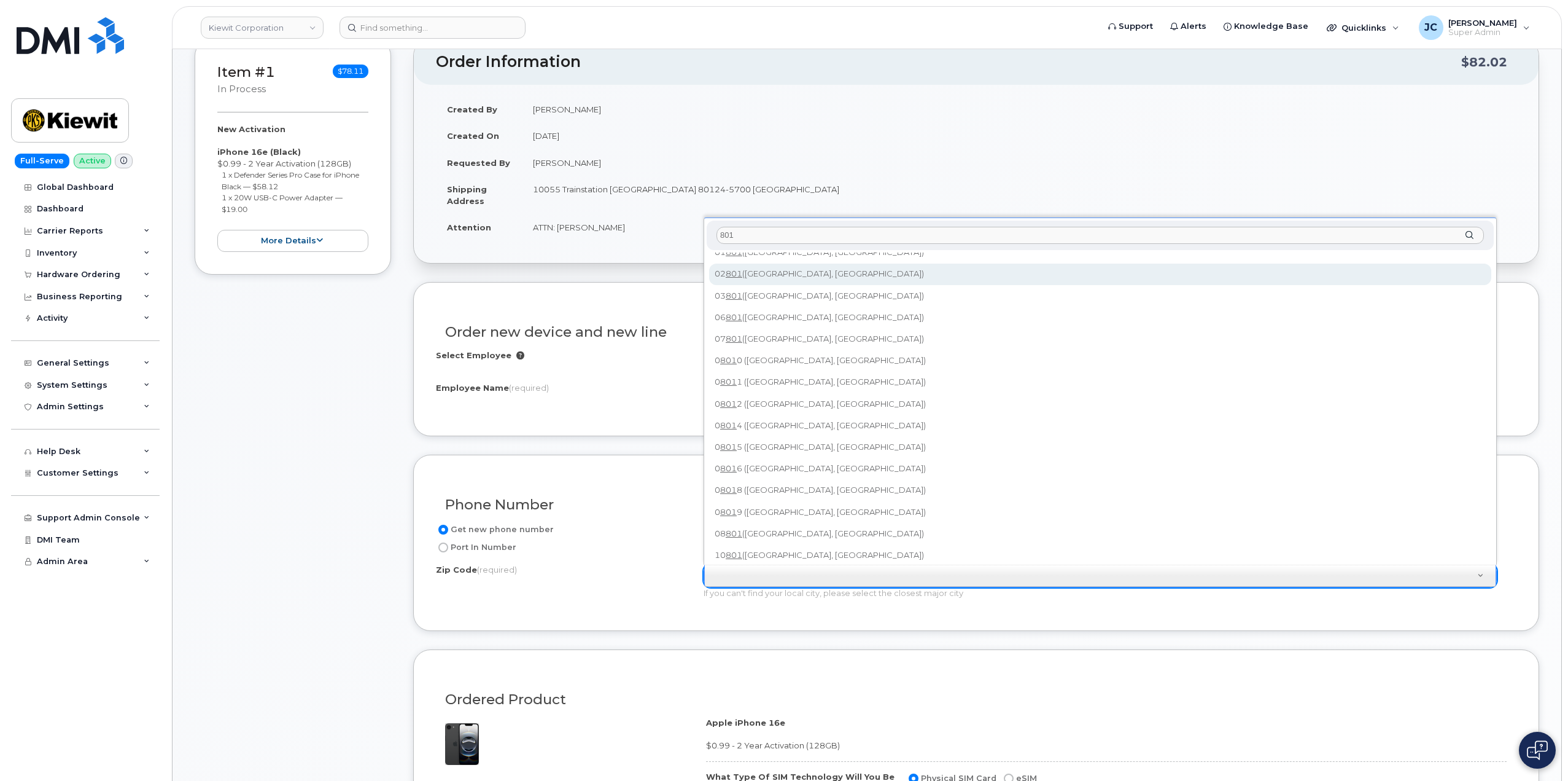
scroll to position [0, 0]
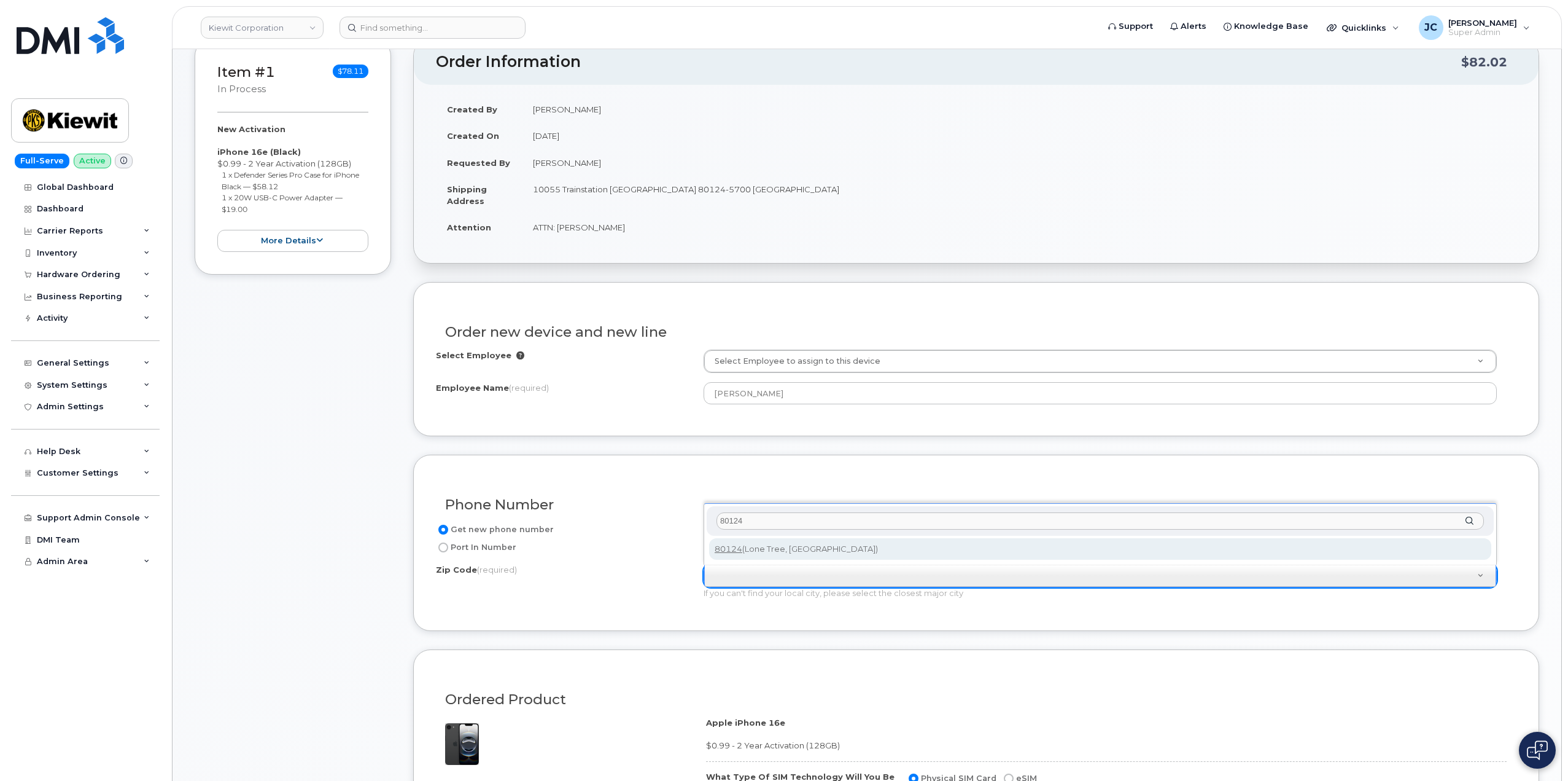
type input "80124"
type input "80124 (Lone Tree, CO)"
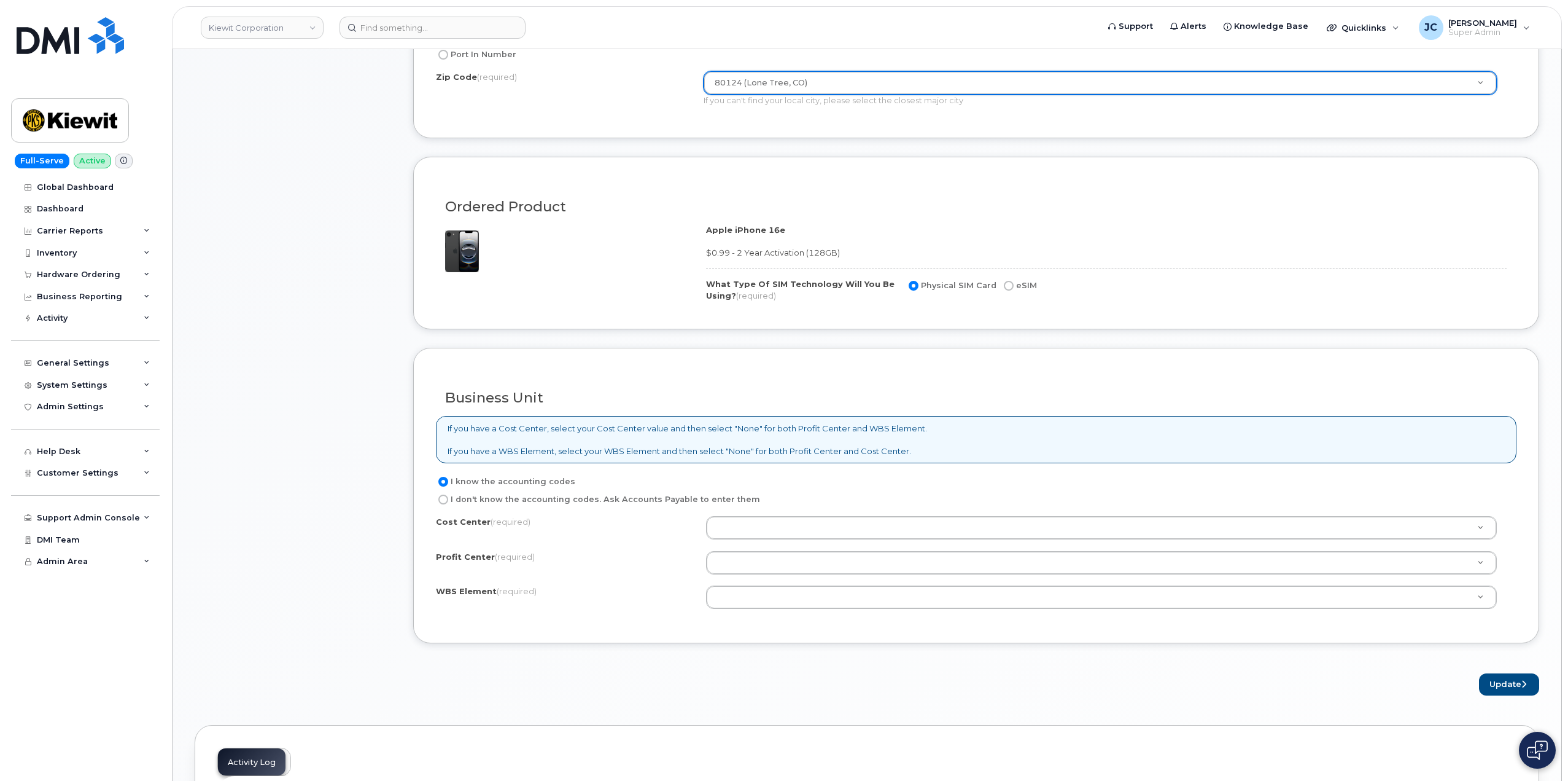
scroll to position [737, 0]
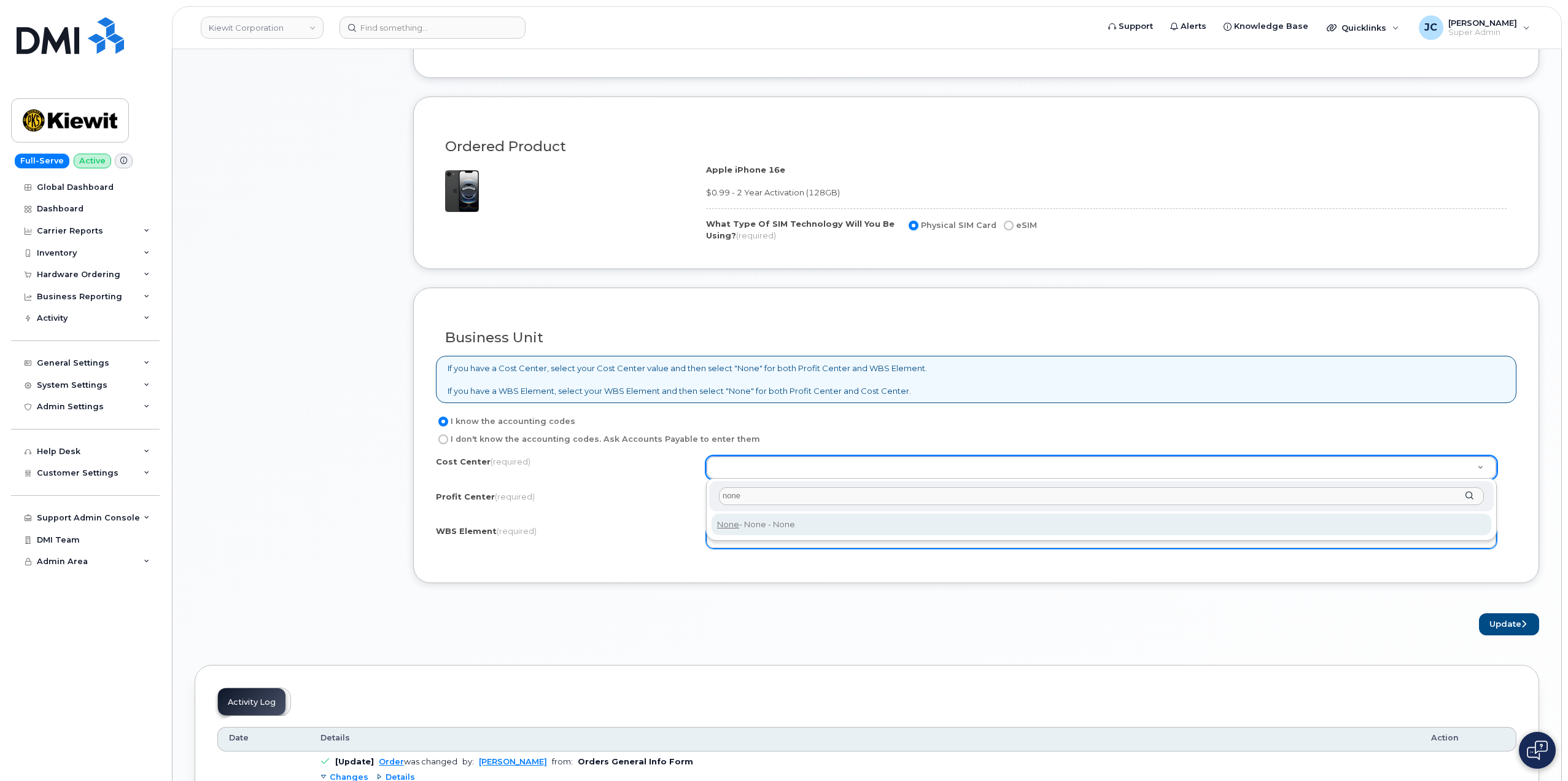
type input "none"
type input "None"
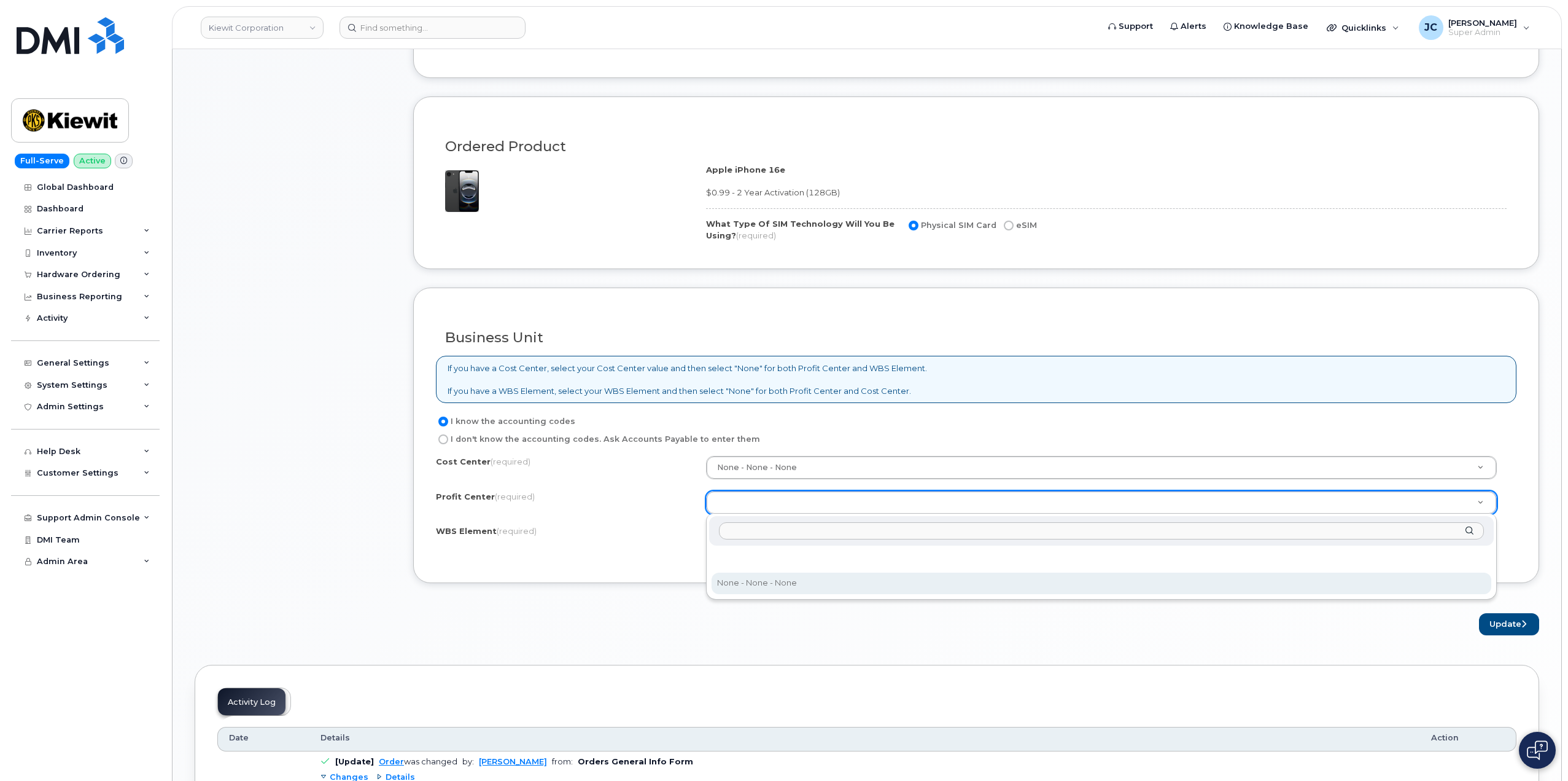
select select "None"
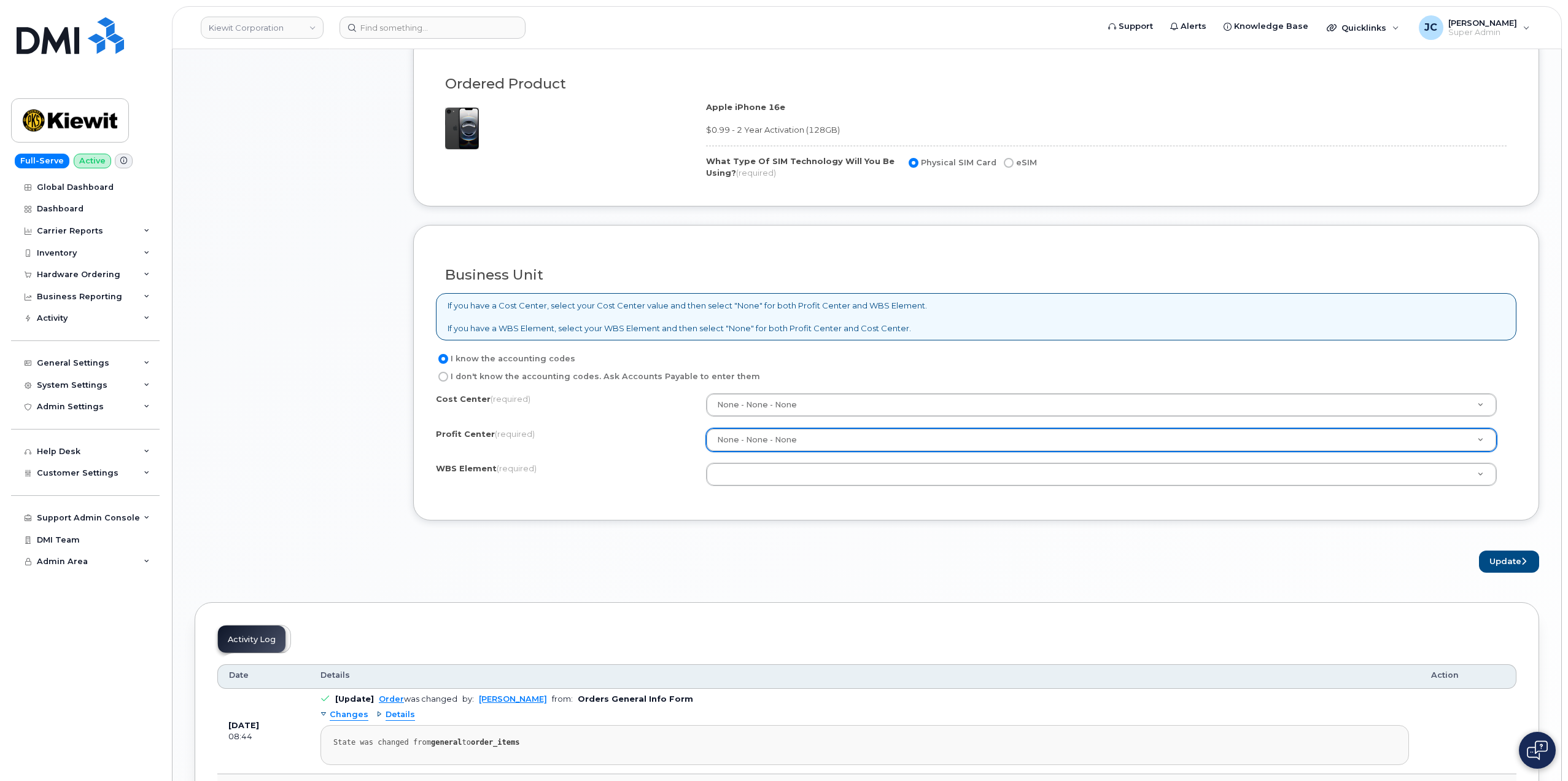
scroll to position [799, 0]
click at [1007, 167] on input "eSIM" at bounding box center [1009, 164] width 10 height 10
radio input "true"
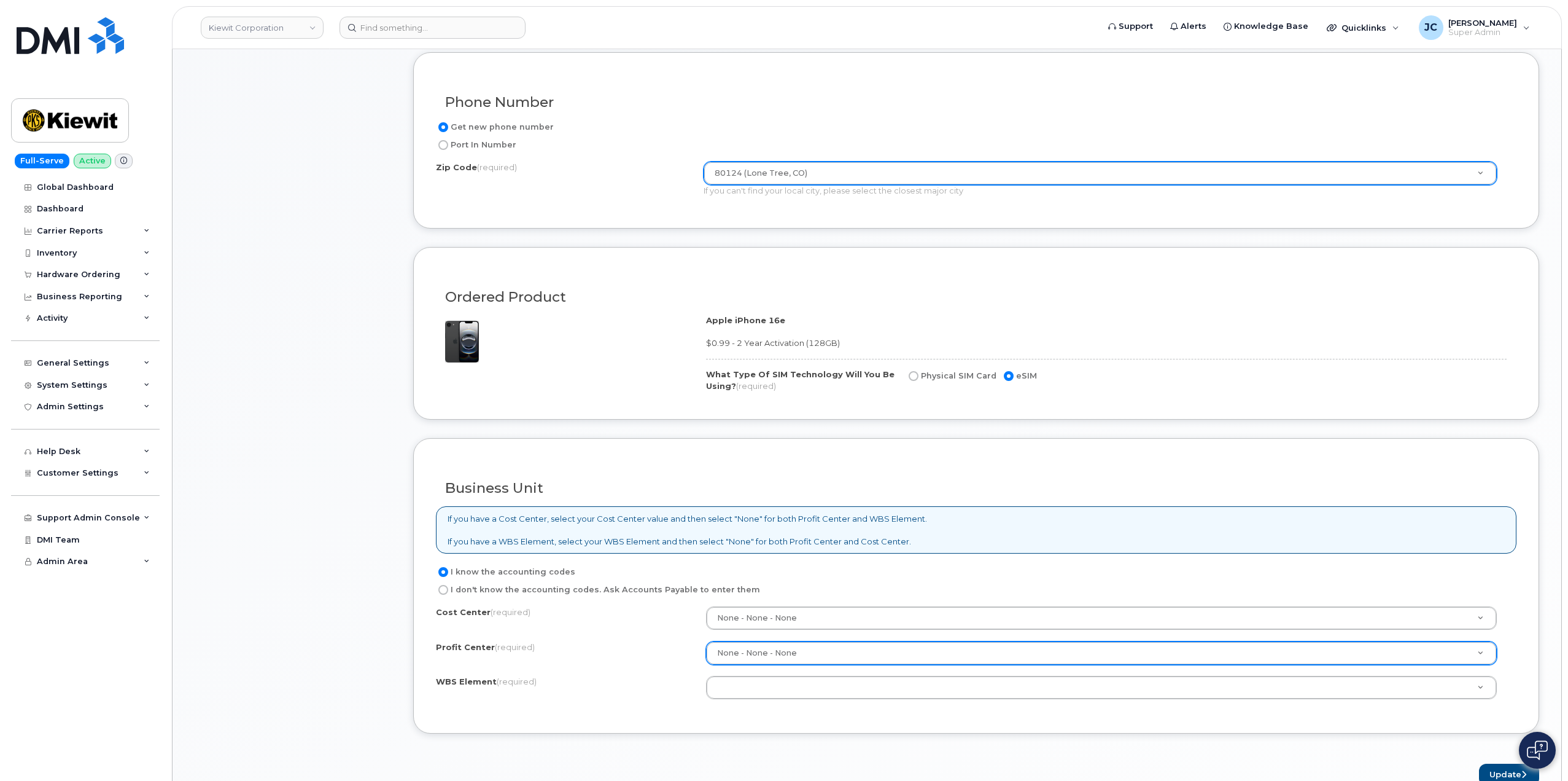
scroll to position [676, 0]
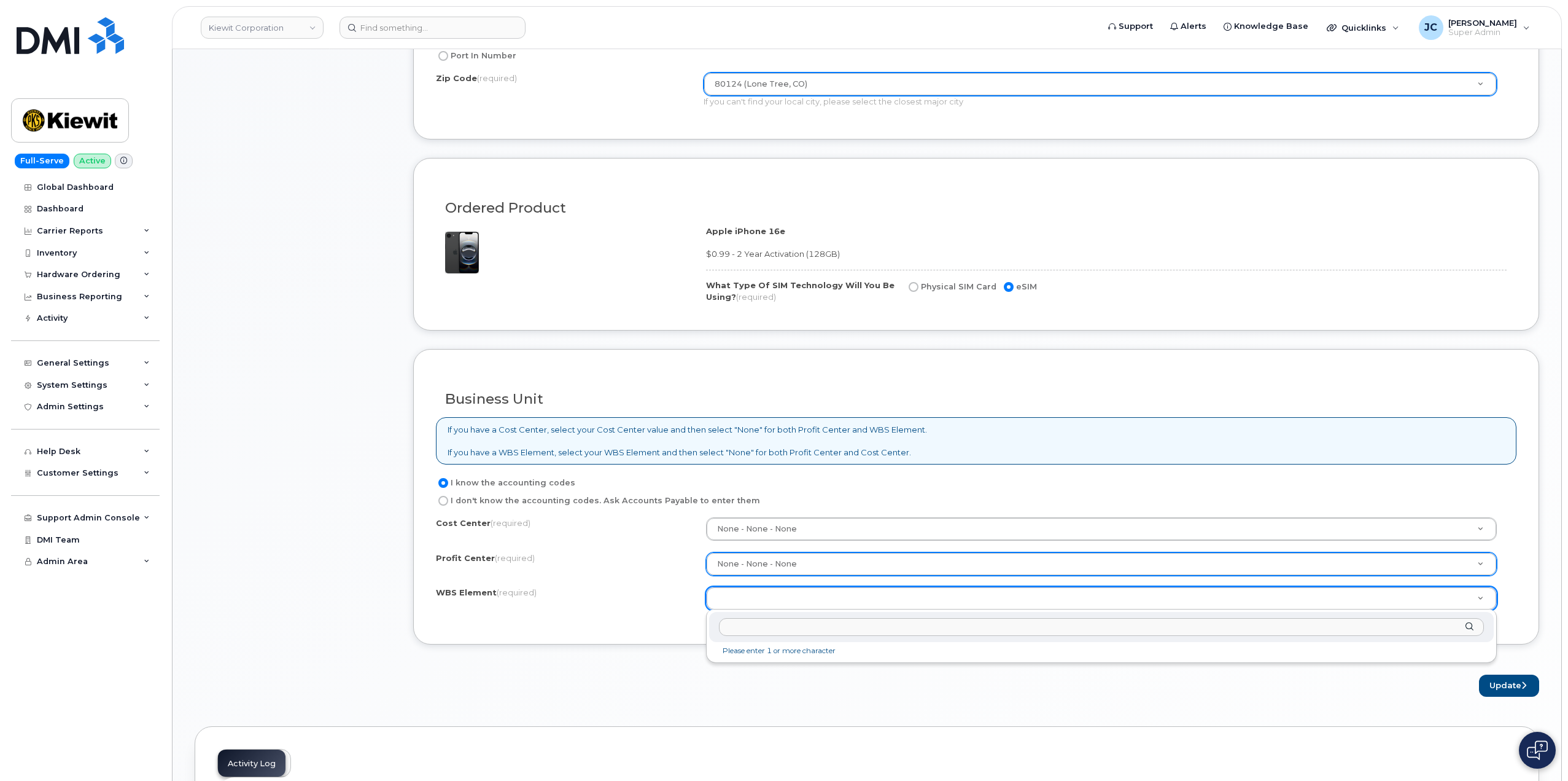
click at [750, 627] on input "text" at bounding box center [1102, 627] width 765 height 18
paste input "105745.1275"
type input "105745.1275"
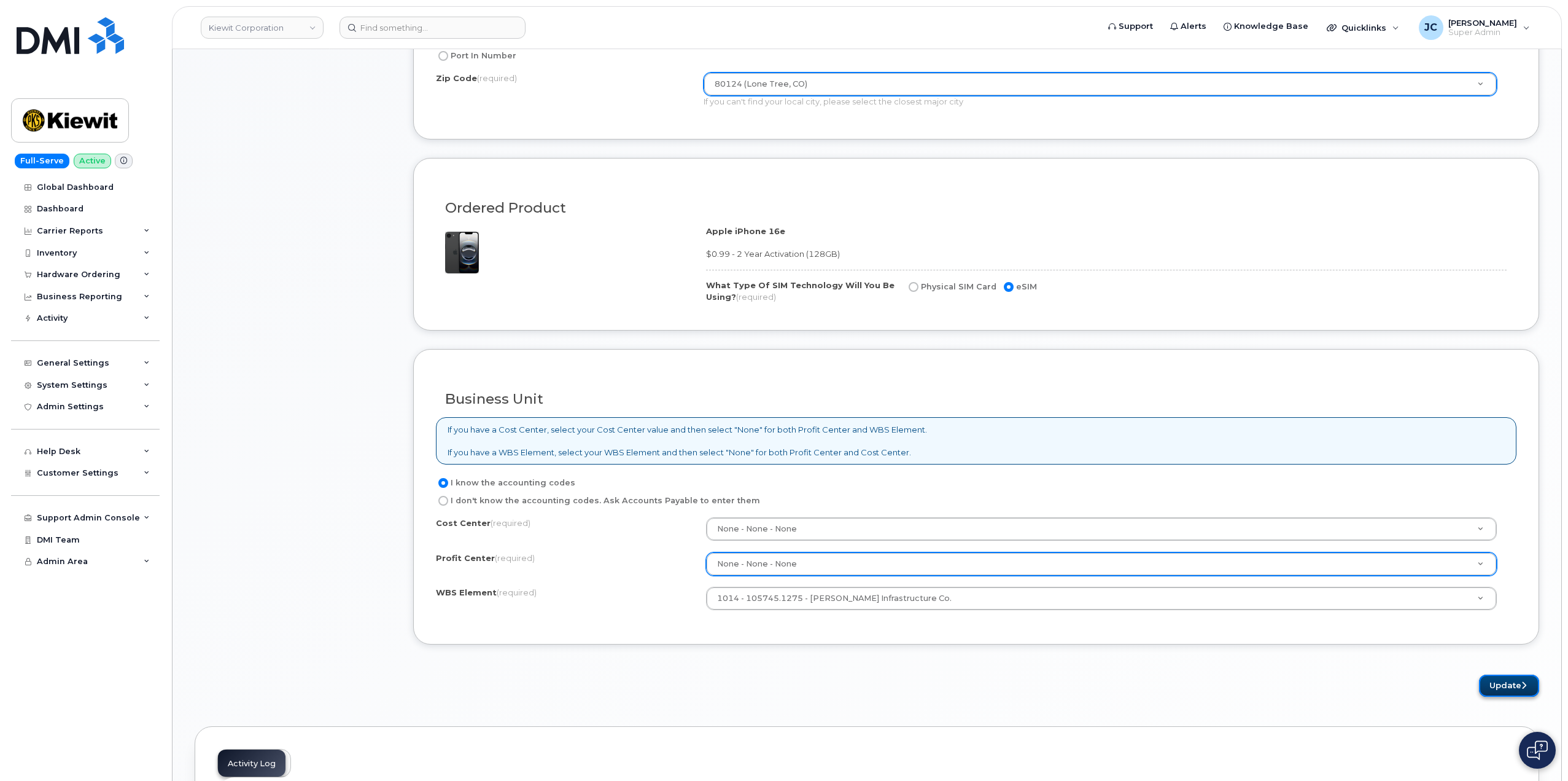
click at [1512, 691] on button "Update" at bounding box center [1509, 686] width 60 height 23
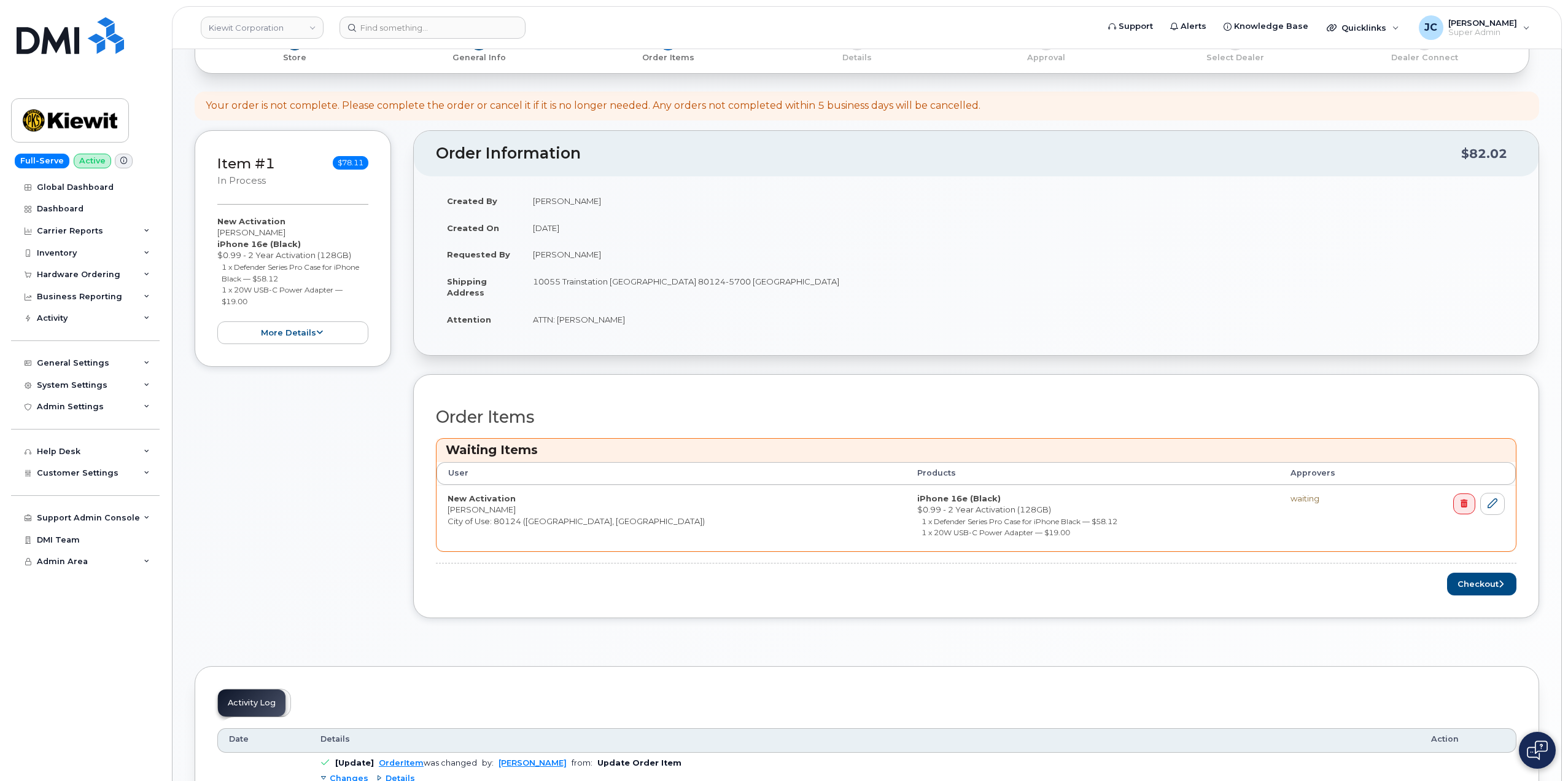
scroll to position [184, 0]
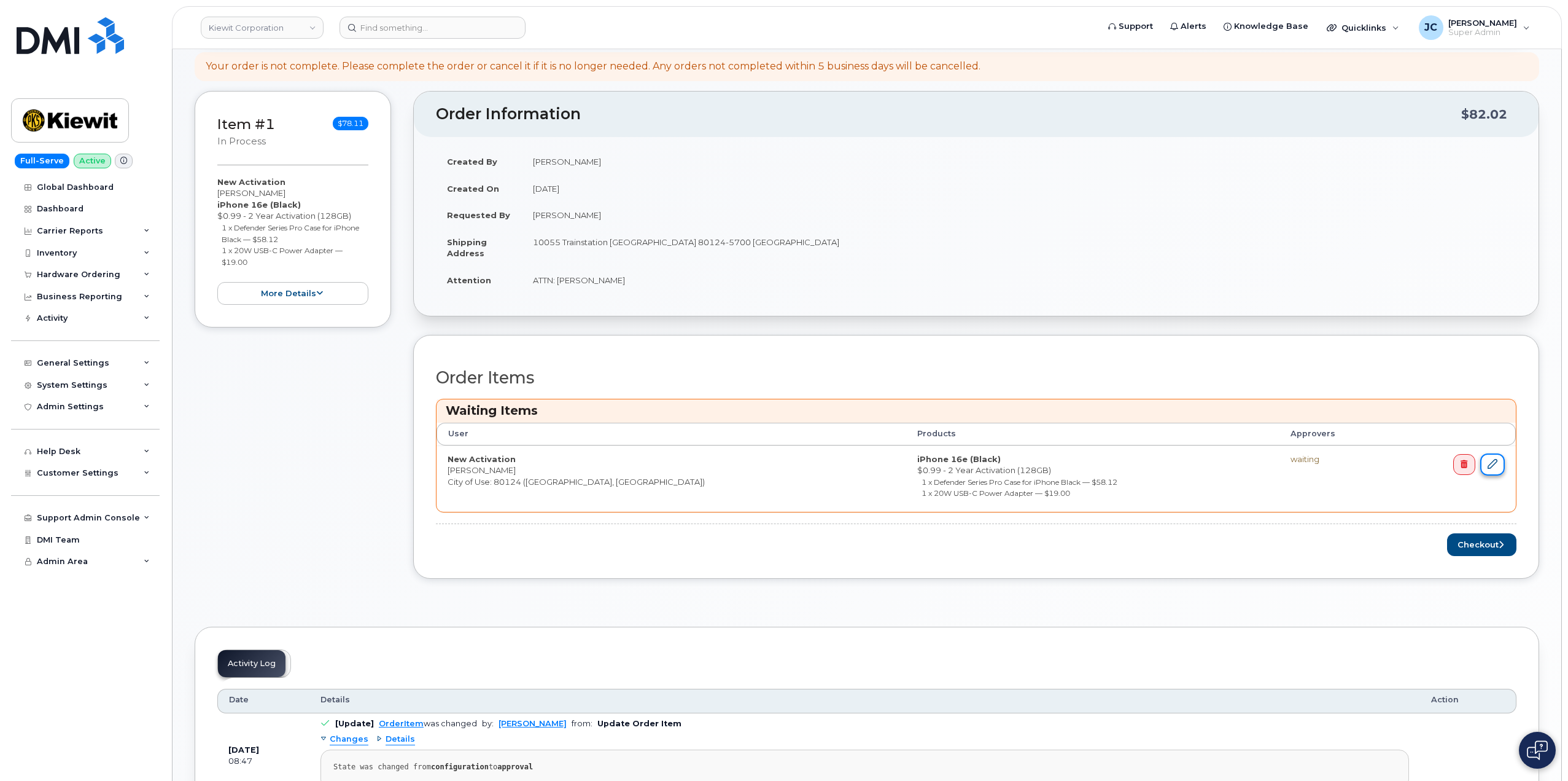
click at [1497, 465] on link at bounding box center [1492, 465] width 24 height 23
click at [1491, 465] on icon at bounding box center [1492, 463] width 10 height 10
click at [1493, 460] on icon at bounding box center [1492, 463] width 10 height 10
click at [1481, 544] on button "Checkout" at bounding box center [1481, 545] width 69 height 23
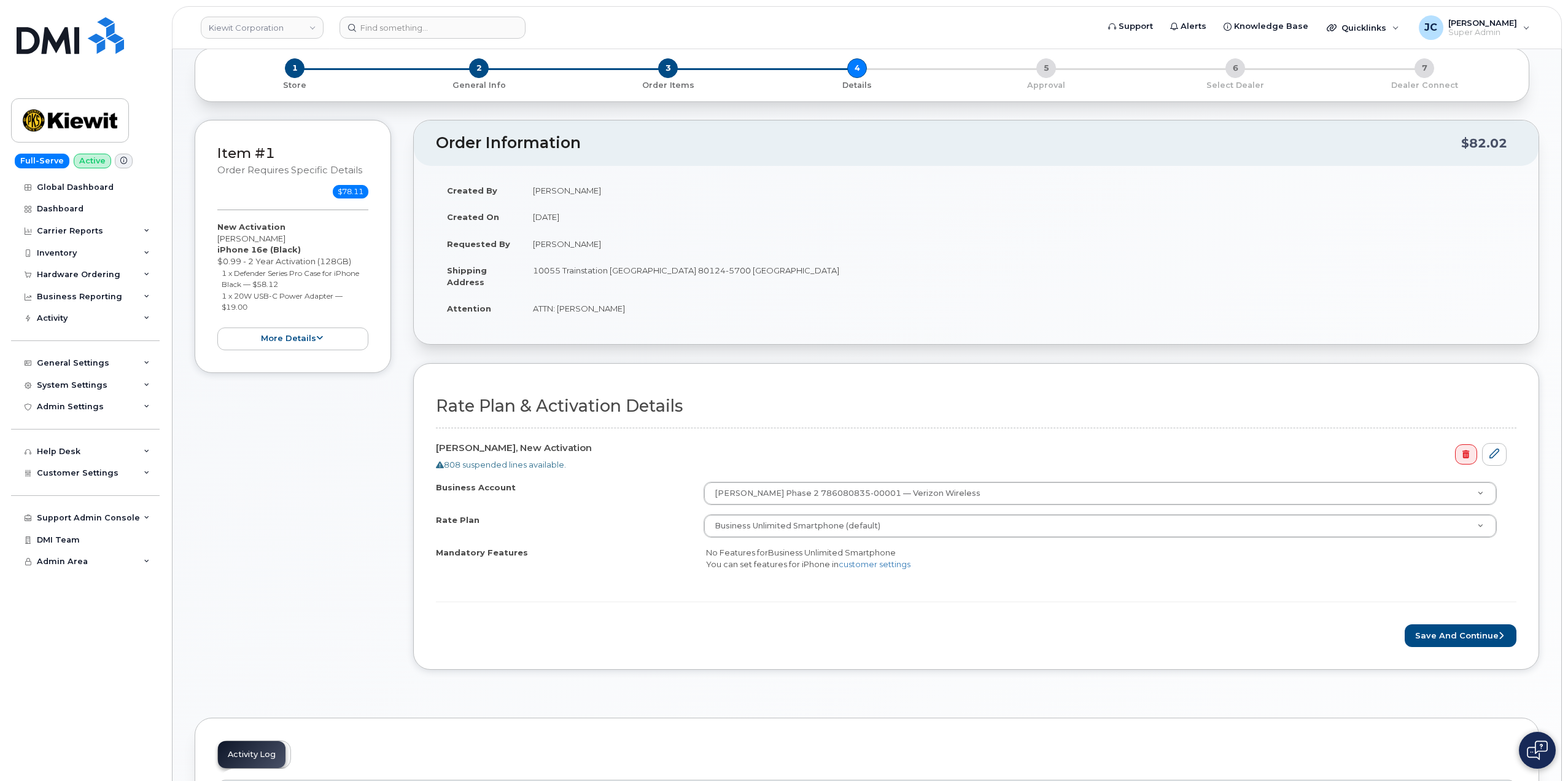
scroll to position [62, 0]
click at [1447, 637] on button "Save and Continue" at bounding box center [1460, 639] width 112 height 23
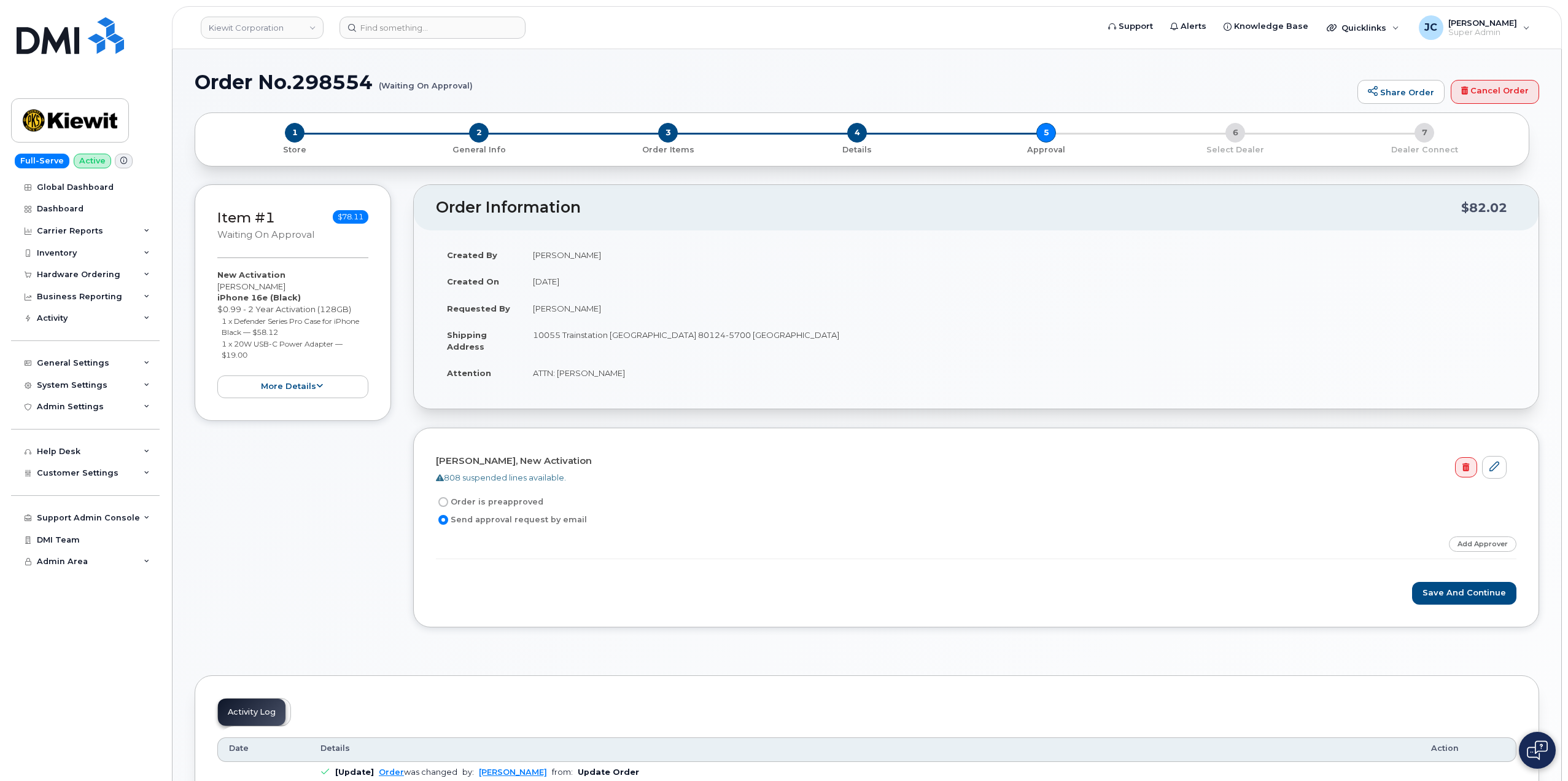
click at [446, 501] on input "Order is preapproved" at bounding box center [443, 502] width 10 height 10
radio input "true"
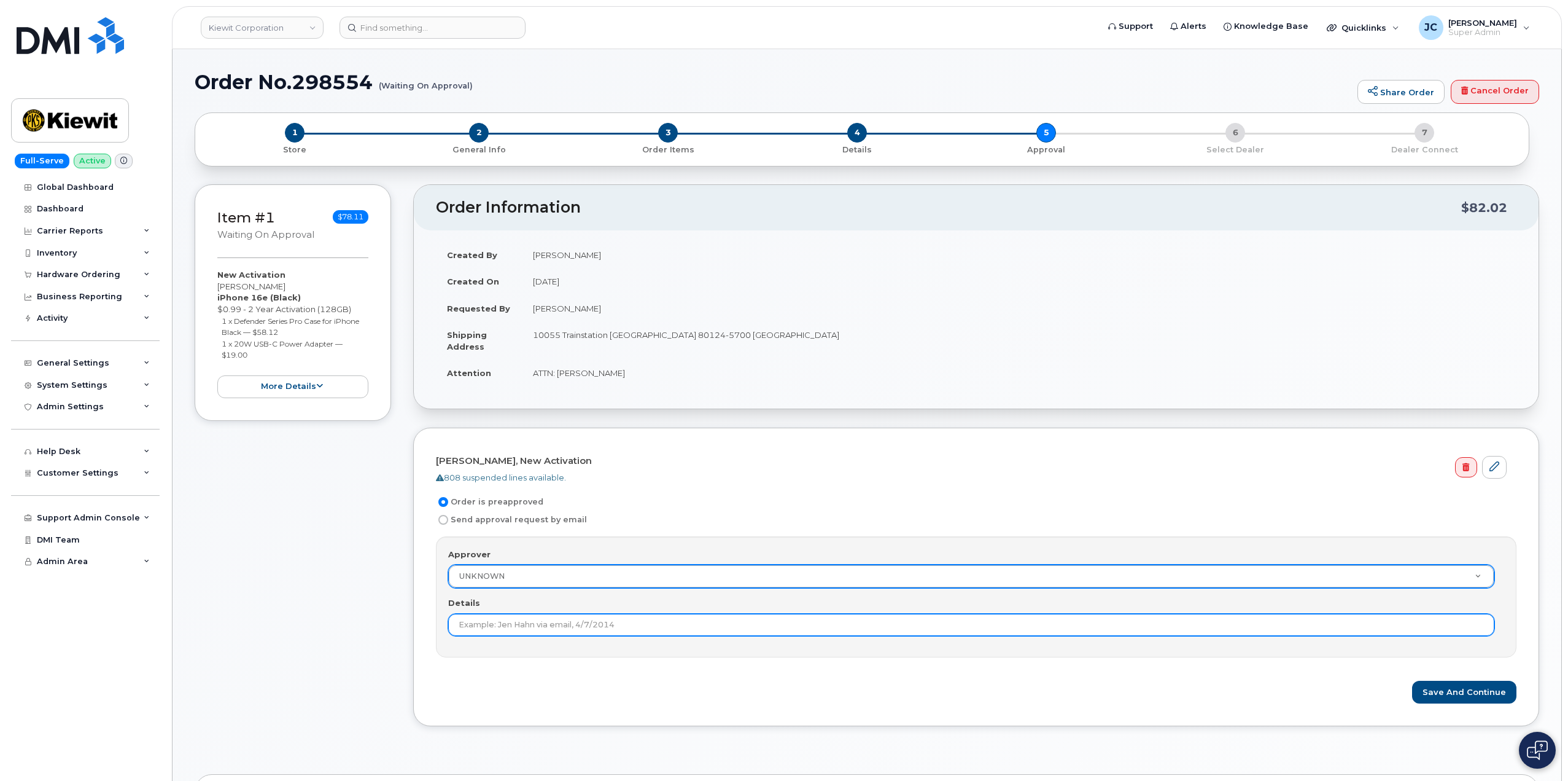
click at [508, 628] on input "Details" at bounding box center [971, 625] width 1046 height 22
type input "According to KB order is preapproved if order is under $100.00"
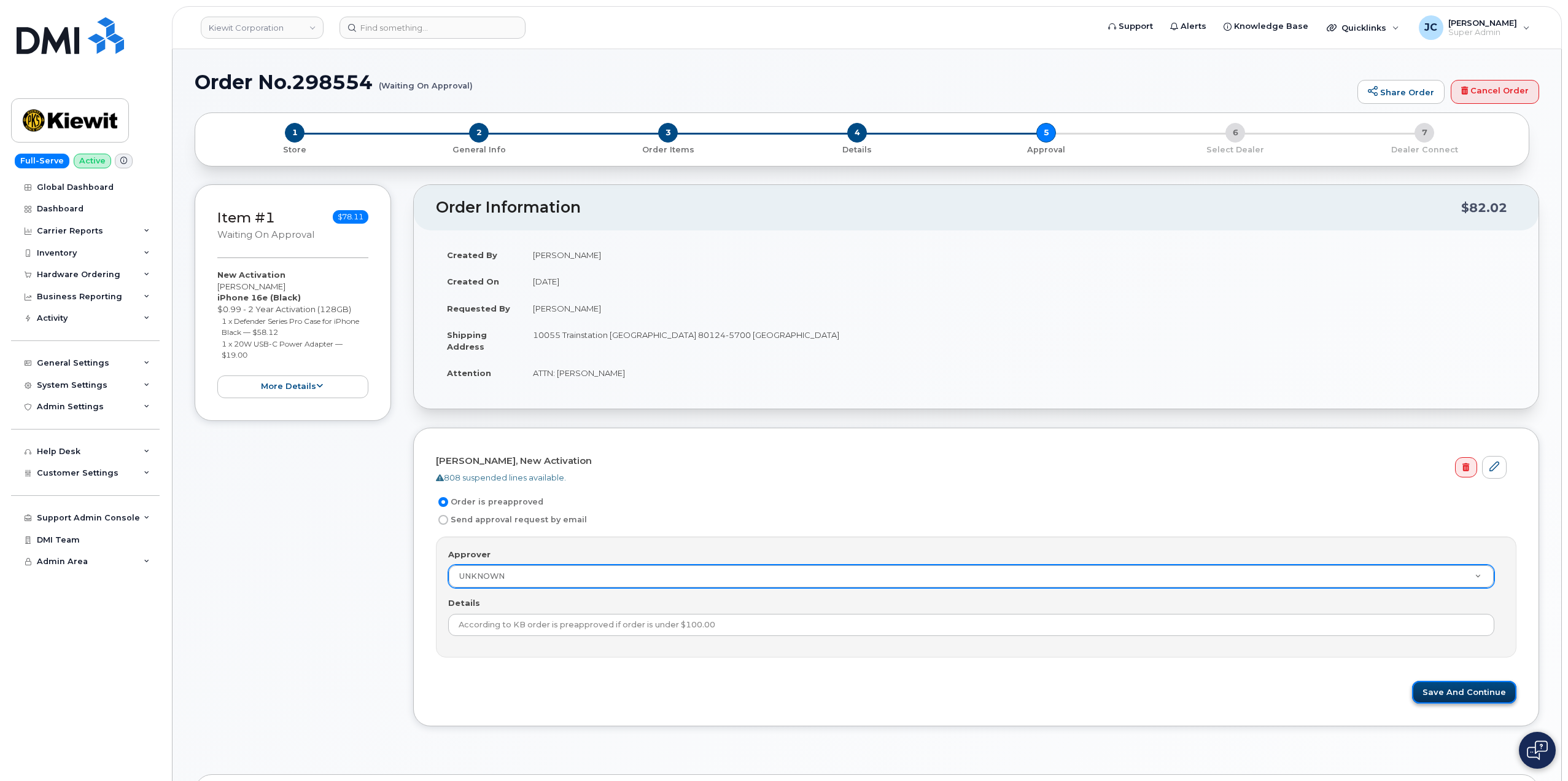
click at [1475, 690] on button "Save and Continue" at bounding box center [1464, 692] width 104 height 23
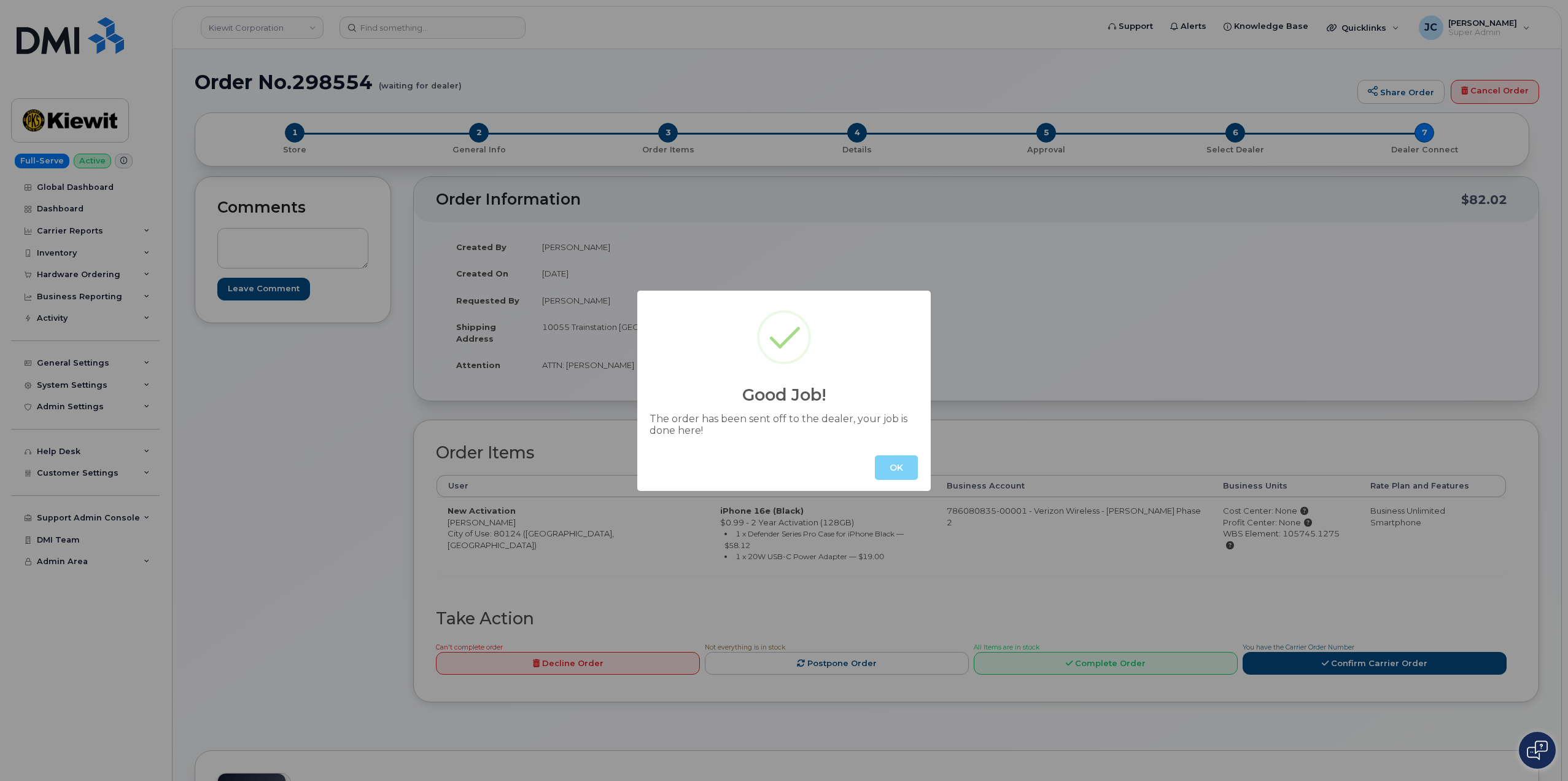
click at [894, 473] on button "OK" at bounding box center [896, 467] width 43 height 24
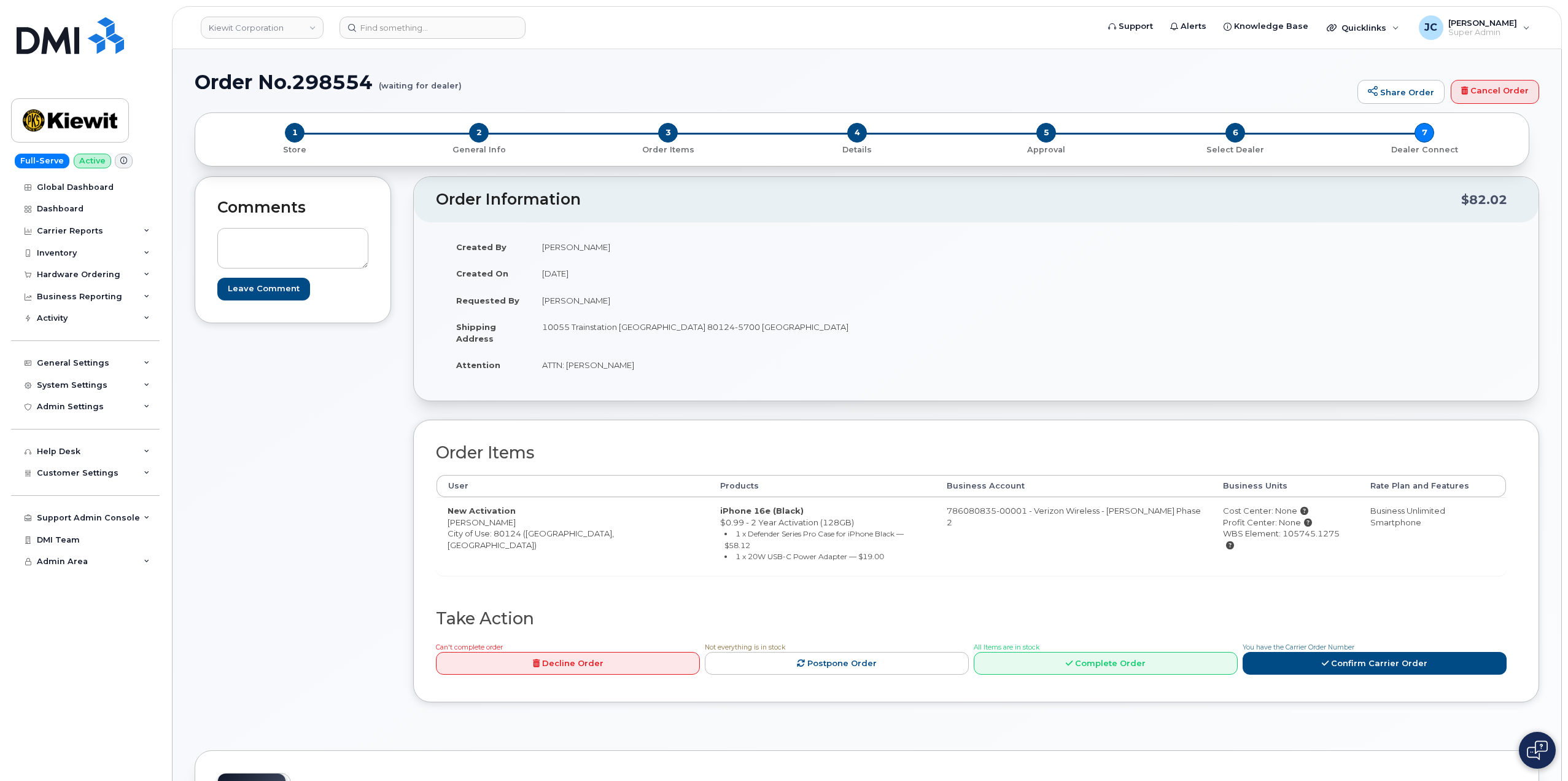
drag, startPoint x: 295, startPoint y: 83, endPoint x: 220, endPoint y: 69, distance: 76.3
click at [296, 82] on h1 "Order No.298554 (waiting for dealer)" at bounding box center [772, 82] width 1157 height 22
drag, startPoint x: 199, startPoint y: 84, endPoint x: 368, endPoint y: 91, distance: 169.1
click at [369, 90] on h1 "Order No.298554 (waiting for dealer)" at bounding box center [772, 82] width 1157 height 22
copy h1 "Order No.298554"
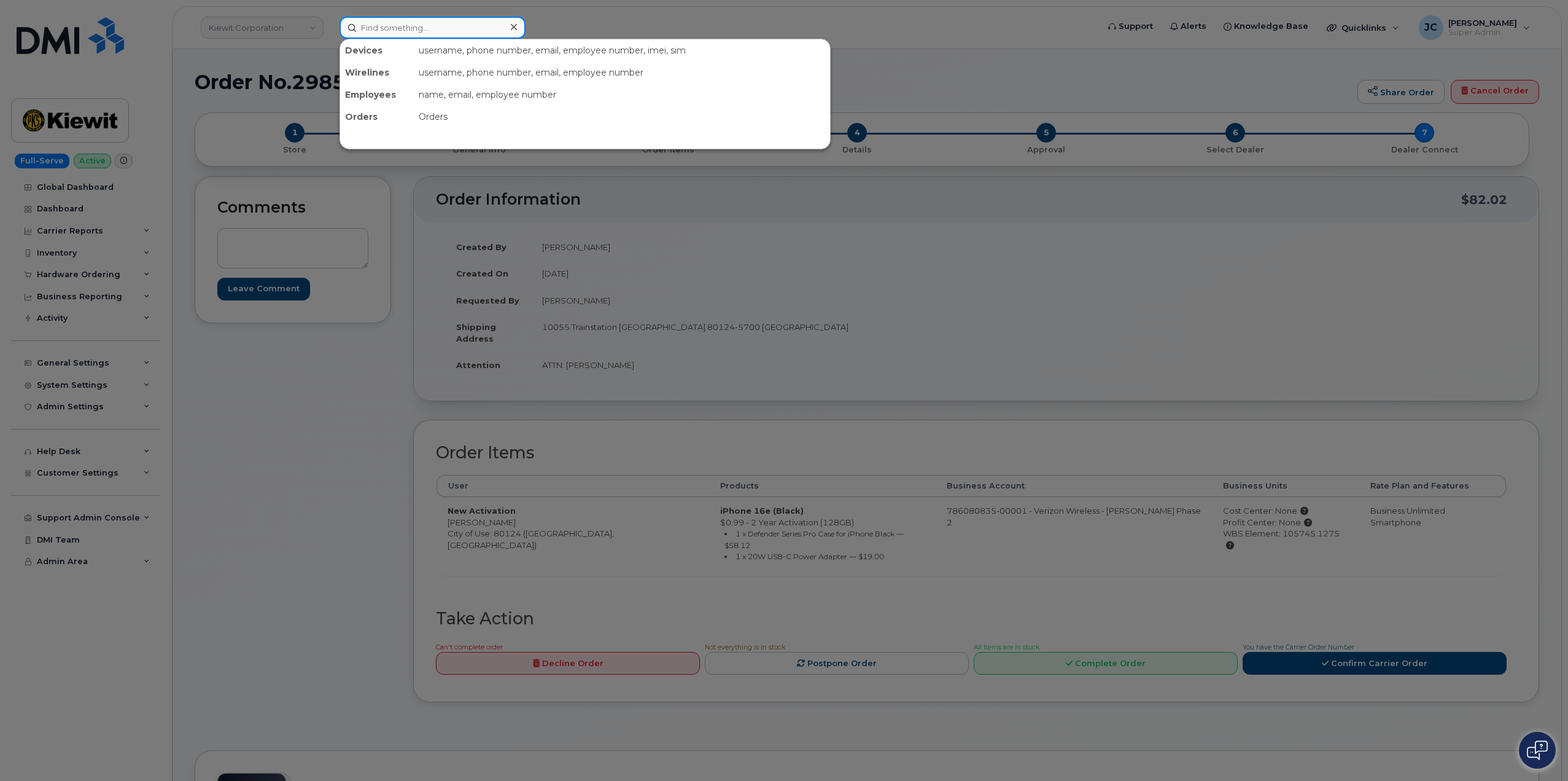
click at [392, 30] on input at bounding box center [432, 27] width 186 height 22
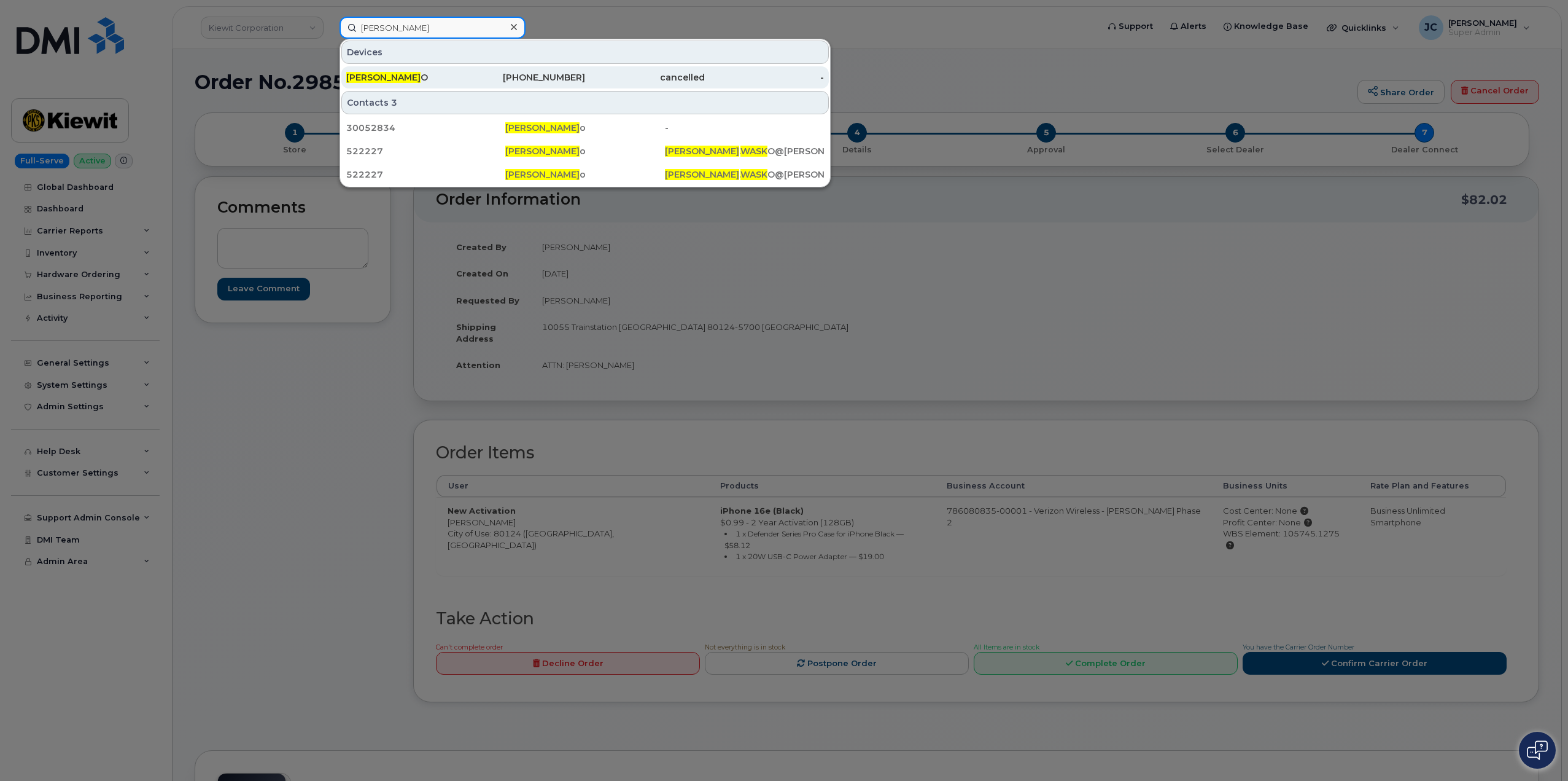
type input "kelly wask"
click at [388, 76] on span "KELLY WASK" at bounding box center [383, 77] width 74 height 11
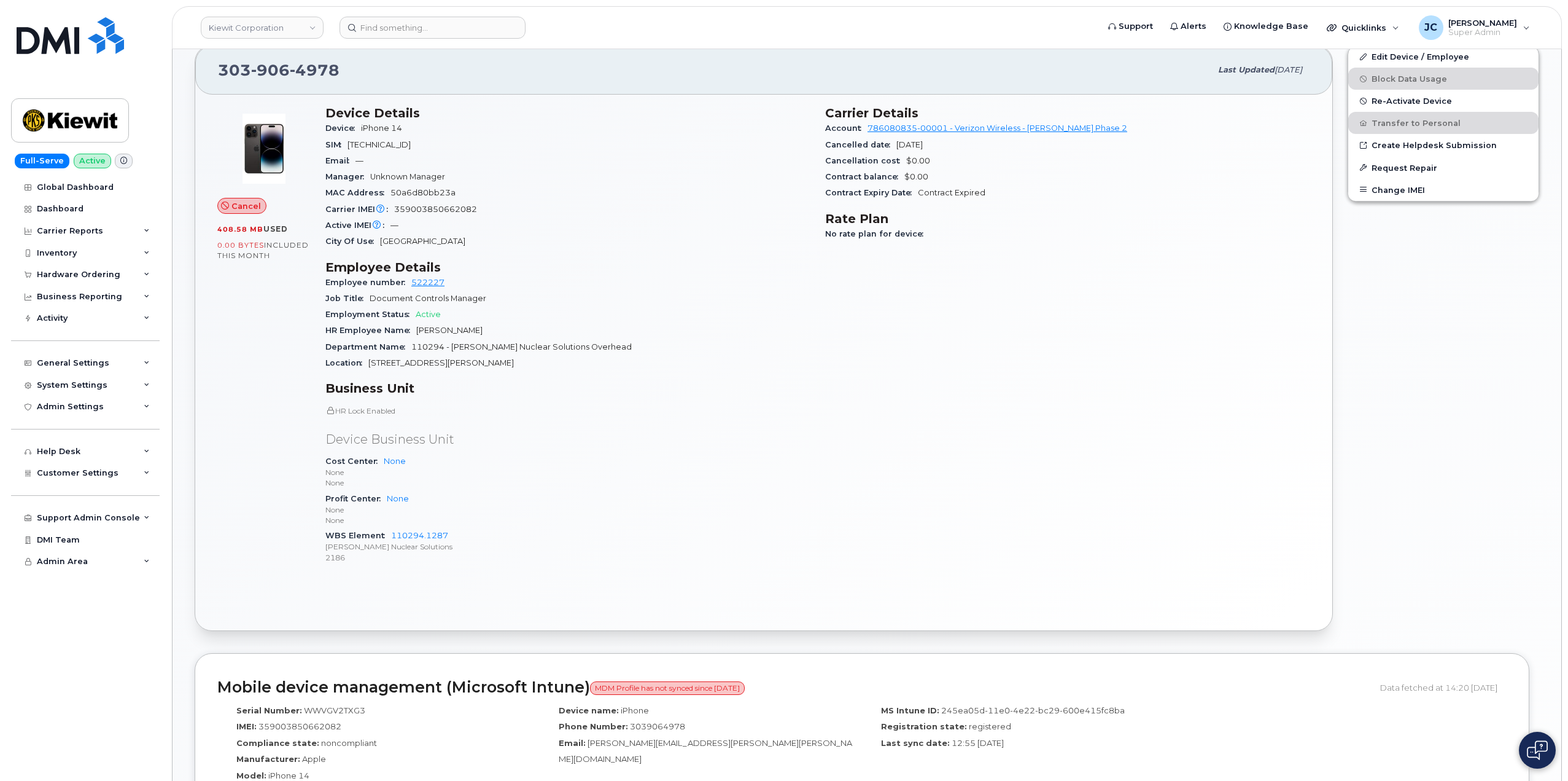
scroll to position [246, 0]
